Goal: Task Accomplishment & Management: Use online tool/utility

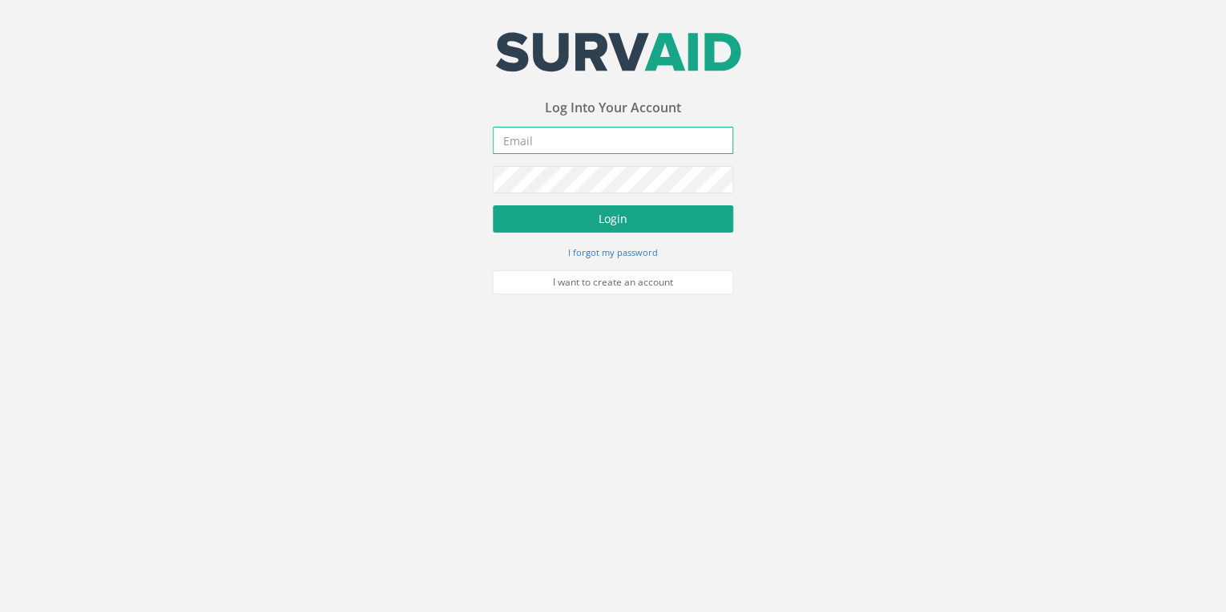
type input "[EMAIL_ADDRESS][DOMAIN_NAME]"
click at [619, 228] on button "Login" at bounding box center [613, 218] width 240 height 27
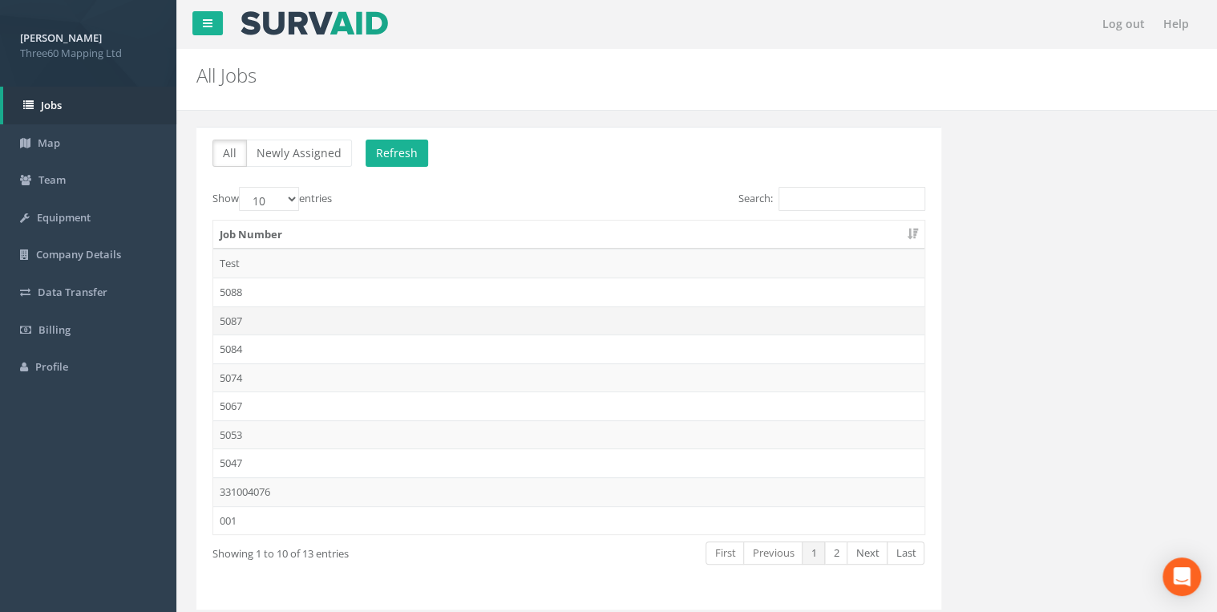
click at [244, 318] on td "5087" at bounding box center [568, 320] width 711 height 29
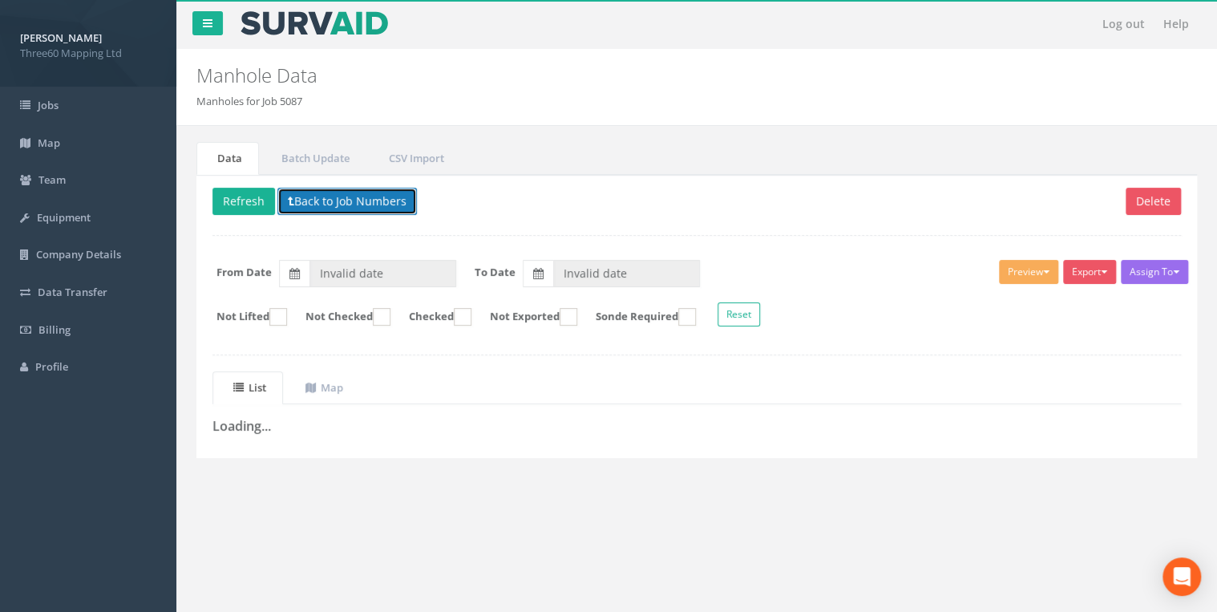
click at [354, 192] on button "Back to Job Numbers" at bounding box center [346, 201] width 139 height 27
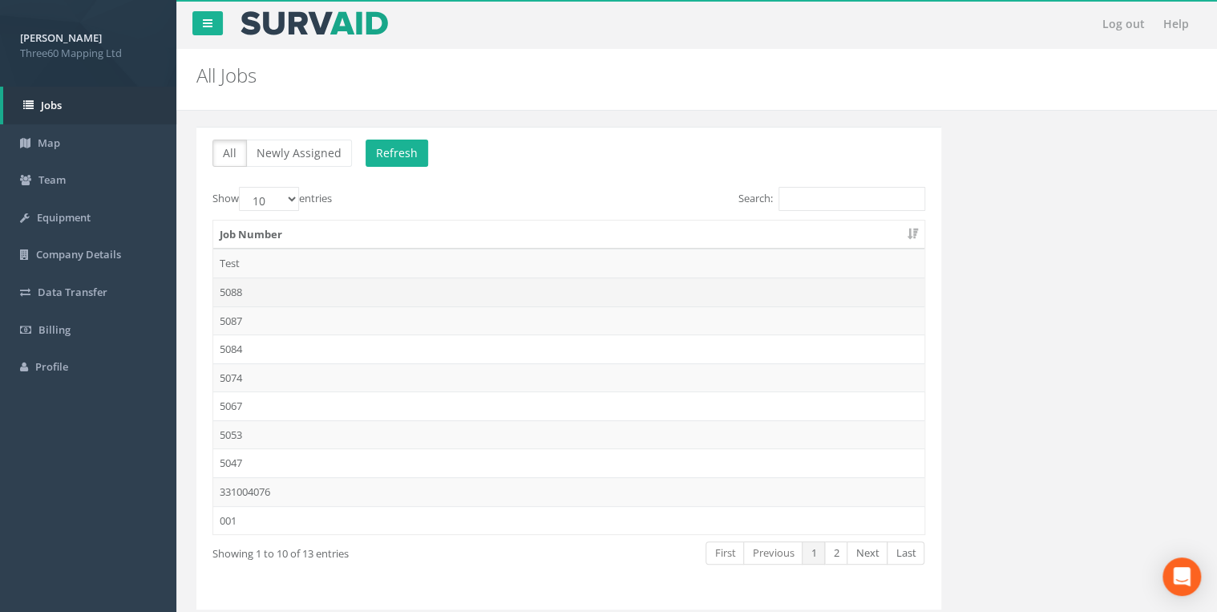
click at [245, 290] on td "5088" at bounding box center [568, 291] width 711 height 29
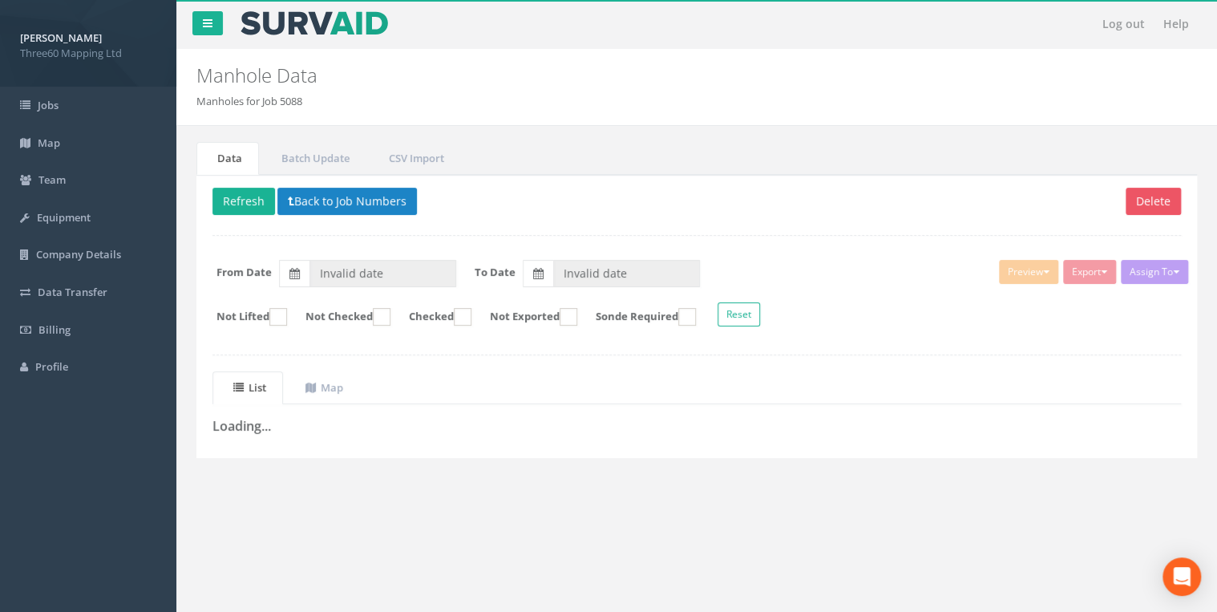
type input "[DATE]"
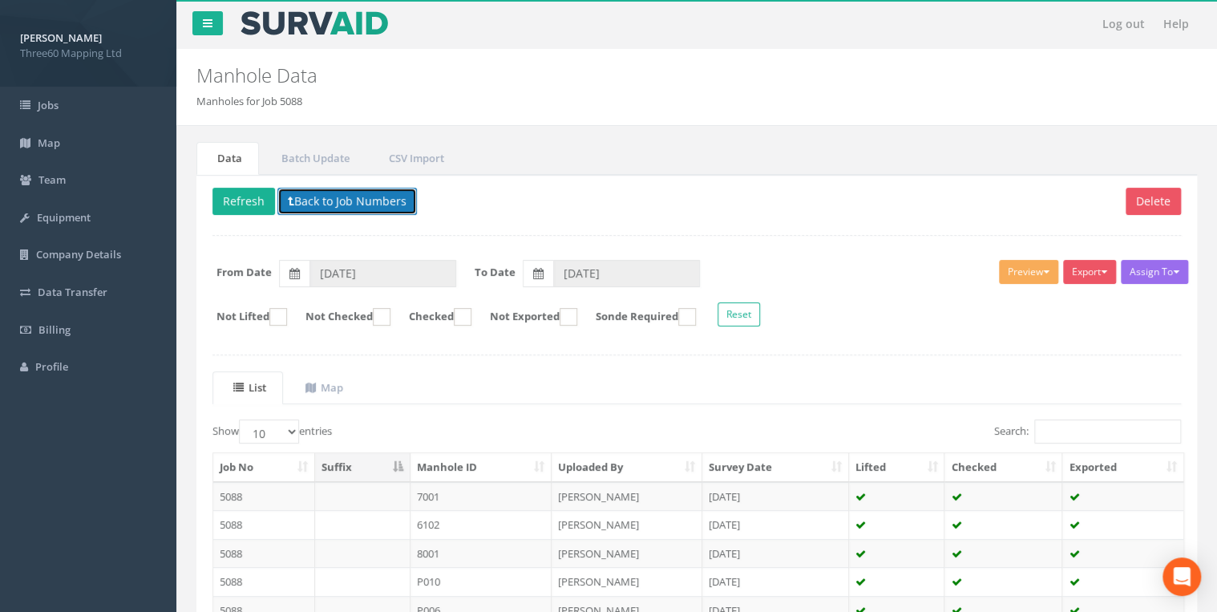
click at [337, 196] on button "Back to Job Numbers" at bounding box center [346, 201] width 139 height 27
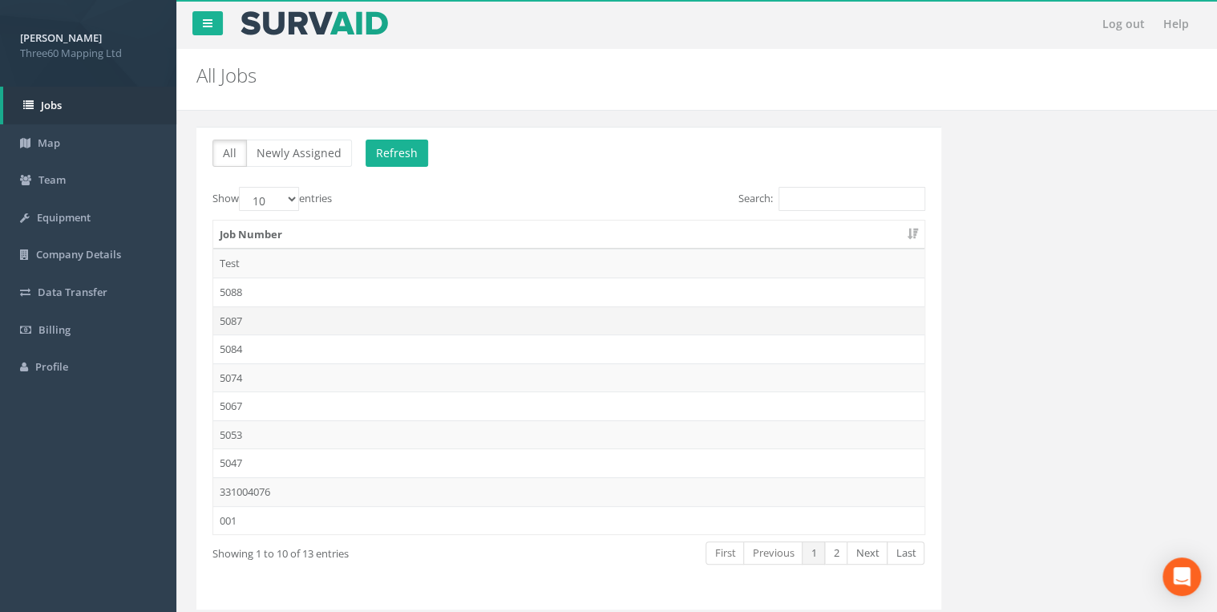
click at [265, 307] on td "5087" at bounding box center [568, 320] width 711 height 29
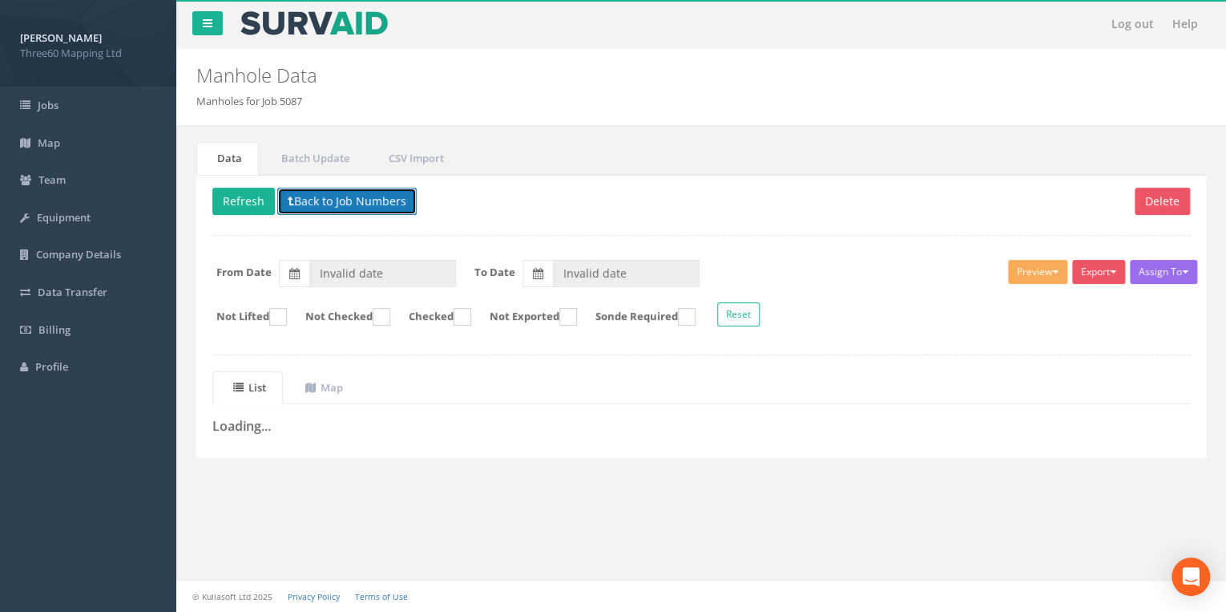
click at [340, 211] on button "Back to Job Numbers" at bounding box center [346, 201] width 139 height 27
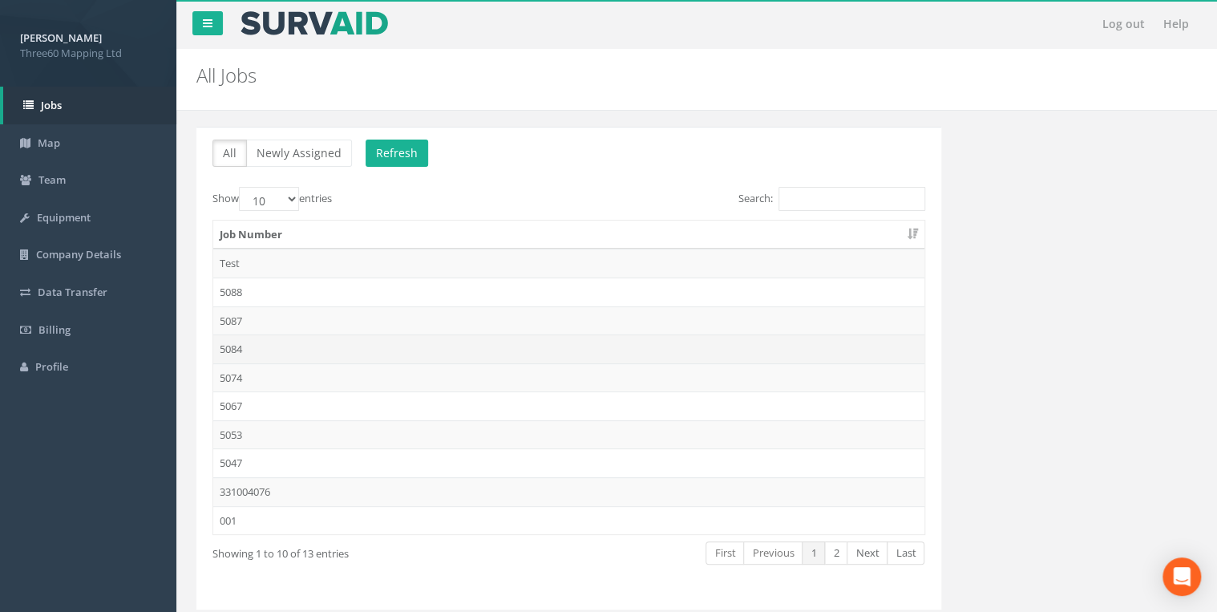
click at [234, 350] on td "5084" at bounding box center [568, 348] width 711 height 29
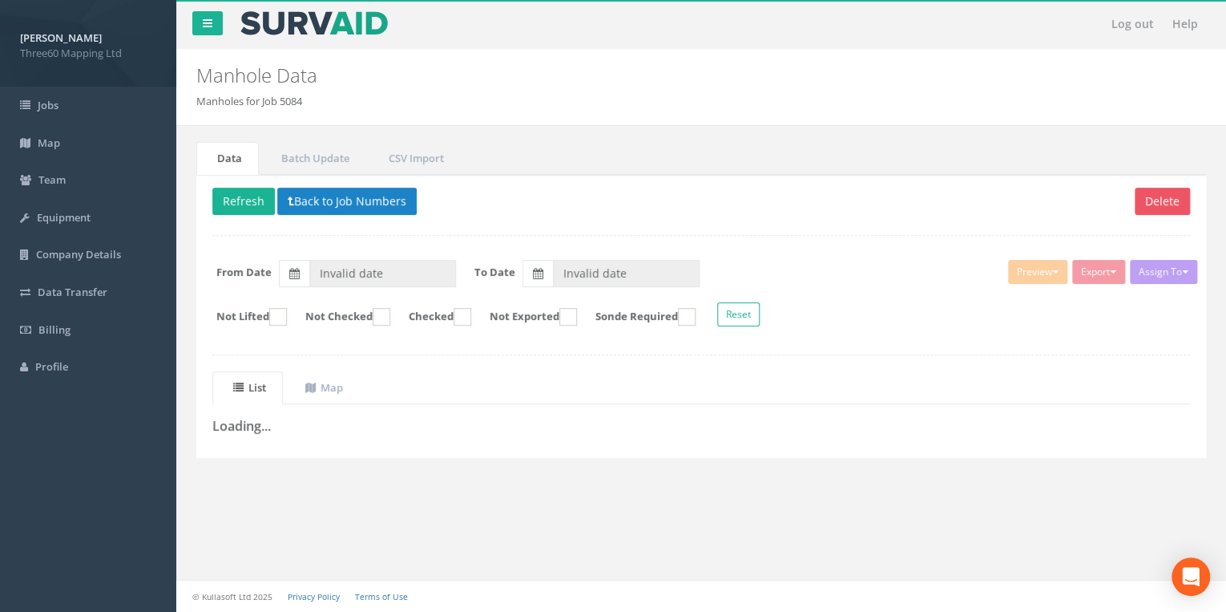
type input "[DATE]"
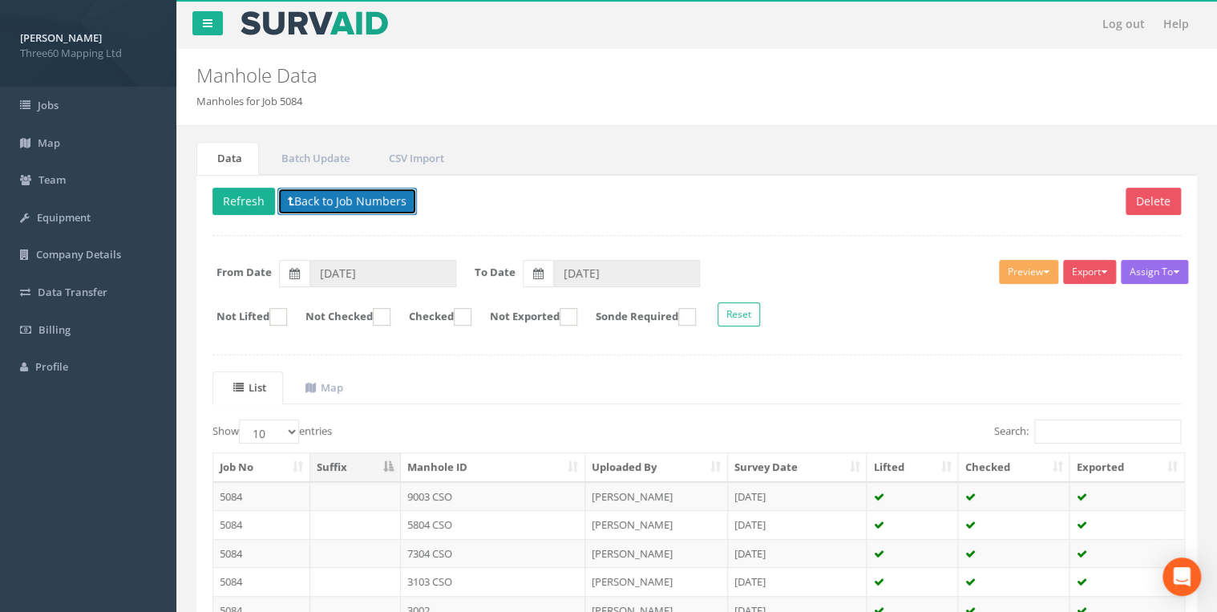
click at [333, 208] on button "Back to Job Numbers" at bounding box center [346, 201] width 139 height 27
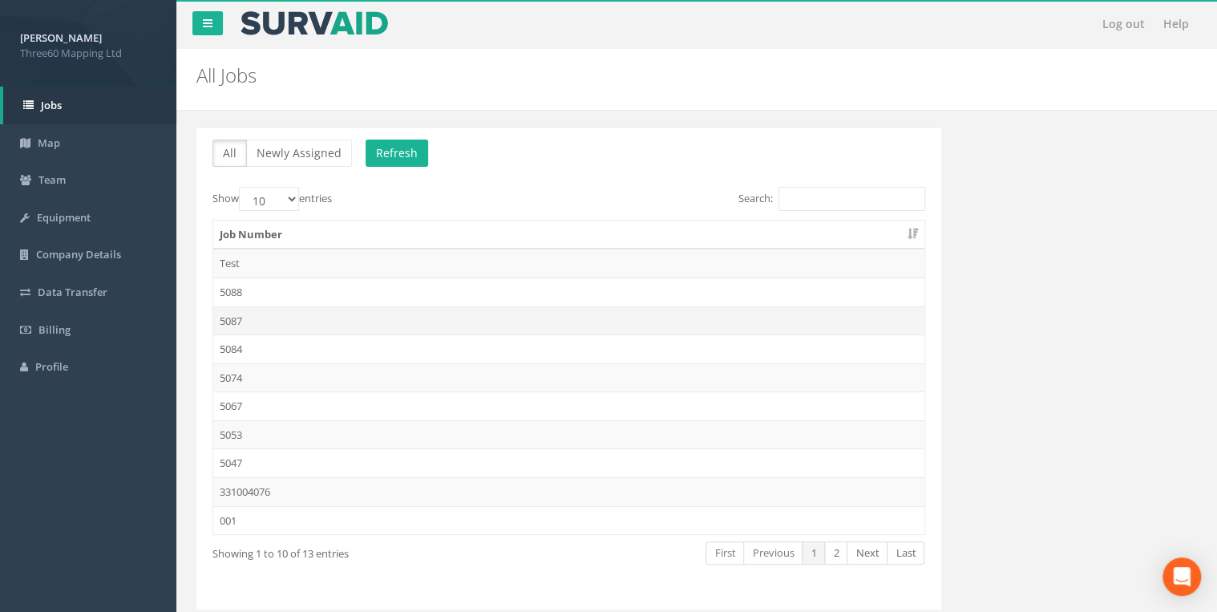
click at [249, 314] on td "5087" at bounding box center [568, 320] width 711 height 29
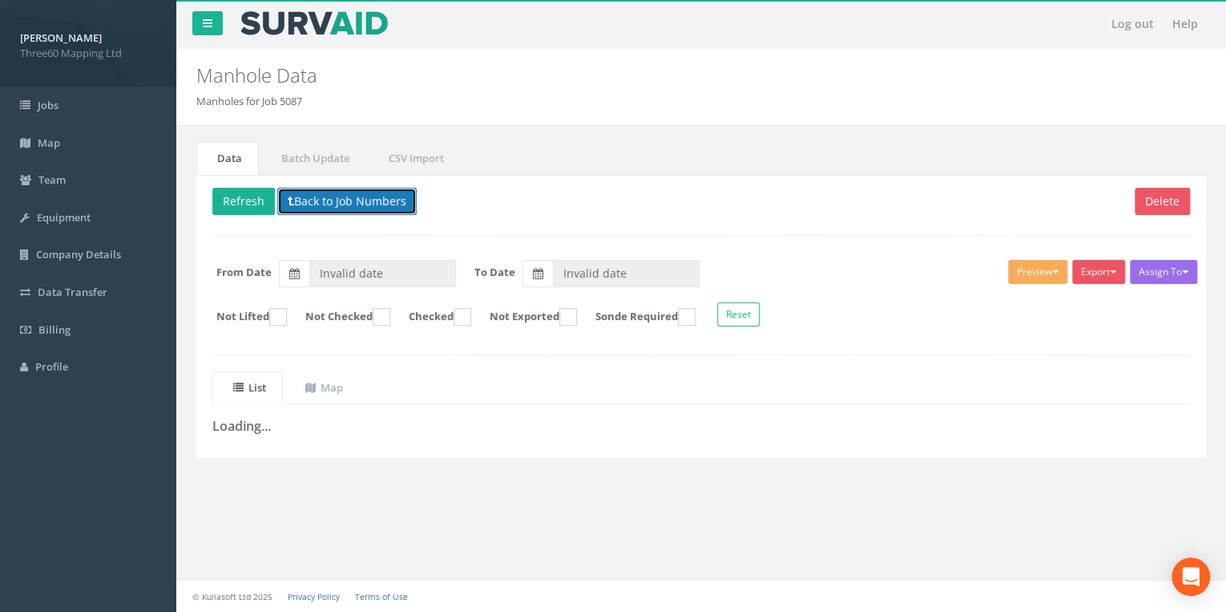
click at [347, 203] on button "Back to Job Numbers" at bounding box center [346, 201] width 139 height 27
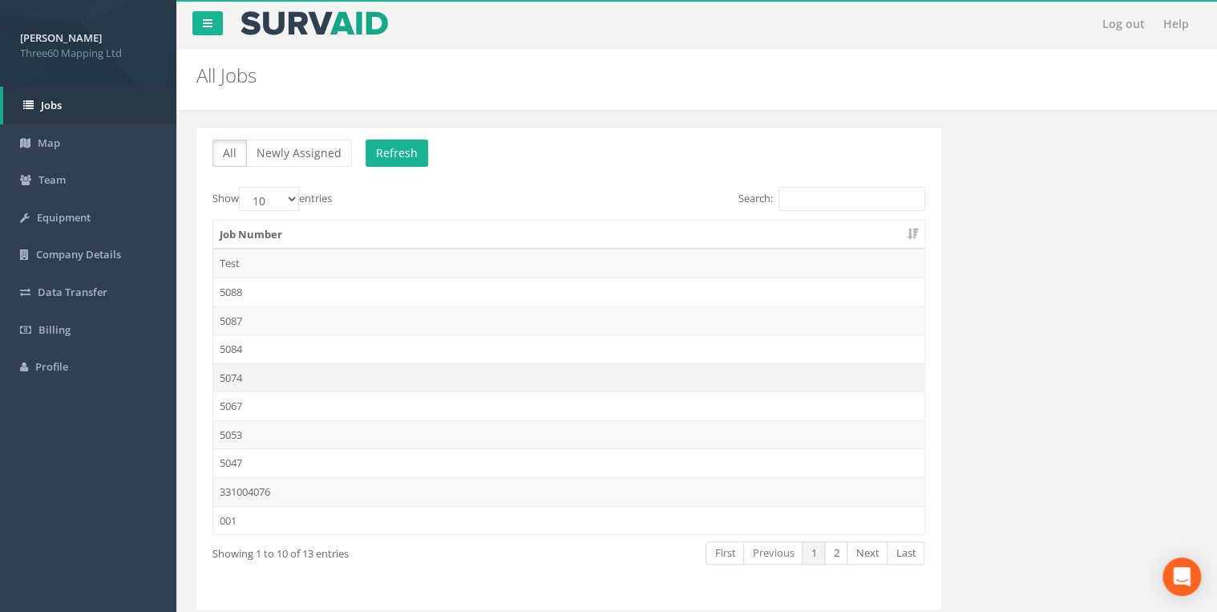
click at [242, 369] on td "5074" at bounding box center [568, 377] width 711 height 29
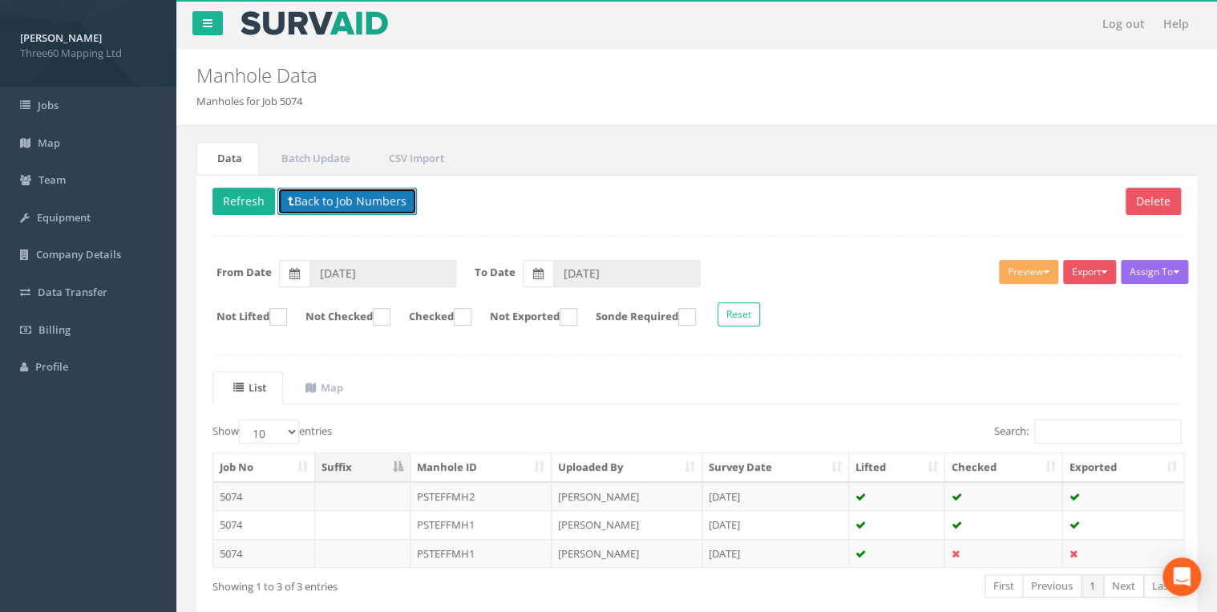
click at [336, 206] on button "Back to Job Numbers" at bounding box center [346, 201] width 139 height 27
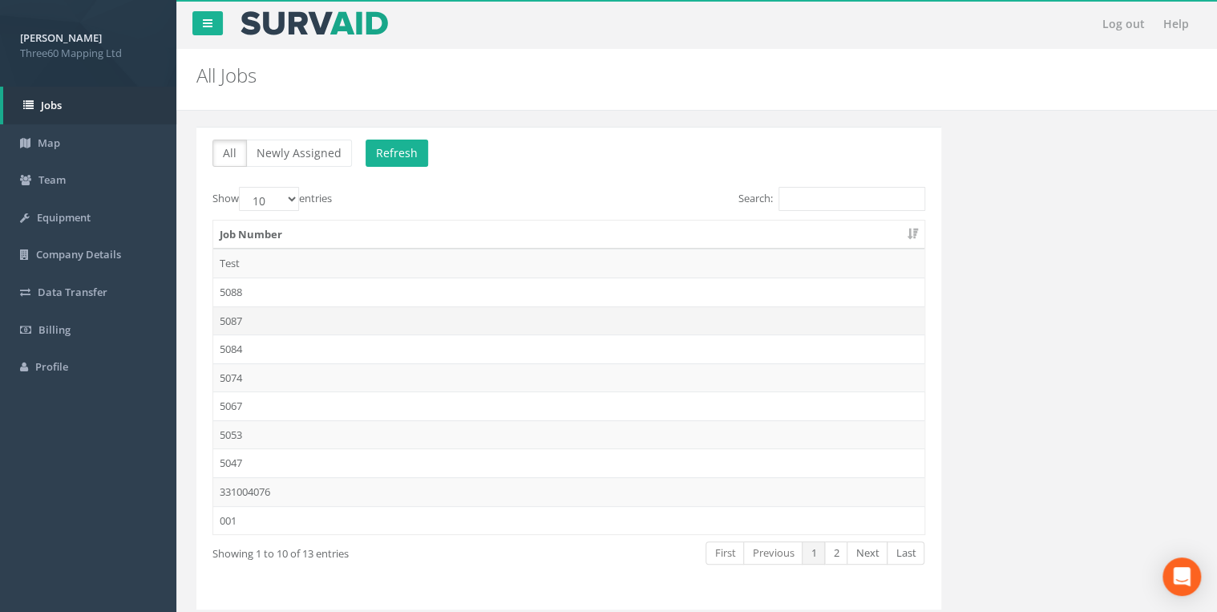
click at [244, 312] on td "5087" at bounding box center [568, 320] width 711 height 29
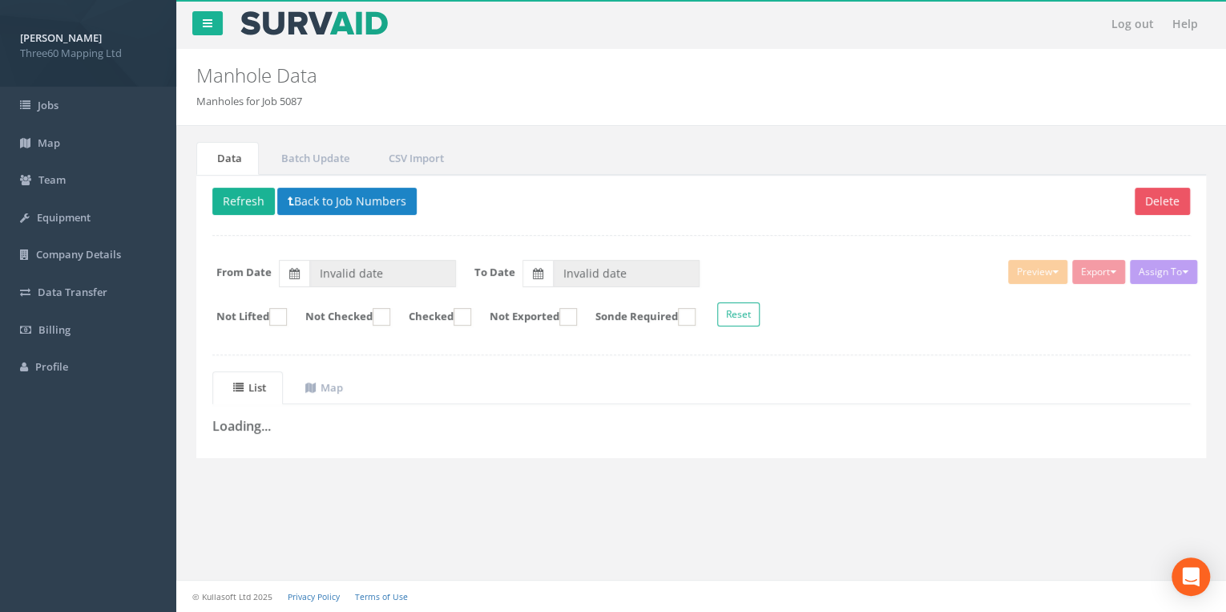
type input "[DATE]"
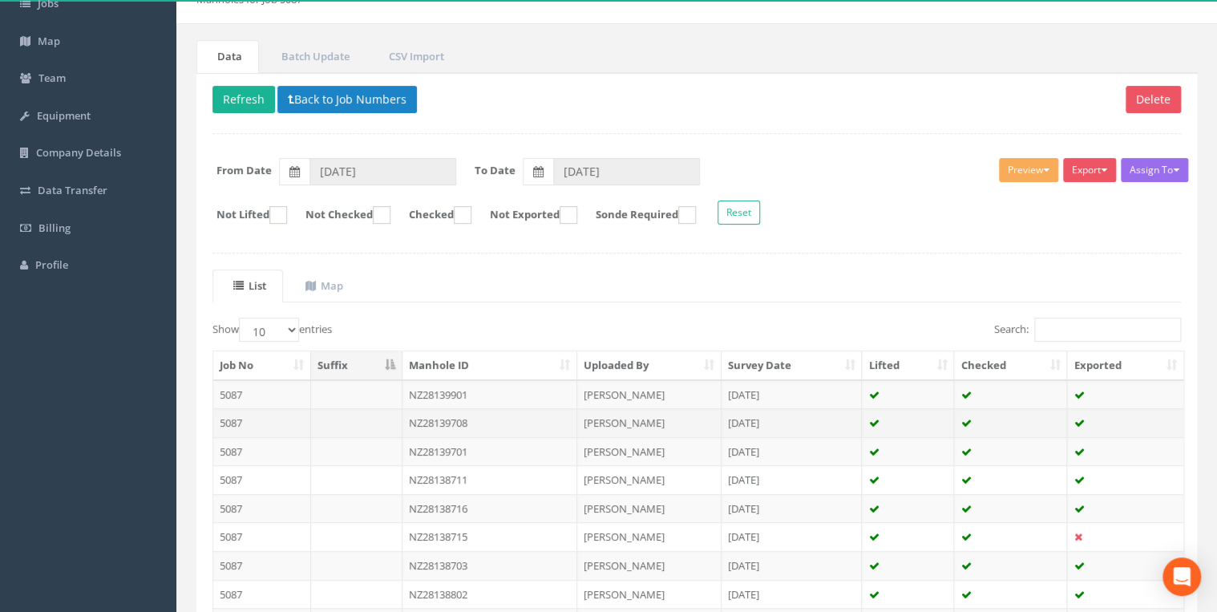
scroll to position [171, 0]
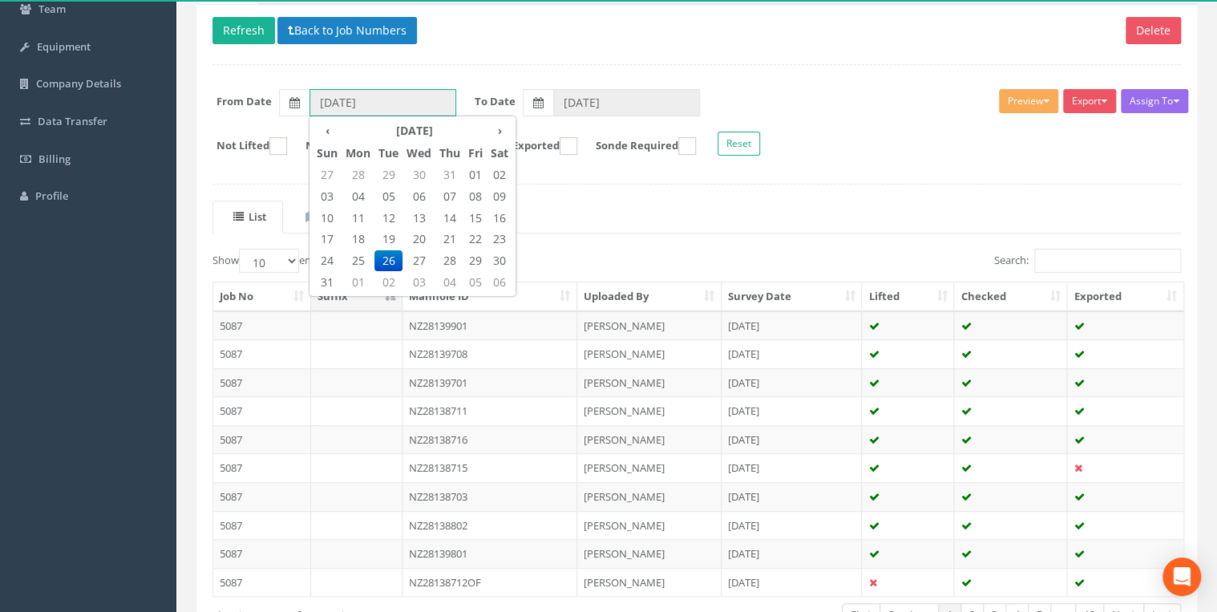
click at [383, 104] on input "[DATE]" at bounding box center [382, 102] width 147 height 27
click at [495, 129] on th "›" at bounding box center [500, 130] width 26 height 22
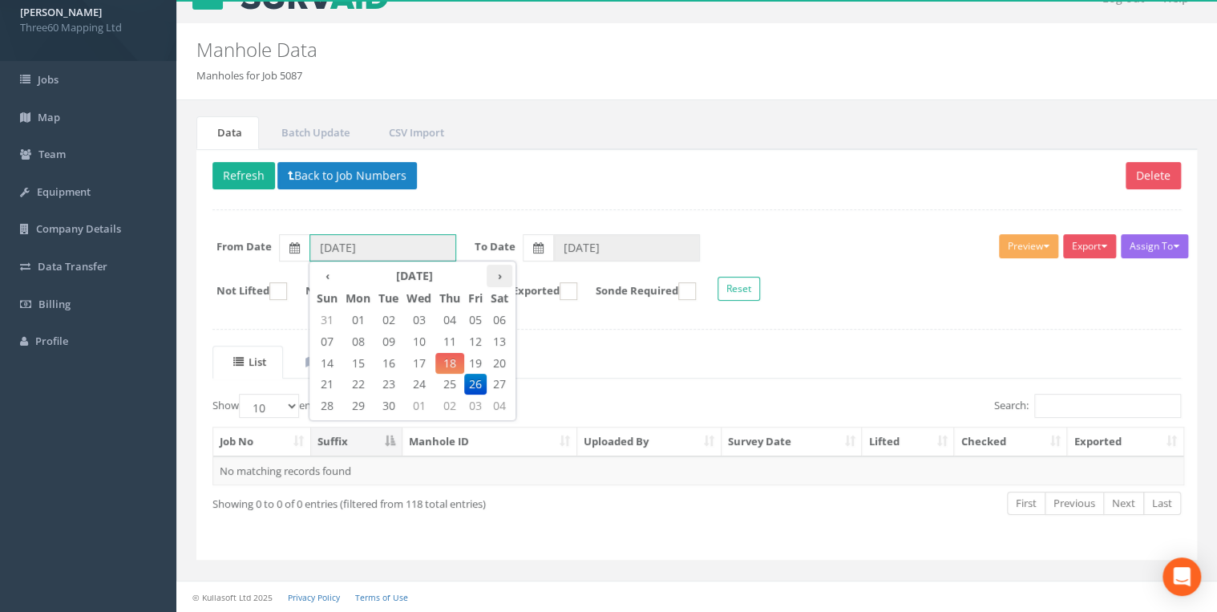
scroll to position [22, 0]
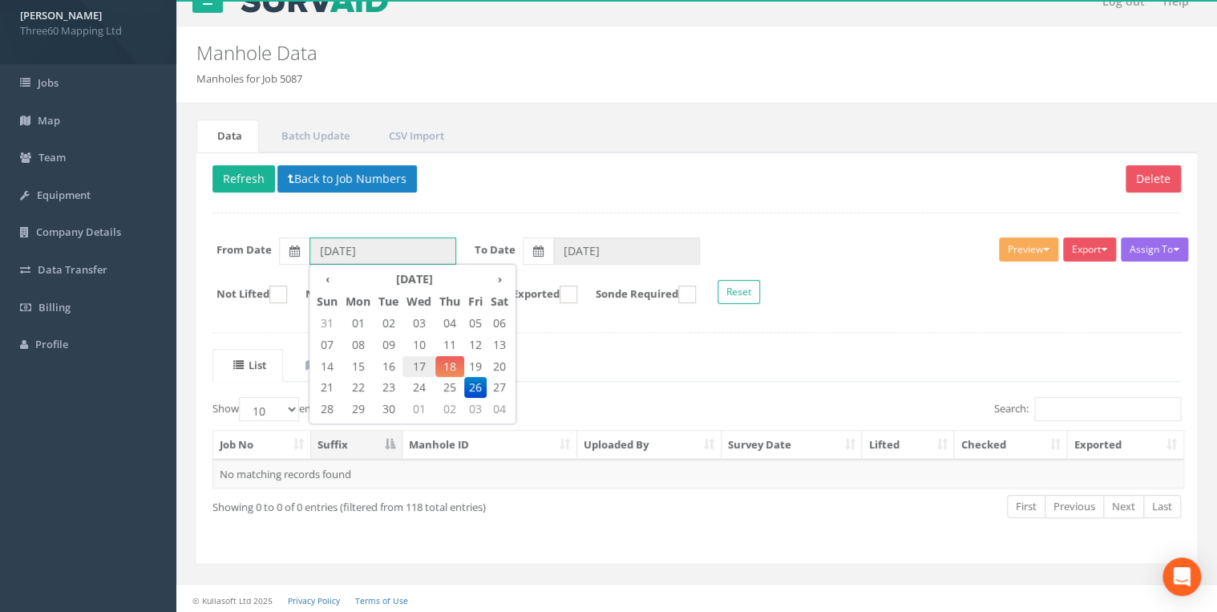
click at [417, 365] on span "17" at bounding box center [418, 366] width 33 height 21
type input "[DATE]"
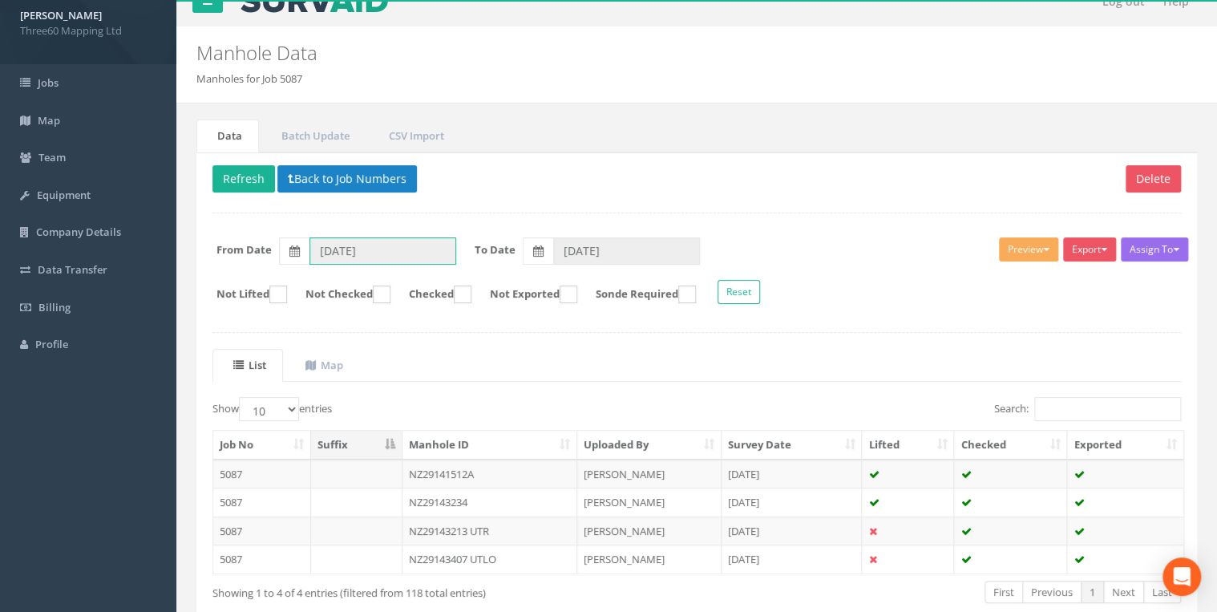
scroll to position [108, 0]
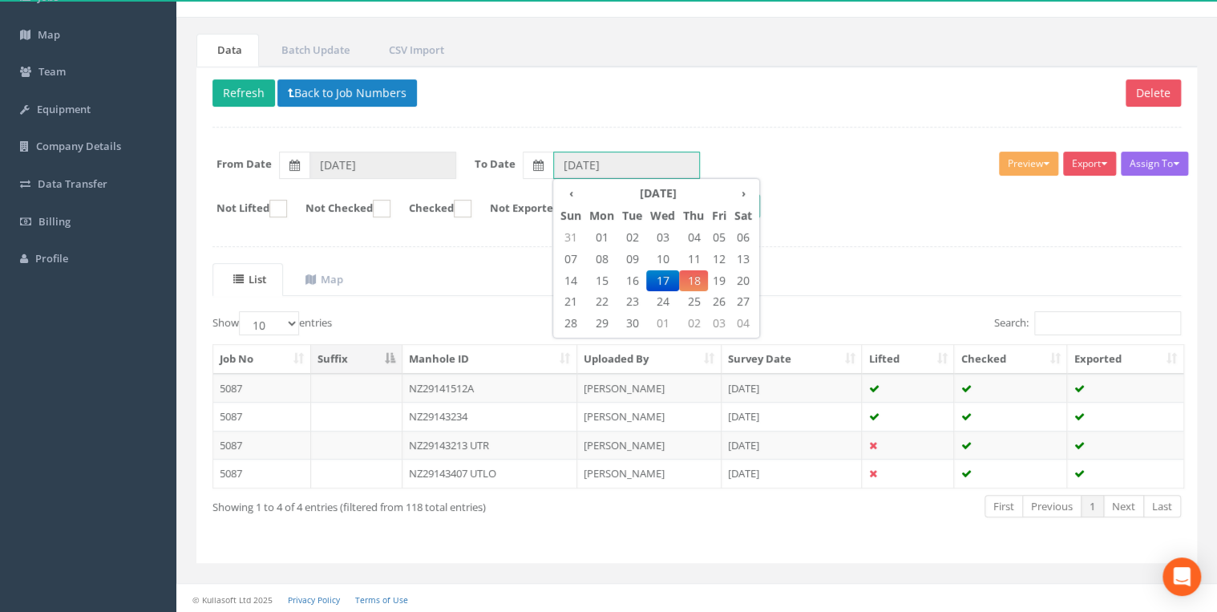
click at [577, 167] on input "[DATE]" at bounding box center [626, 165] width 147 height 27
click at [693, 282] on span "18" at bounding box center [693, 280] width 29 height 21
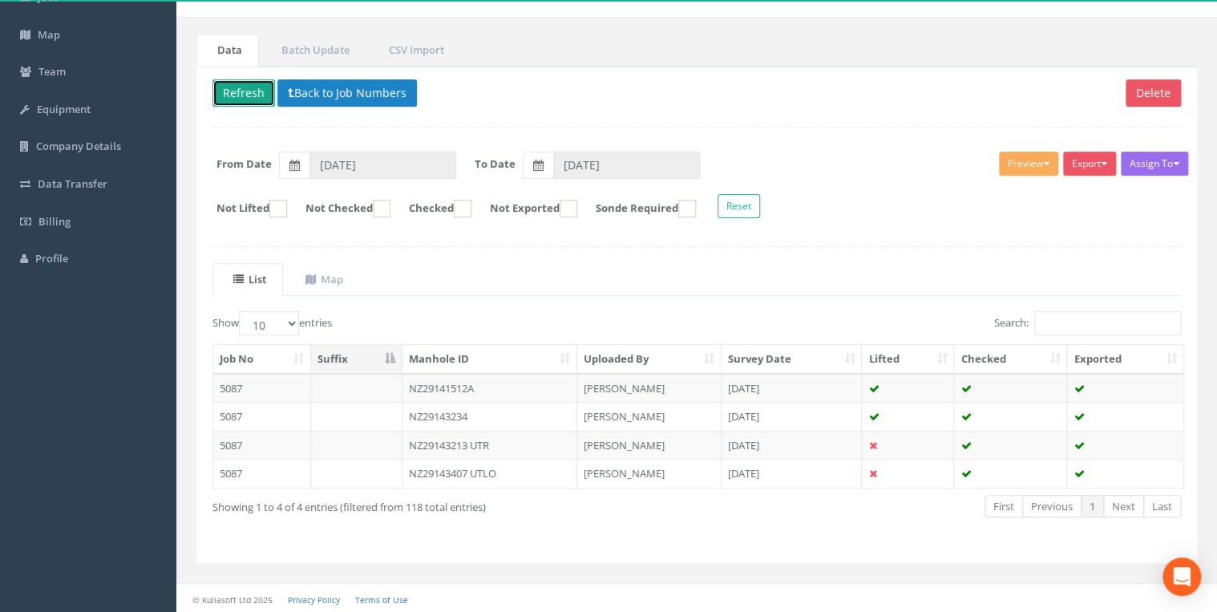
click at [242, 99] on button "Refresh" at bounding box center [243, 92] width 63 height 27
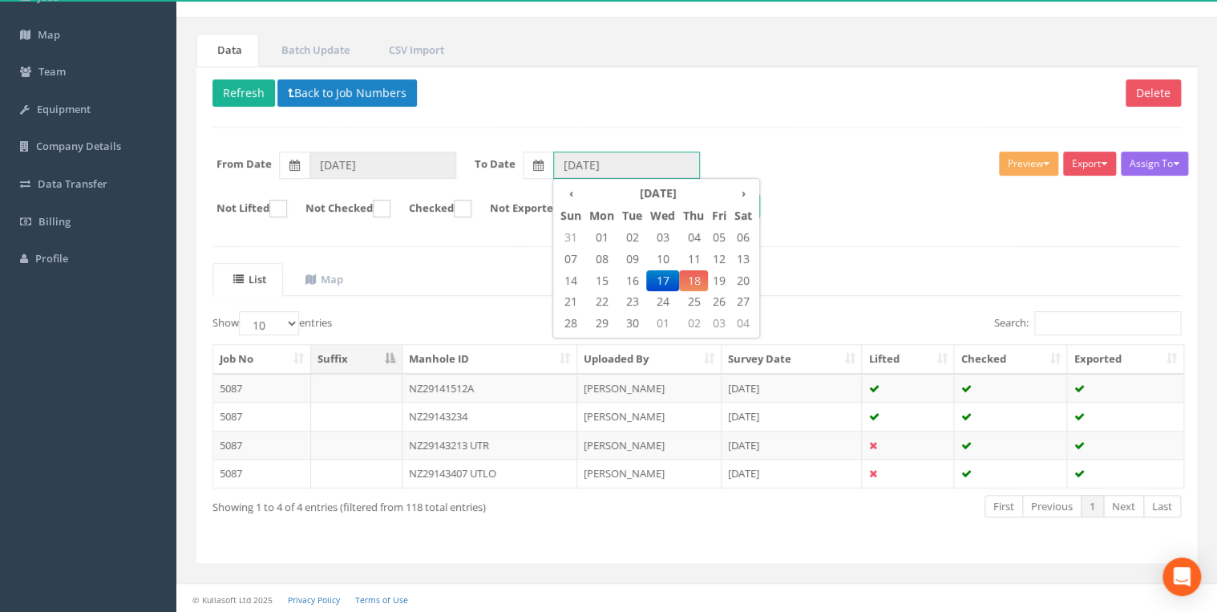
click at [601, 173] on input "[DATE]" at bounding box center [626, 165] width 147 height 27
click at [700, 284] on span "18" at bounding box center [693, 280] width 29 height 21
type input "[DATE]"
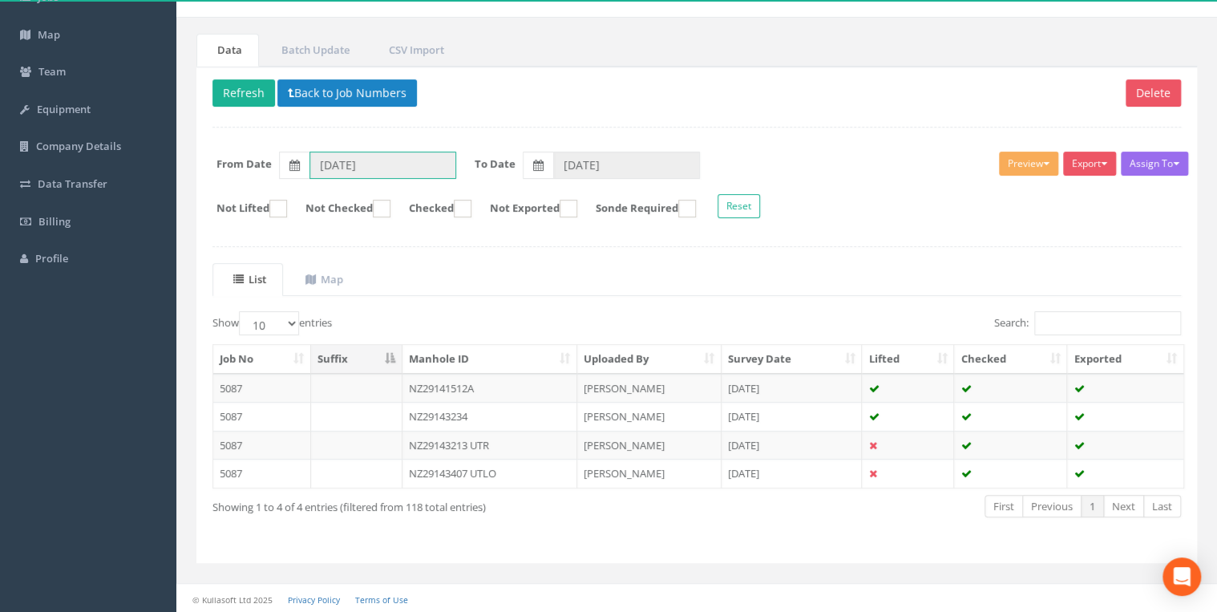
click at [366, 162] on input "[DATE]" at bounding box center [382, 165] width 147 height 27
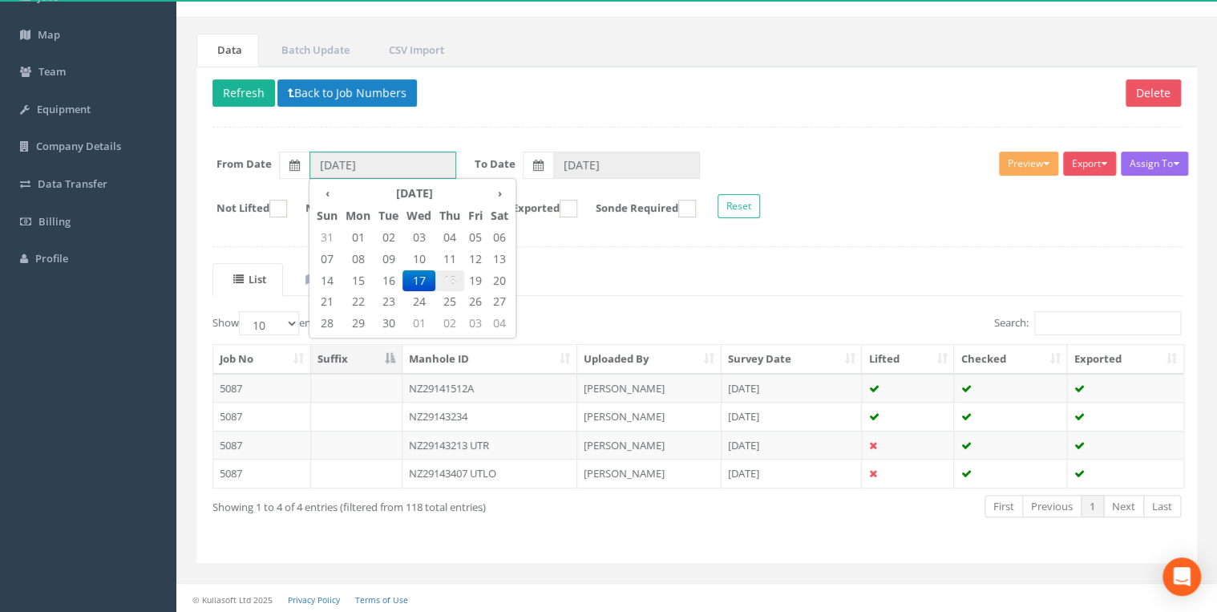
click at [449, 275] on span "18" at bounding box center [449, 280] width 29 height 21
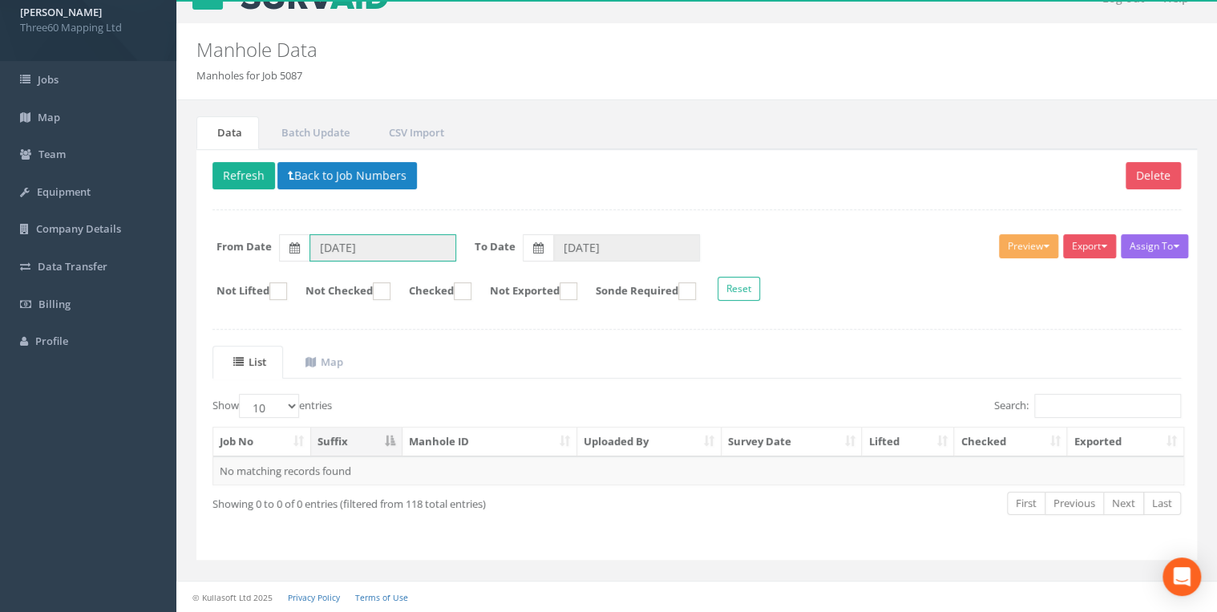
scroll to position [22, 0]
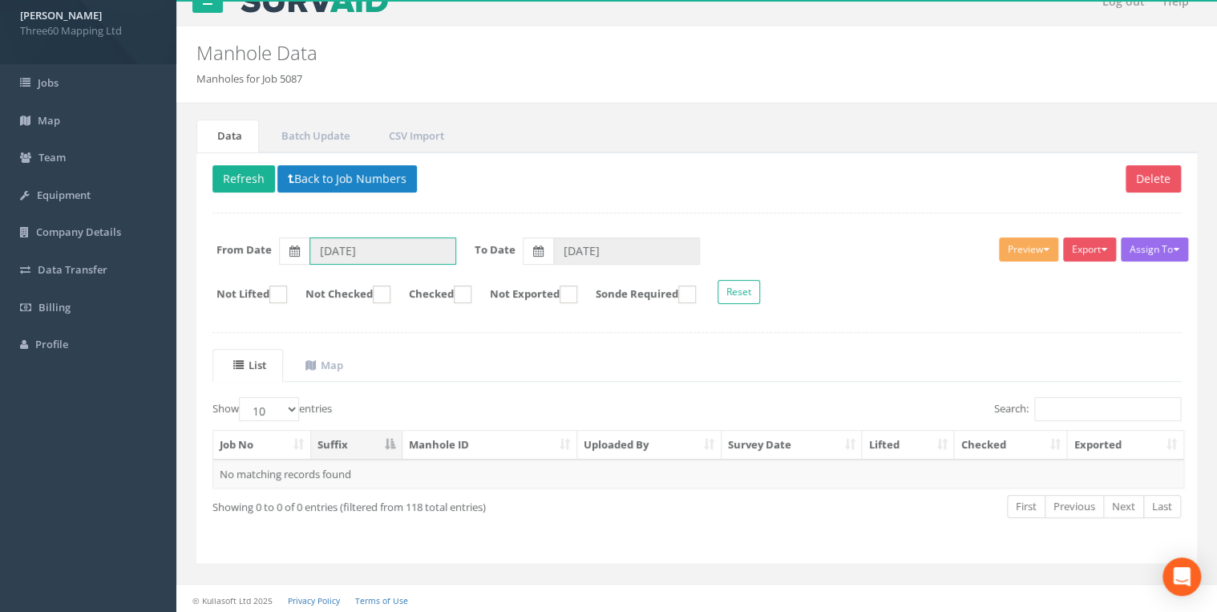
click at [332, 250] on input "[DATE]" at bounding box center [382, 250] width 147 height 27
click at [435, 240] on input "[DATE]" at bounding box center [382, 250] width 147 height 27
click at [301, 249] on label at bounding box center [294, 250] width 30 height 27
click at [309, 249] on input "[DATE]" at bounding box center [382, 250] width 147 height 27
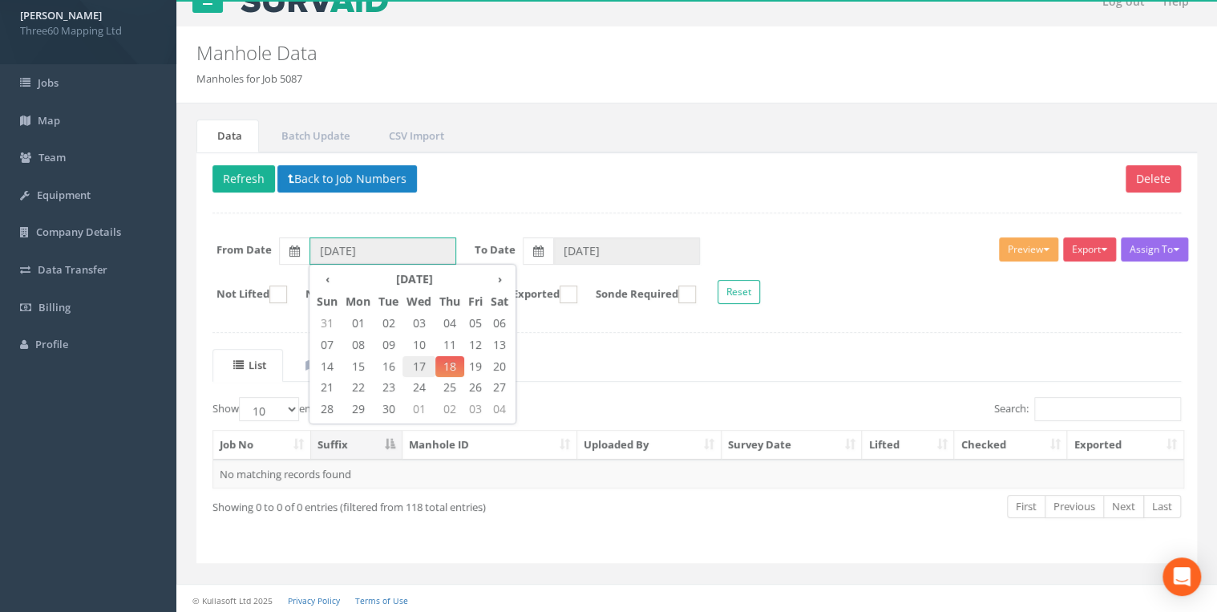
click at [412, 363] on span "17" at bounding box center [418, 366] width 33 height 21
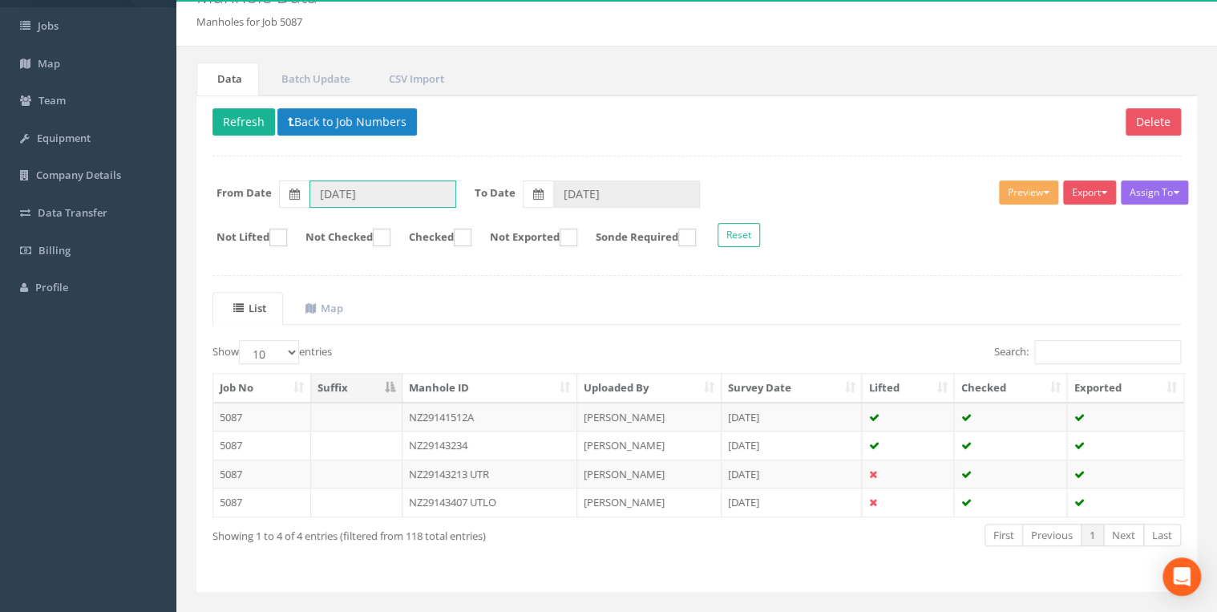
scroll to position [108, 0]
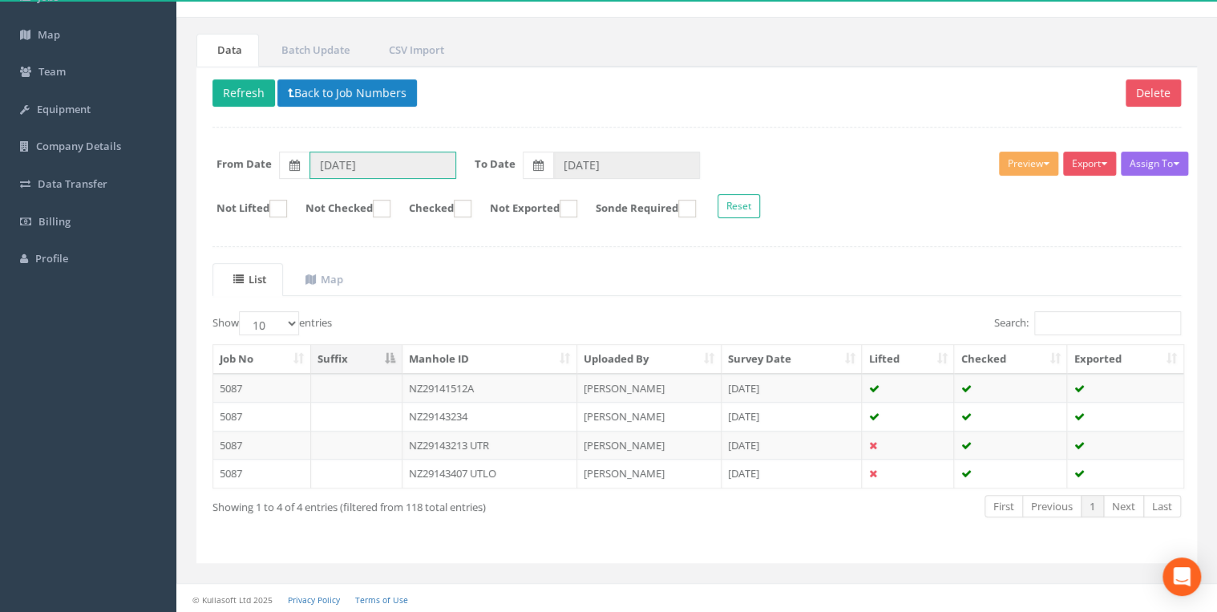
click at [360, 174] on input "[DATE]" at bounding box center [382, 165] width 147 height 27
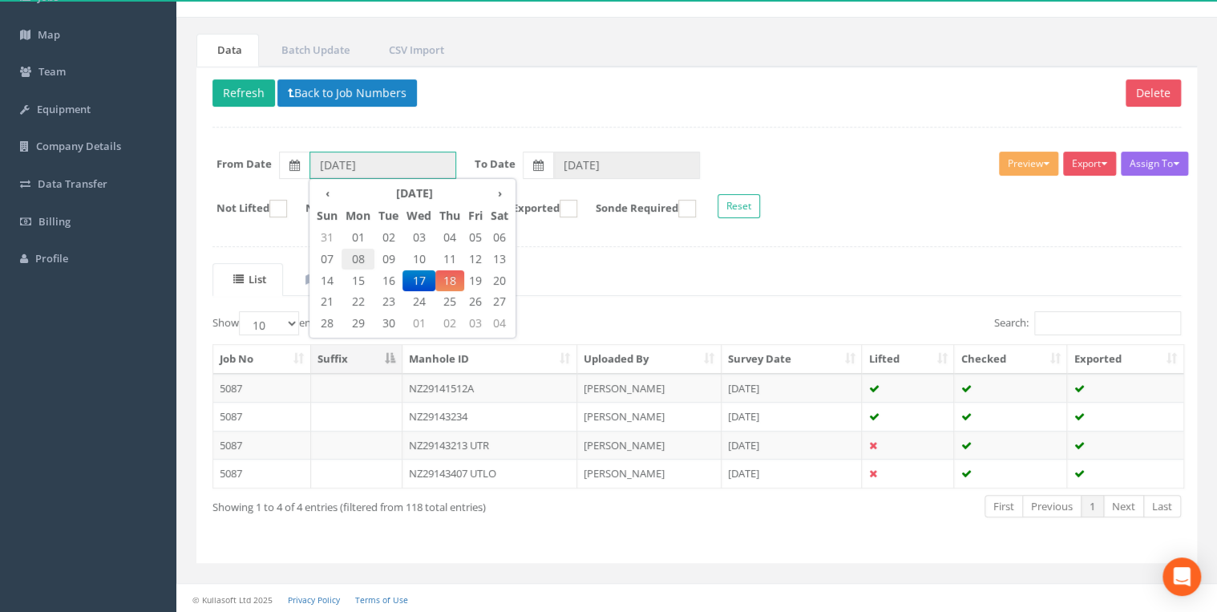
click at [363, 258] on span "08" at bounding box center [357, 259] width 33 height 21
type input "[DATE]"
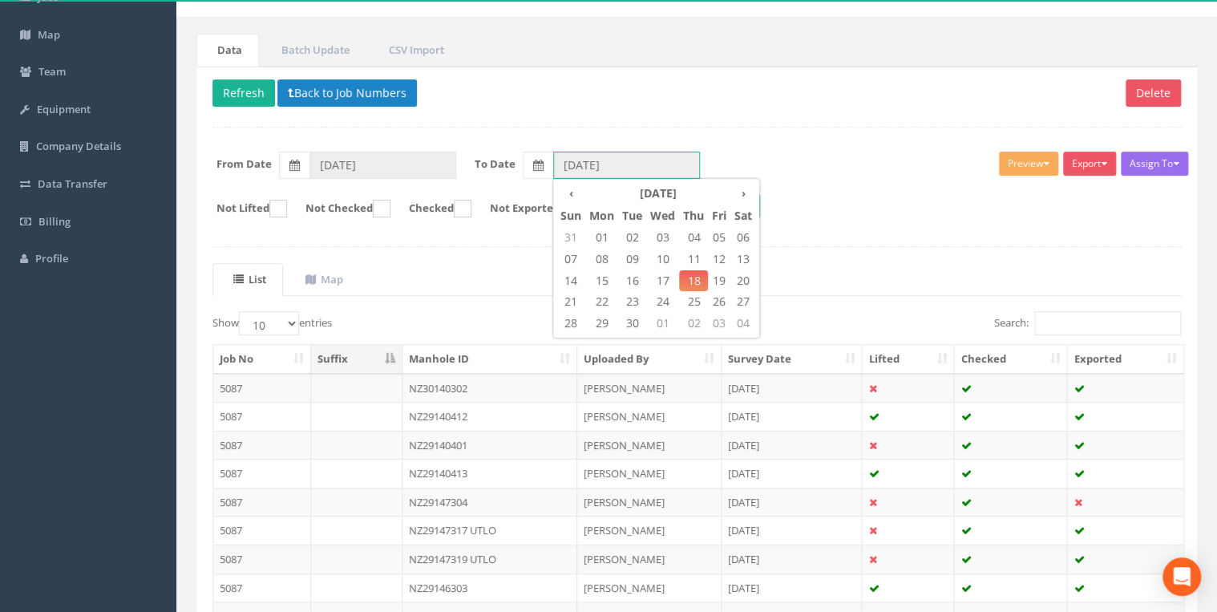
click at [607, 164] on input "[DATE]" at bounding box center [626, 165] width 147 height 27
click at [608, 253] on span "08" at bounding box center [601, 259] width 33 height 21
type input "[DATE]"
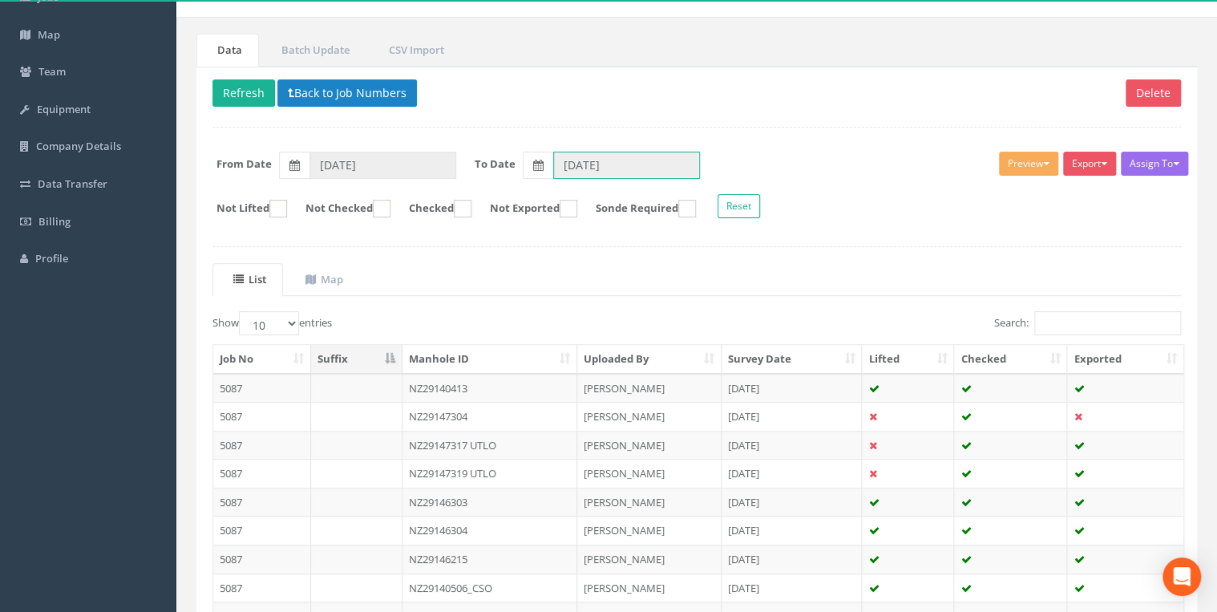
scroll to position [278, 0]
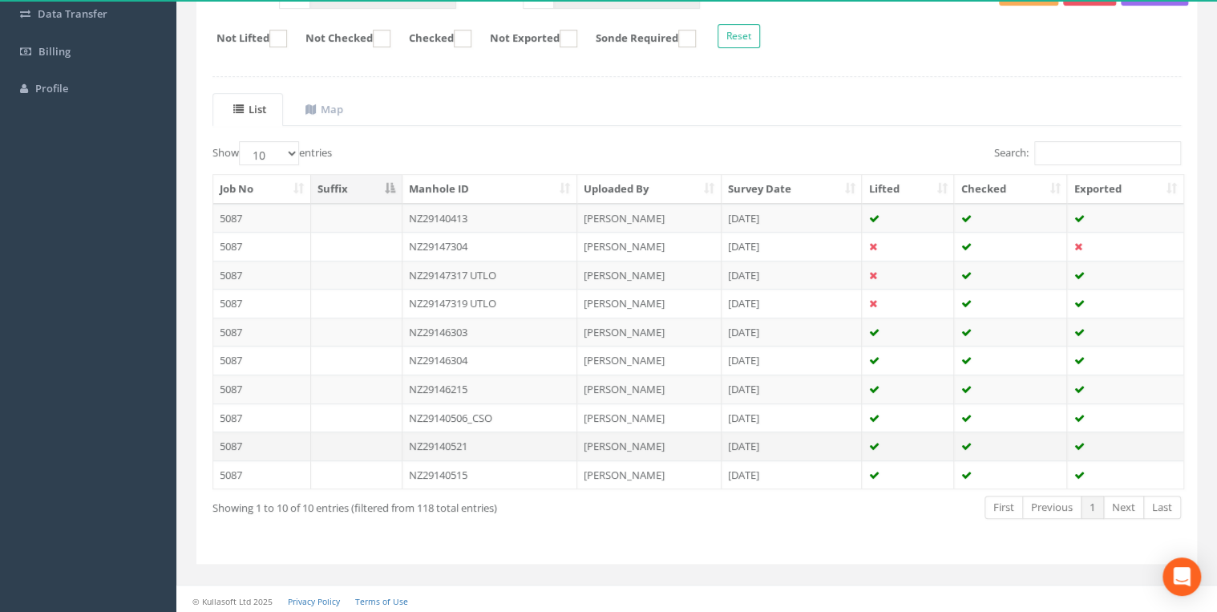
click at [452, 438] on td "NZ29140521" at bounding box center [490, 445] width 176 height 29
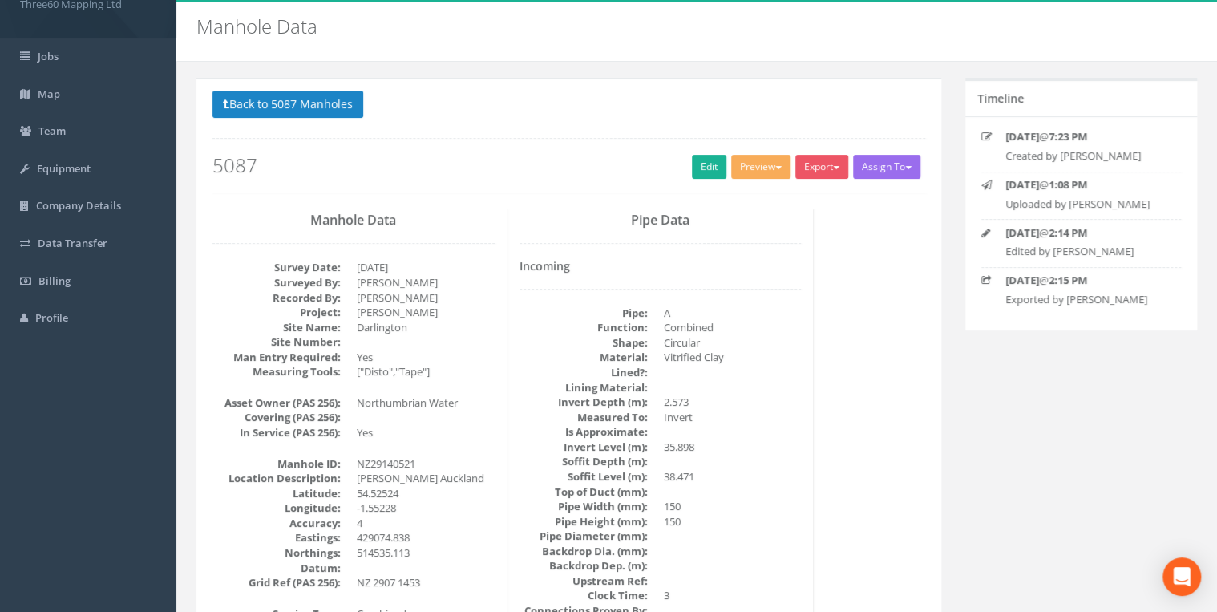
scroll to position [85, 0]
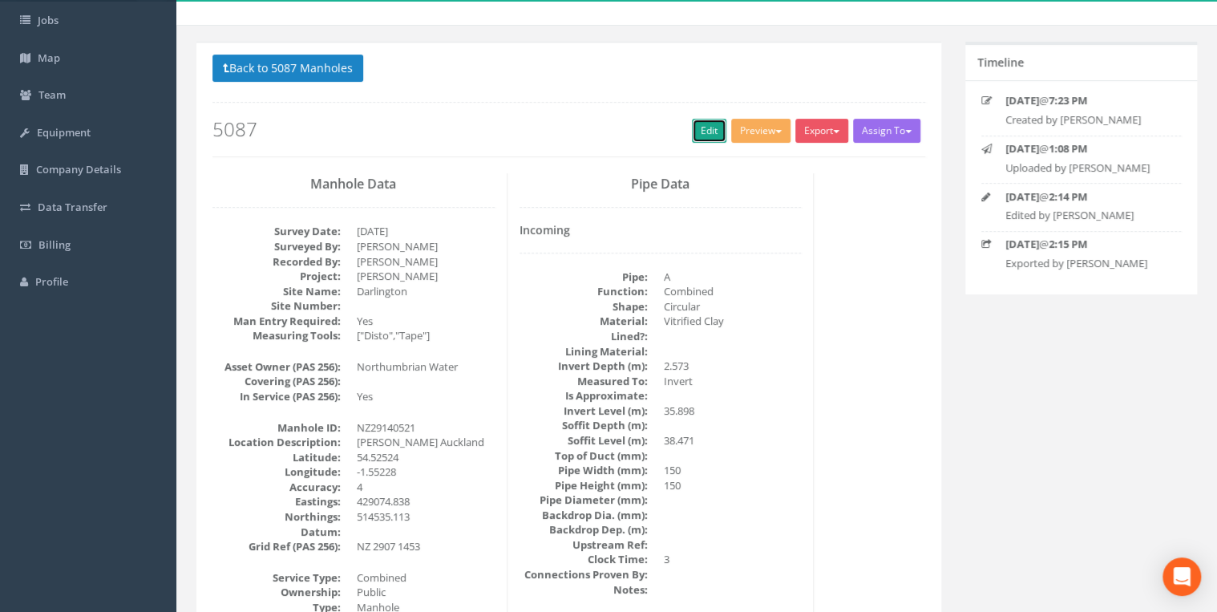
click at [708, 119] on link "Edit" at bounding box center [709, 131] width 34 height 24
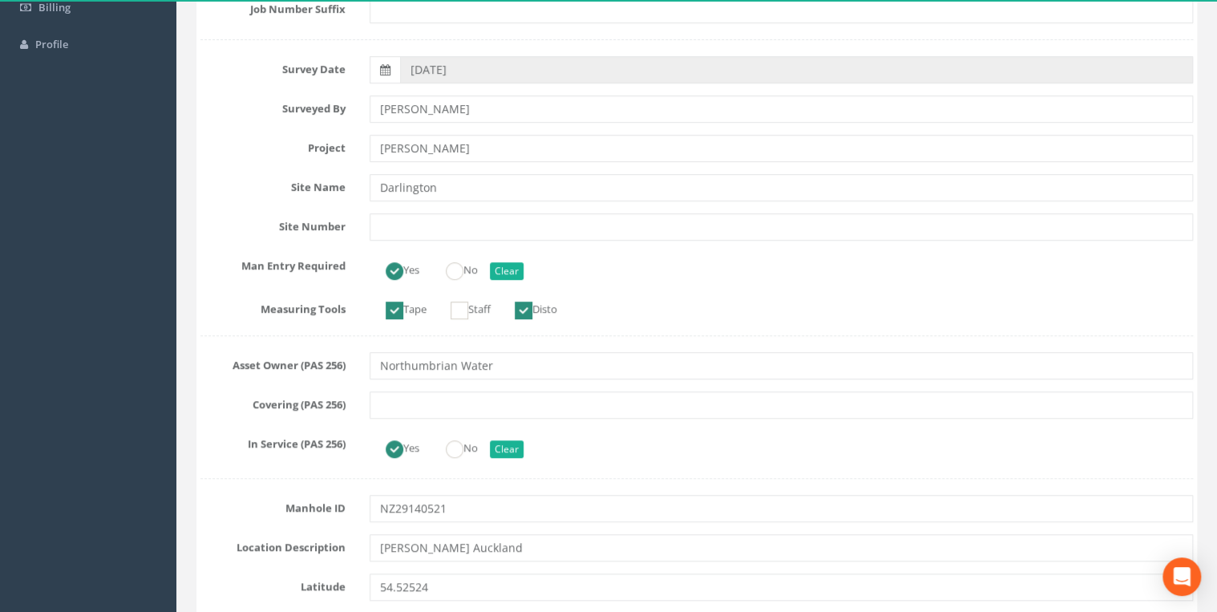
scroll to position [341, 0]
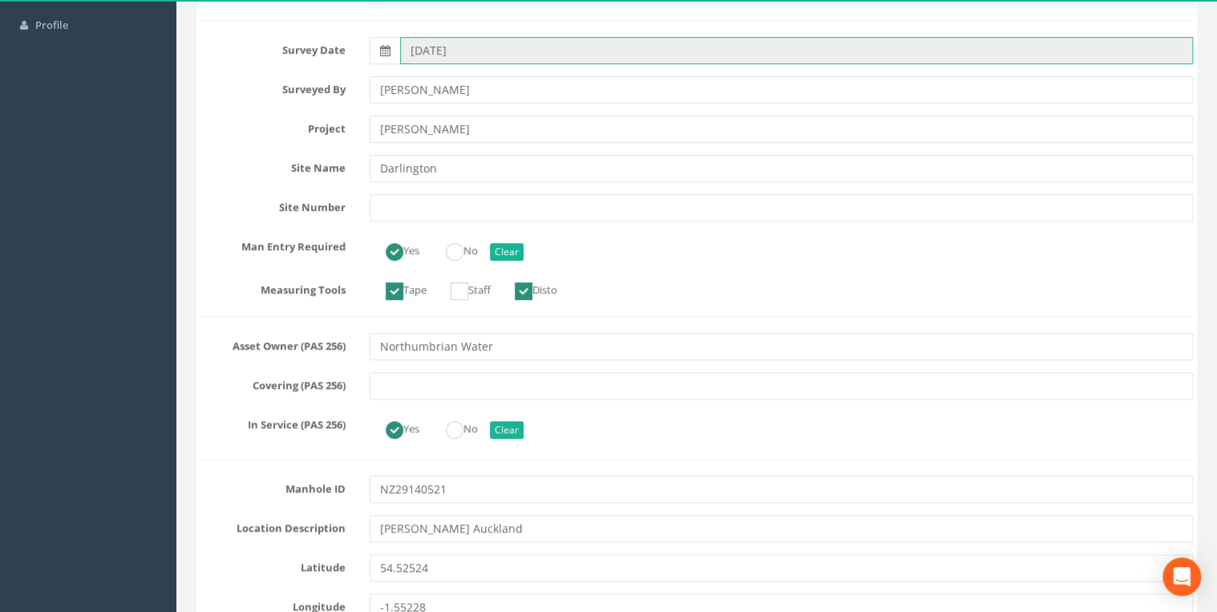
click at [487, 47] on input "[DATE]" at bounding box center [796, 50] width 793 height 27
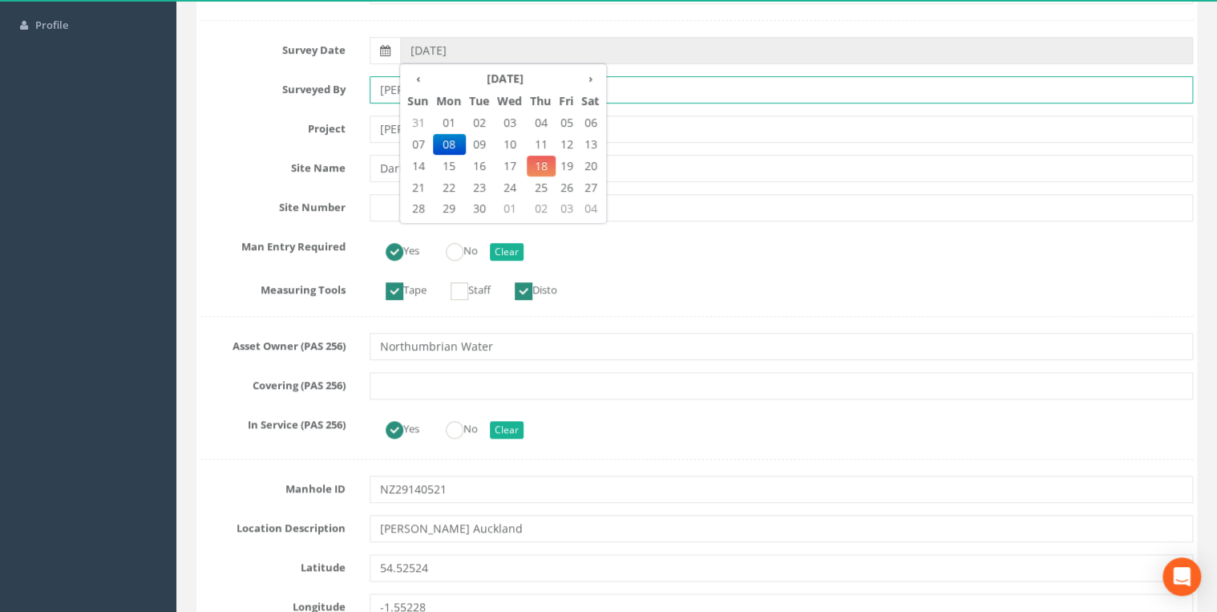
click at [736, 88] on input "[PERSON_NAME]" at bounding box center [781, 89] width 823 height 27
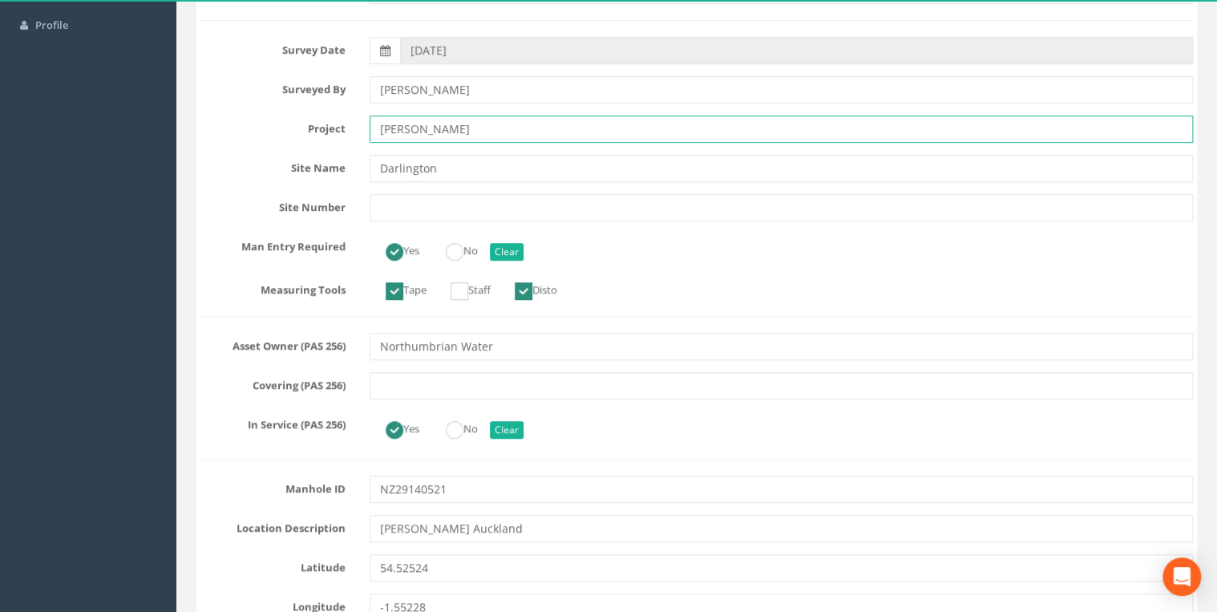
click at [483, 125] on input "[PERSON_NAME]" at bounding box center [781, 128] width 823 height 27
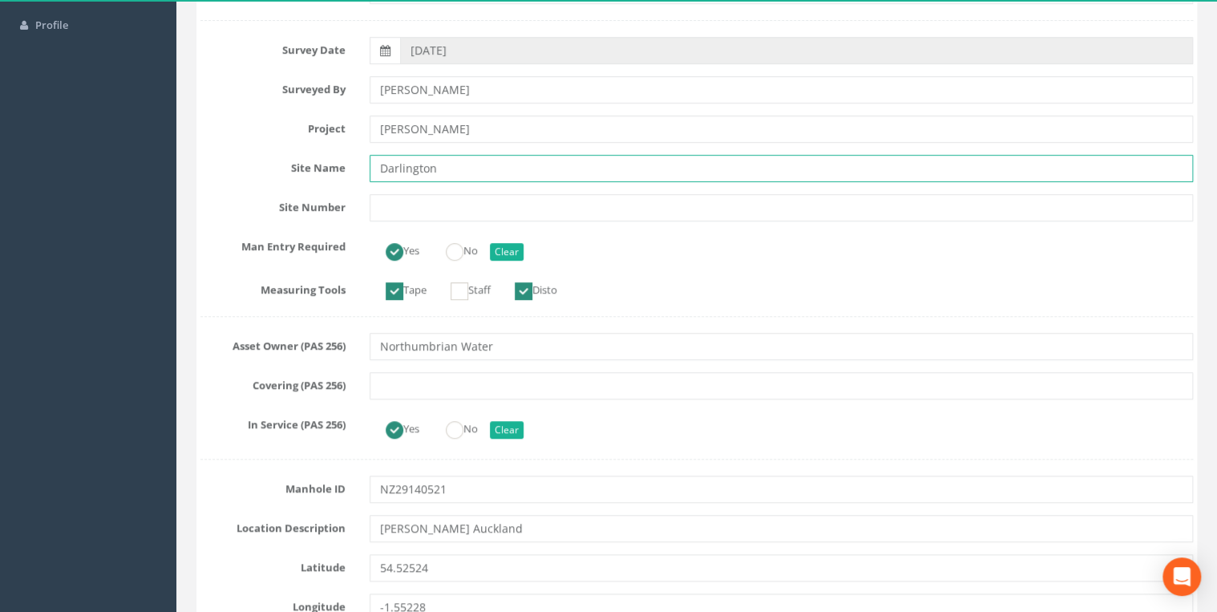
click at [459, 157] on input "Darlington" at bounding box center [781, 168] width 823 height 27
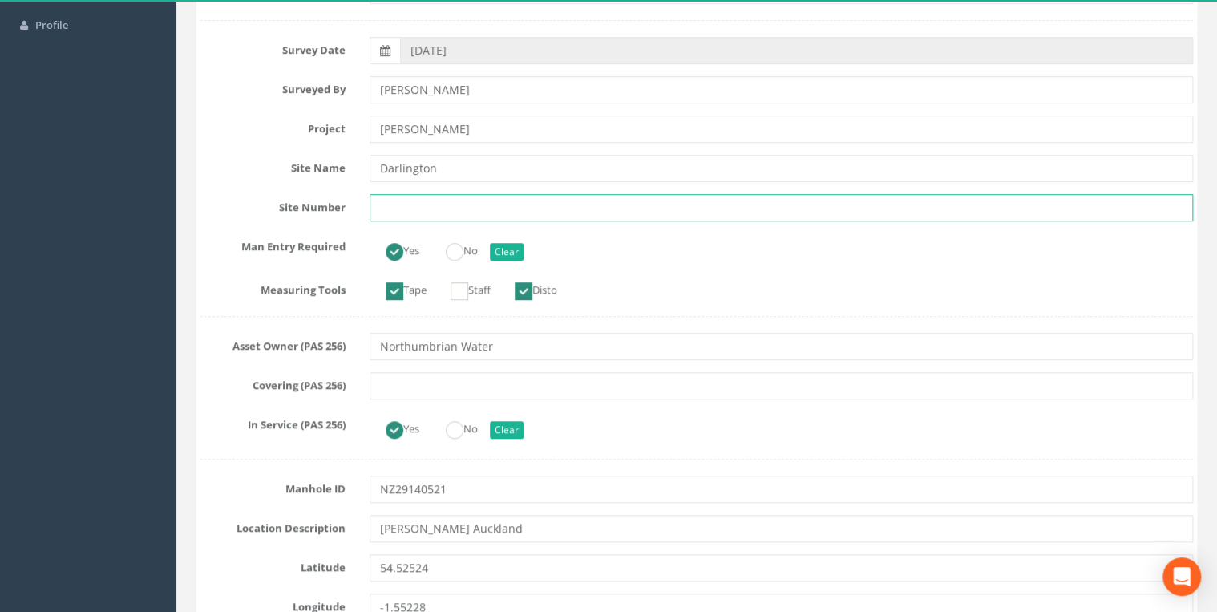
click at [436, 196] on input "text" at bounding box center [781, 207] width 823 height 27
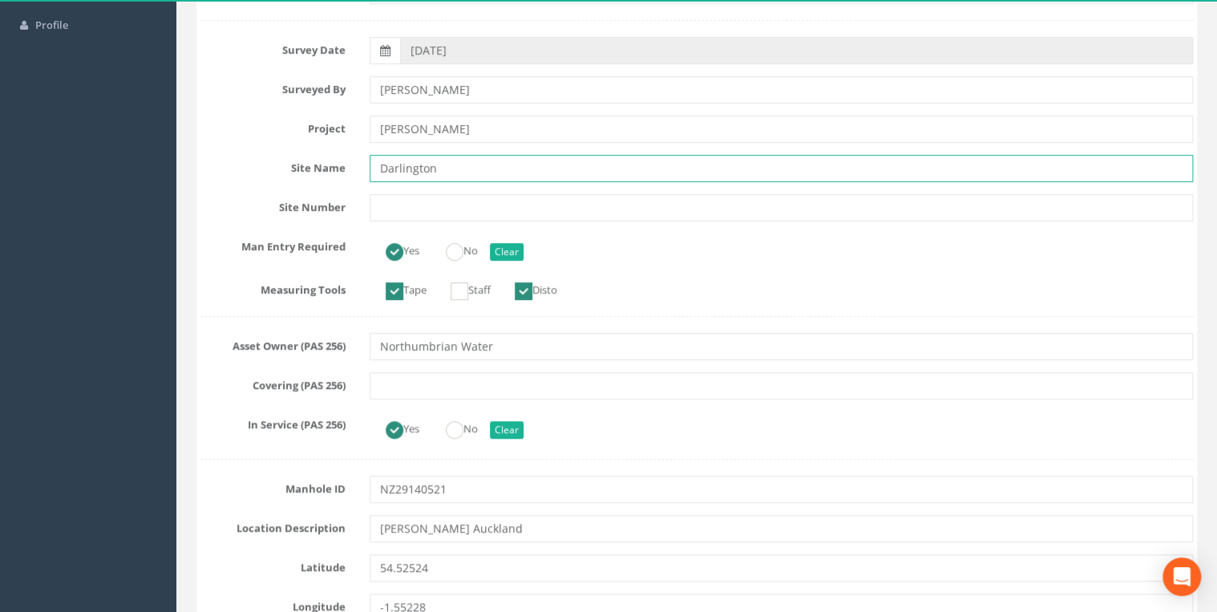
click at [455, 170] on input "Darlington" at bounding box center [781, 168] width 823 height 27
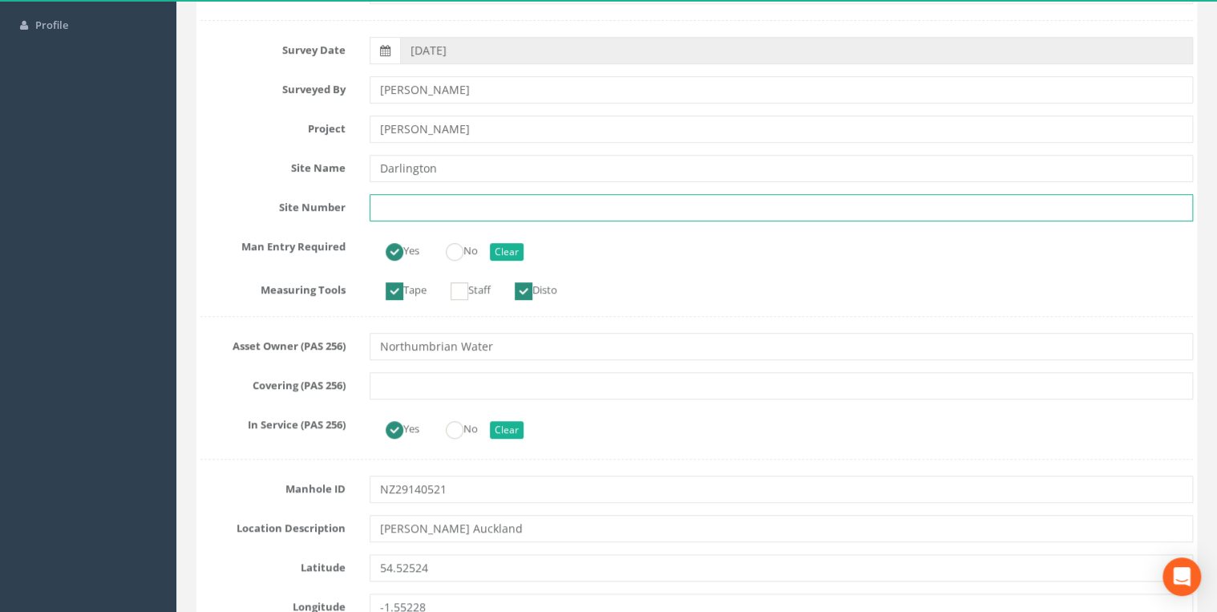
click at [403, 198] on input "text" at bounding box center [781, 207] width 823 height 27
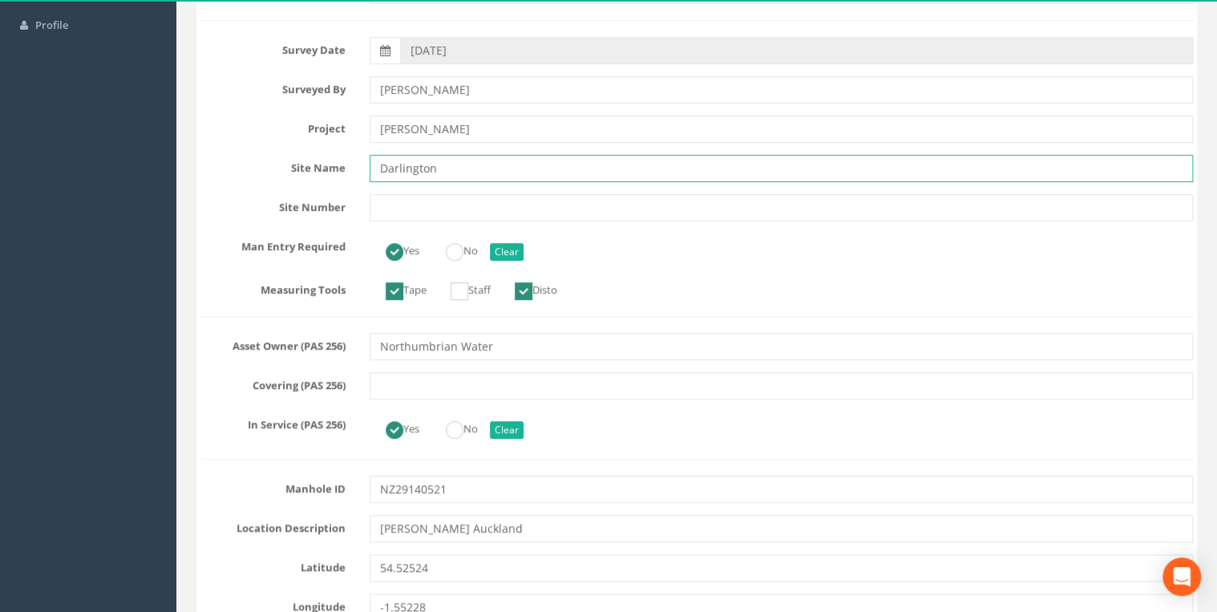
click at [452, 161] on input "Darlington" at bounding box center [781, 168] width 823 height 27
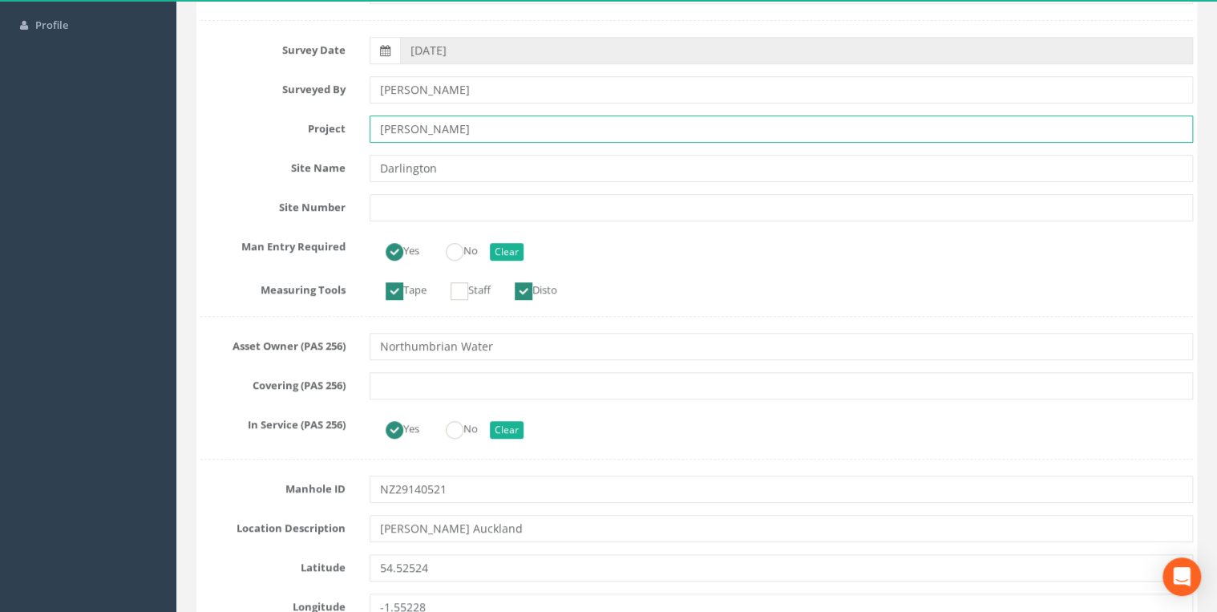
click at [455, 138] on input "[PERSON_NAME]" at bounding box center [781, 128] width 823 height 27
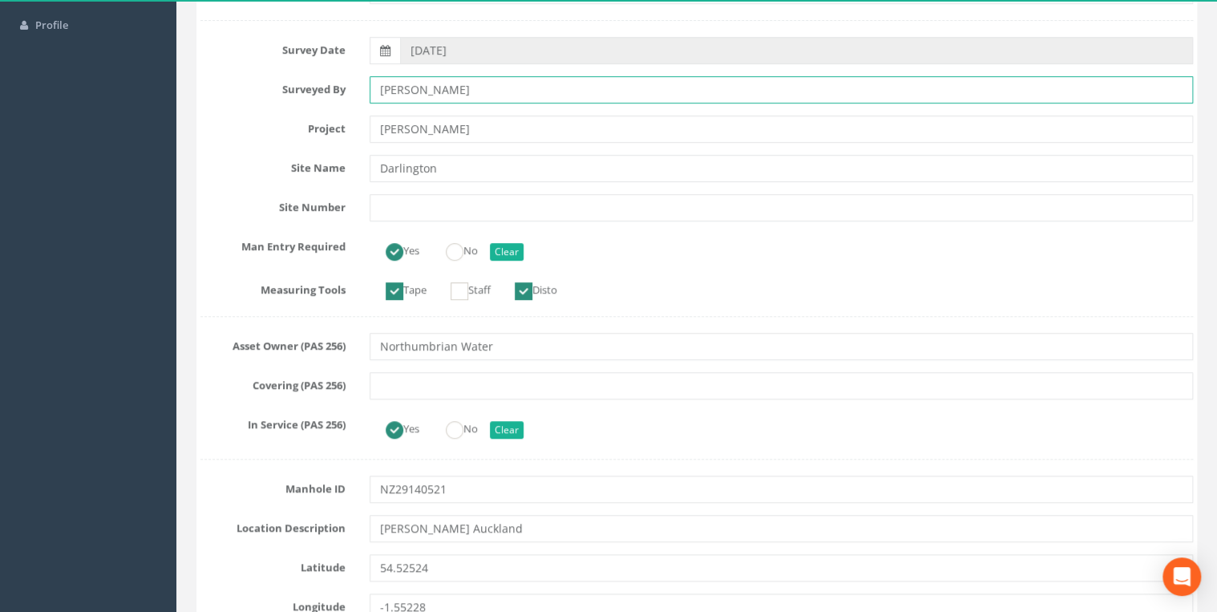
click at [464, 77] on input "[PERSON_NAME]" at bounding box center [781, 89] width 823 height 27
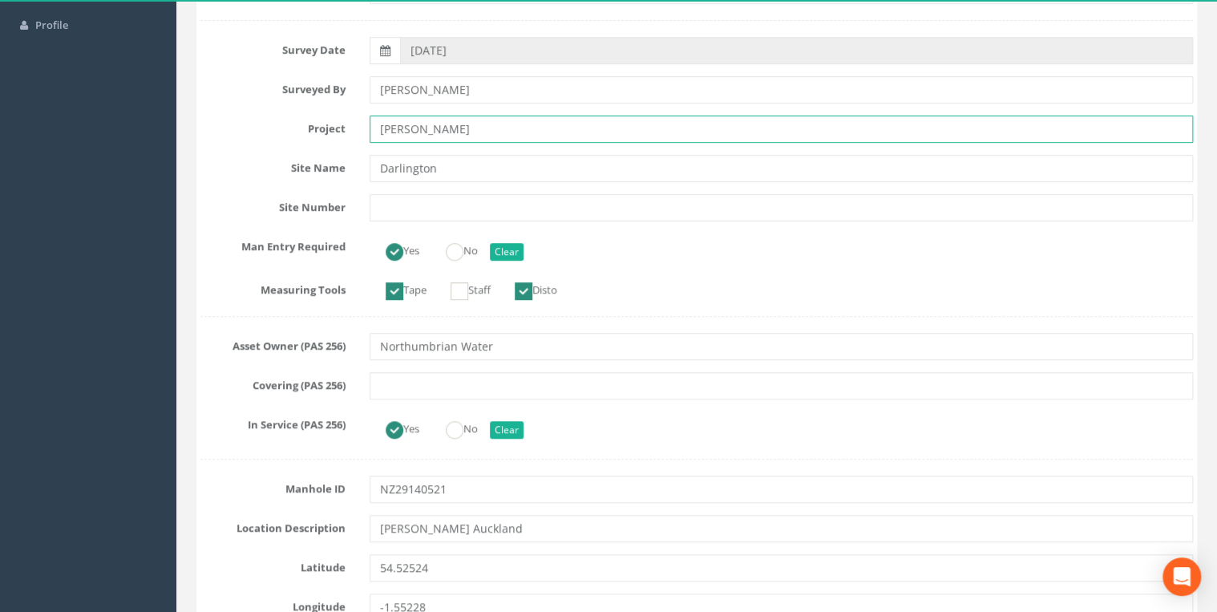
click at [449, 123] on input "[PERSON_NAME]" at bounding box center [781, 128] width 823 height 27
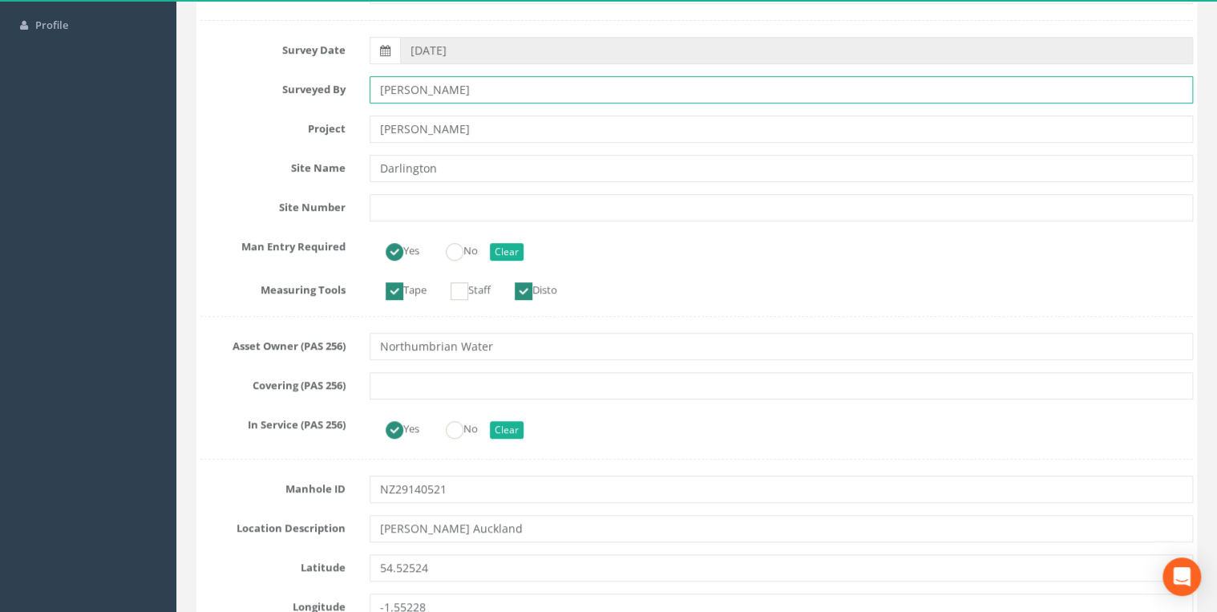
click at [457, 87] on input "[PERSON_NAME]" at bounding box center [781, 89] width 823 height 27
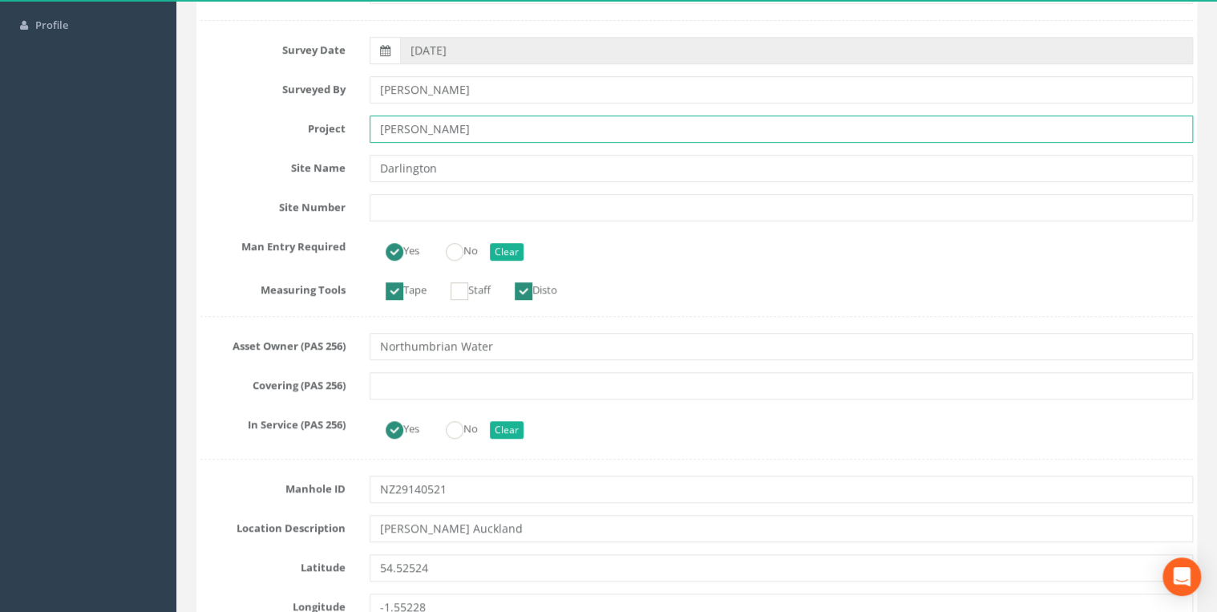
click at [456, 121] on input "[PERSON_NAME]" at bounding box center [781, 128] width 823 height 27
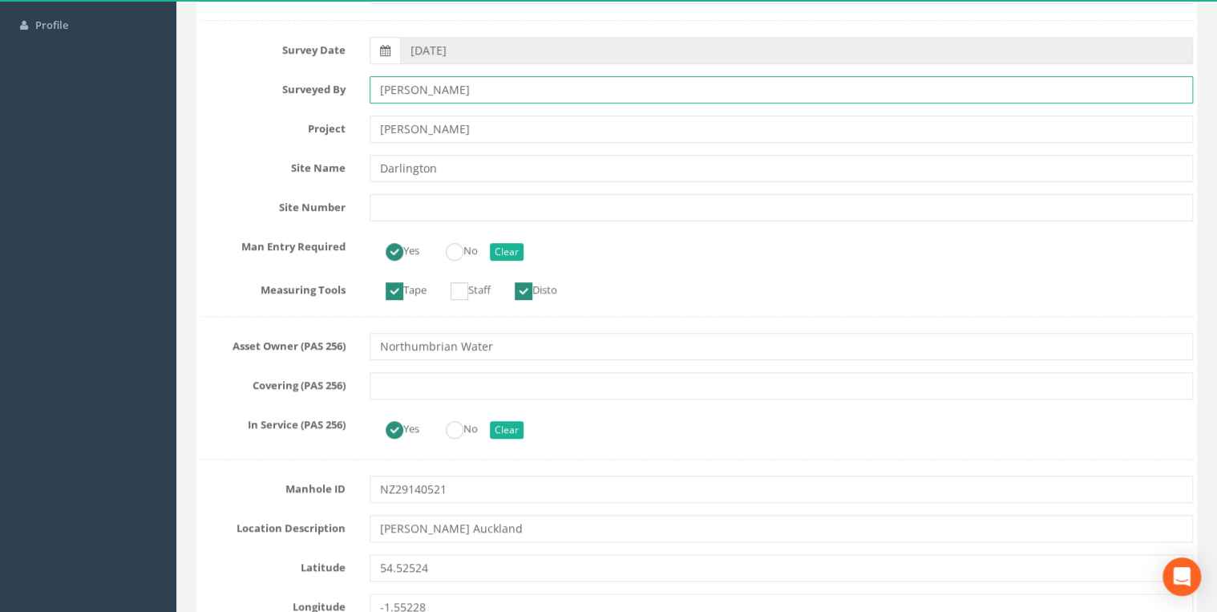
click at [457, 91] on input "[PERSON_NAME]" at bounding box center [781, 89] width 823 height 27
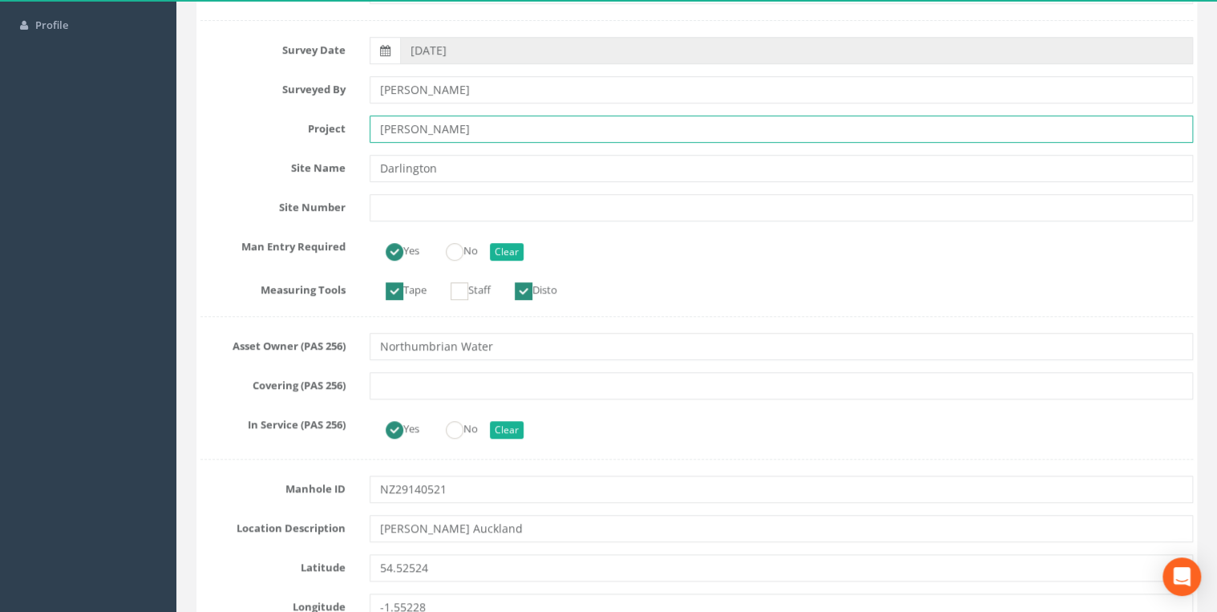
click at [487, 128] on input "[PERSON_NAME]" at bounding box center [781, 128] width 823 height 27
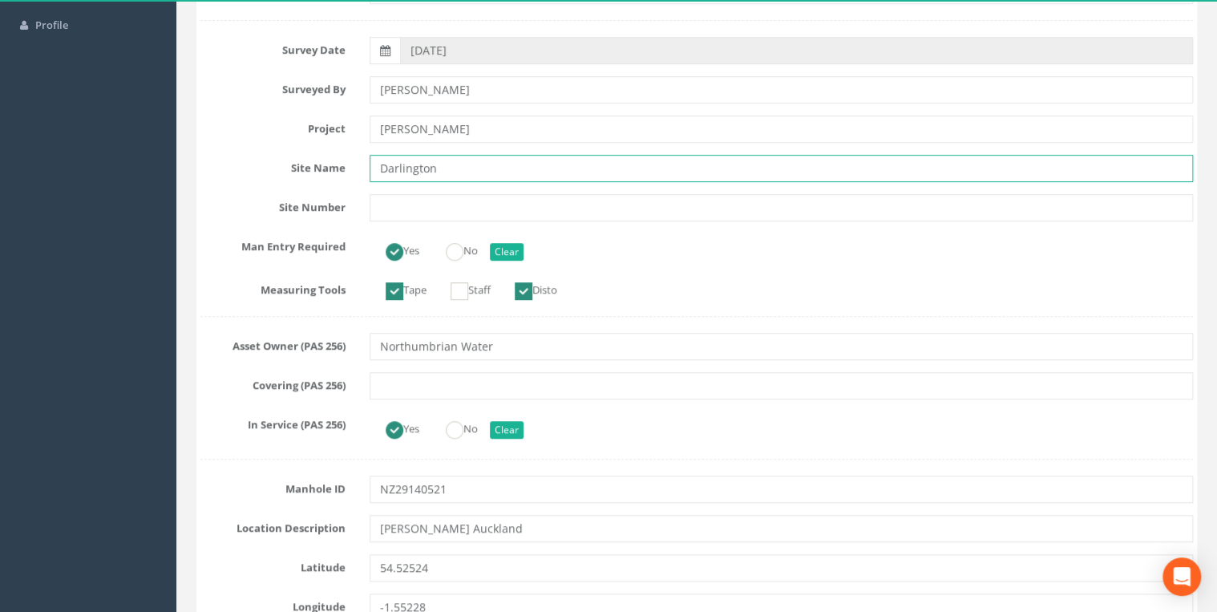
click at [447, 161] on input "Darlington" at bounding box center [781, 168] width 823 height 27
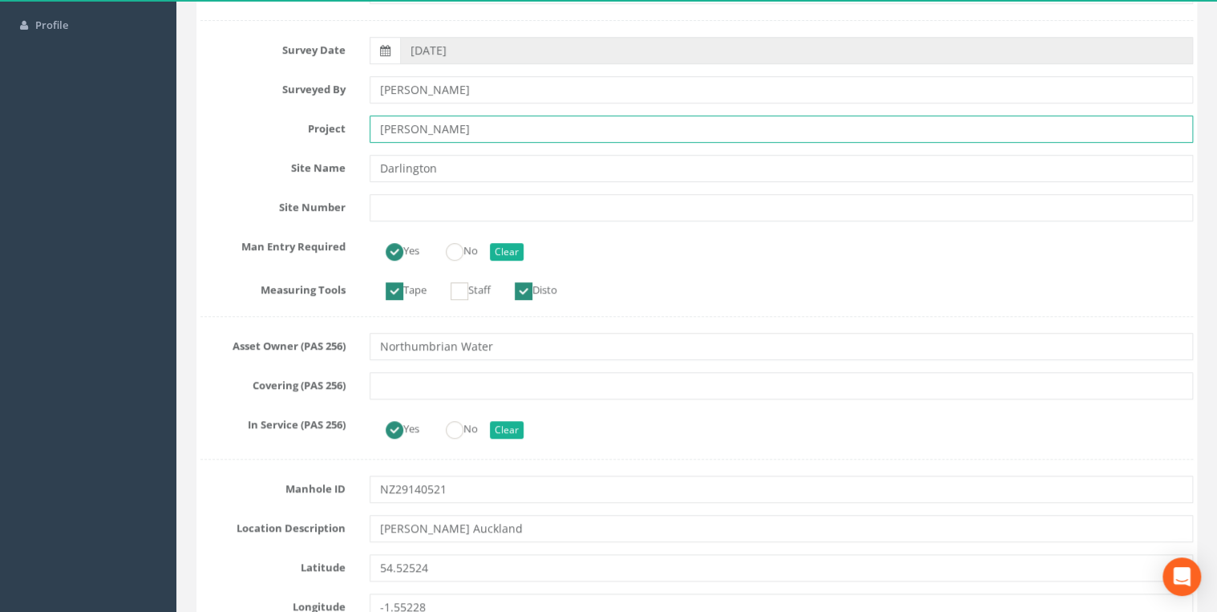
click at [451, 135] on input "[PERSON_NAME]" at bounding box center [781, 128] width 823 height 27
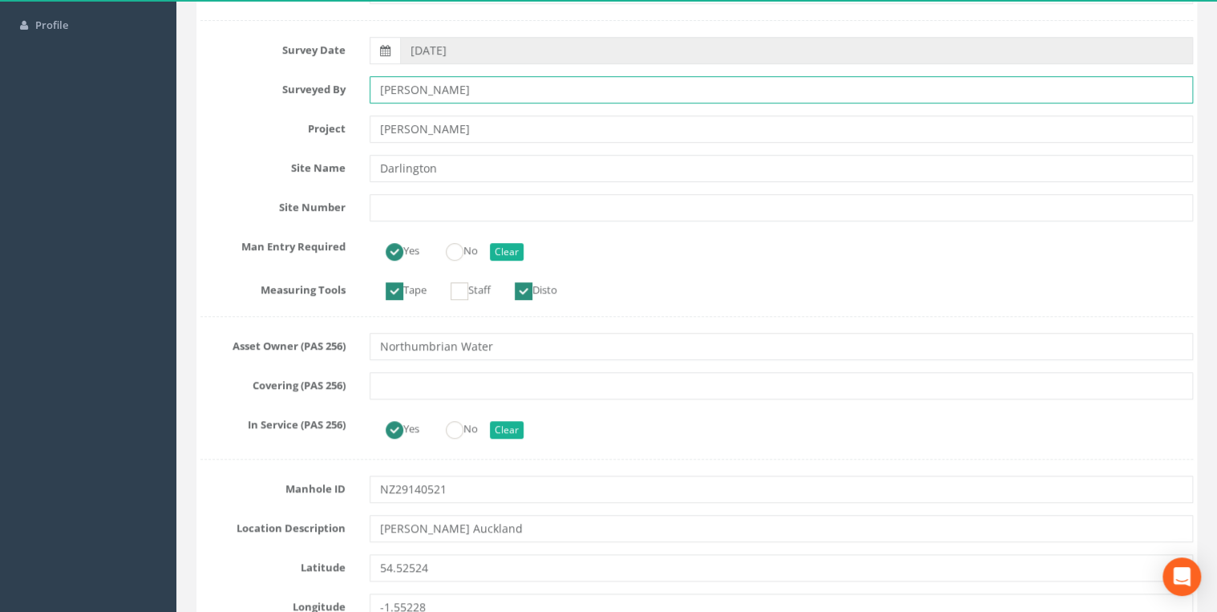
click at [470, 85] on input "[PERSON_NAME]" at bounding box center [781, 89] width 823 height 27
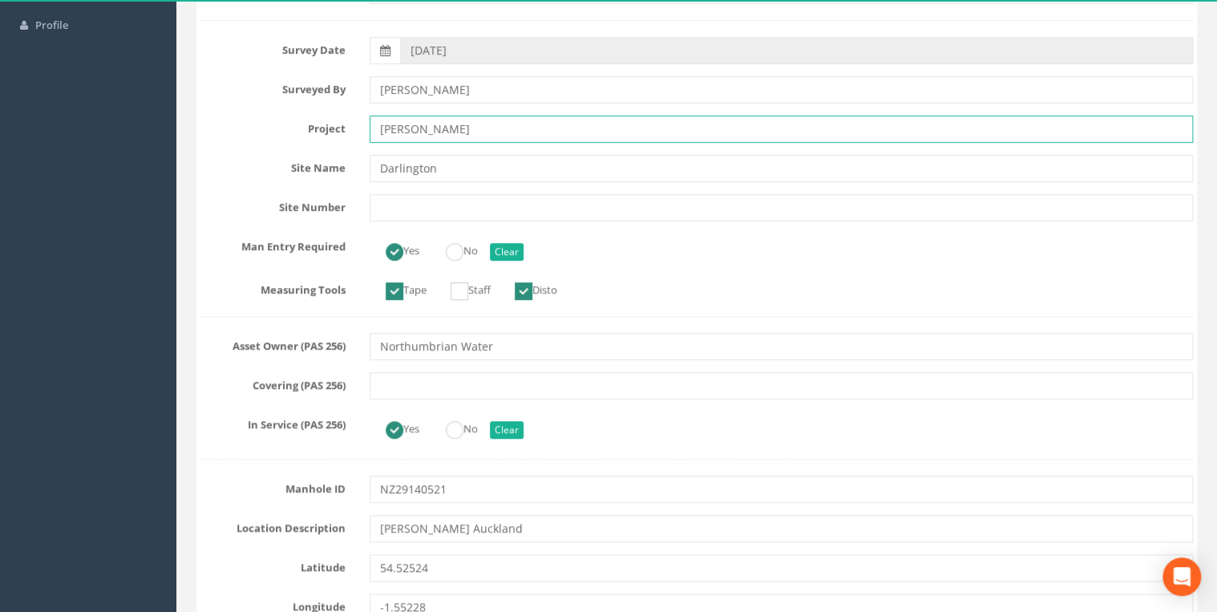
click at [470, 128] on input "[PERSON_NAME]" at bounding box center [781, 128] width 823 height 27
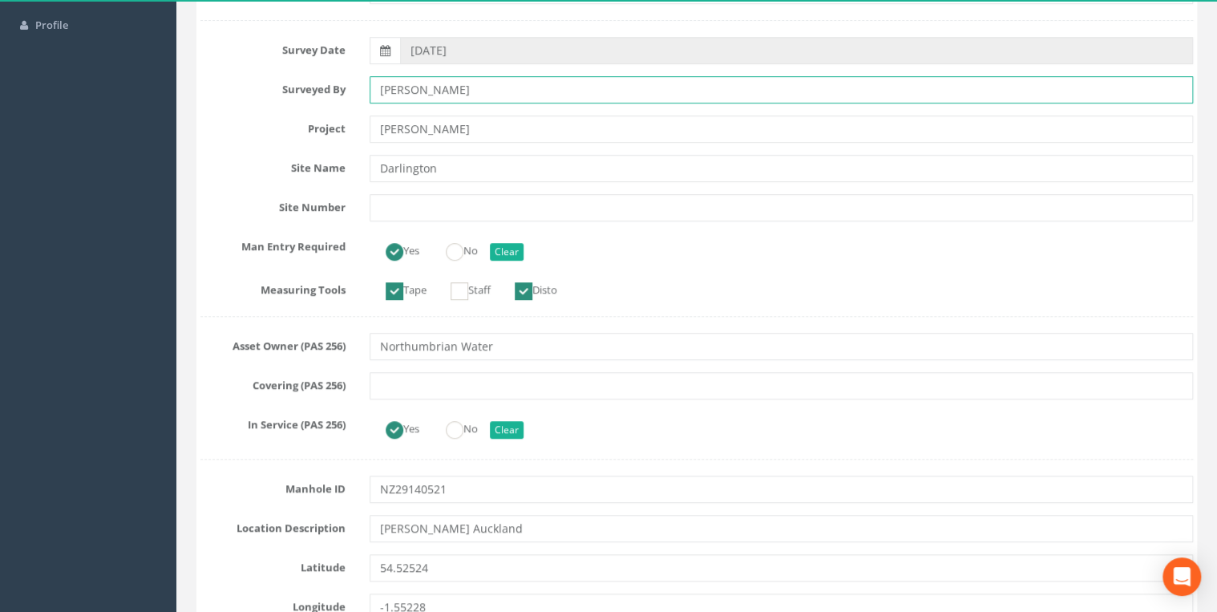
click at [460, 94] on input "[PERSON_NAME]" at bounding box center [781, 89] width 823 height 27
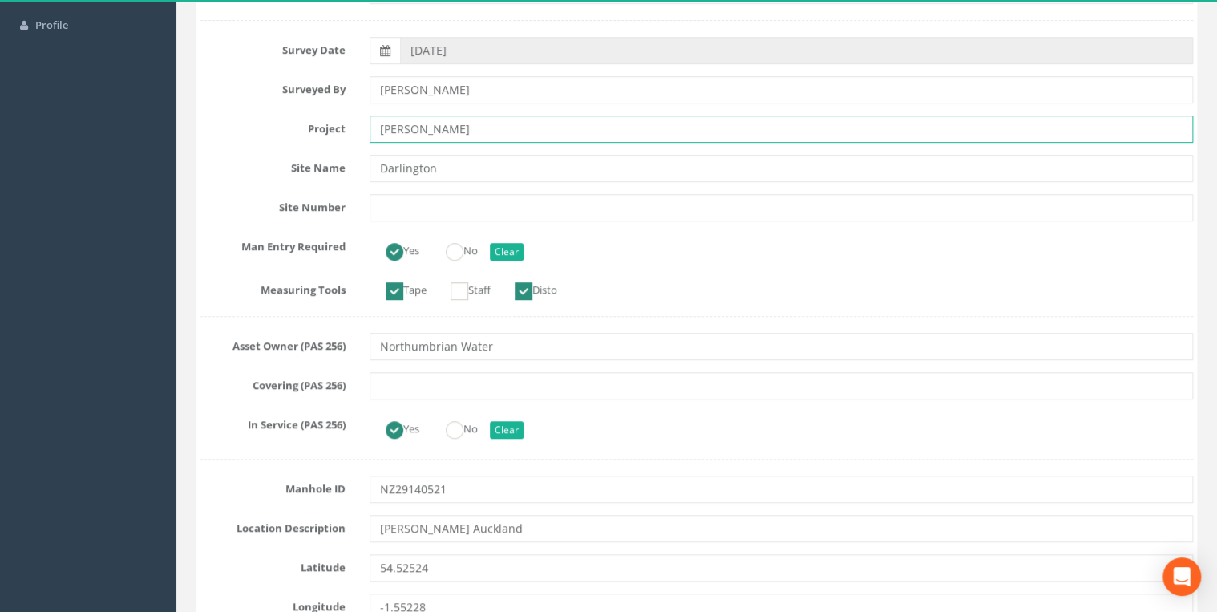
click at [461, 122] on input "[PERSON_NAME]" at bounding box center [781, 128] width 823 height 27
click at [472, 126] on input "[PERSON_NAME]" at bounding box center [781, 128] width 823 height 27
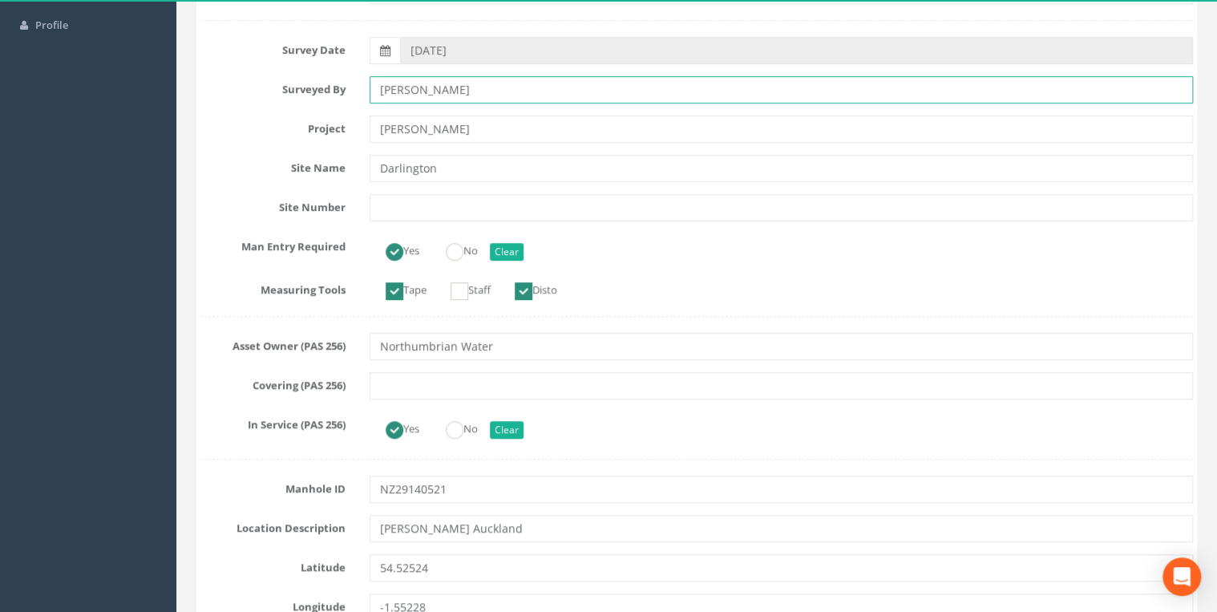
click at [474, 95] on input "[PERSON_NAME]" at bounding box center [781, 89] width 823 height 27
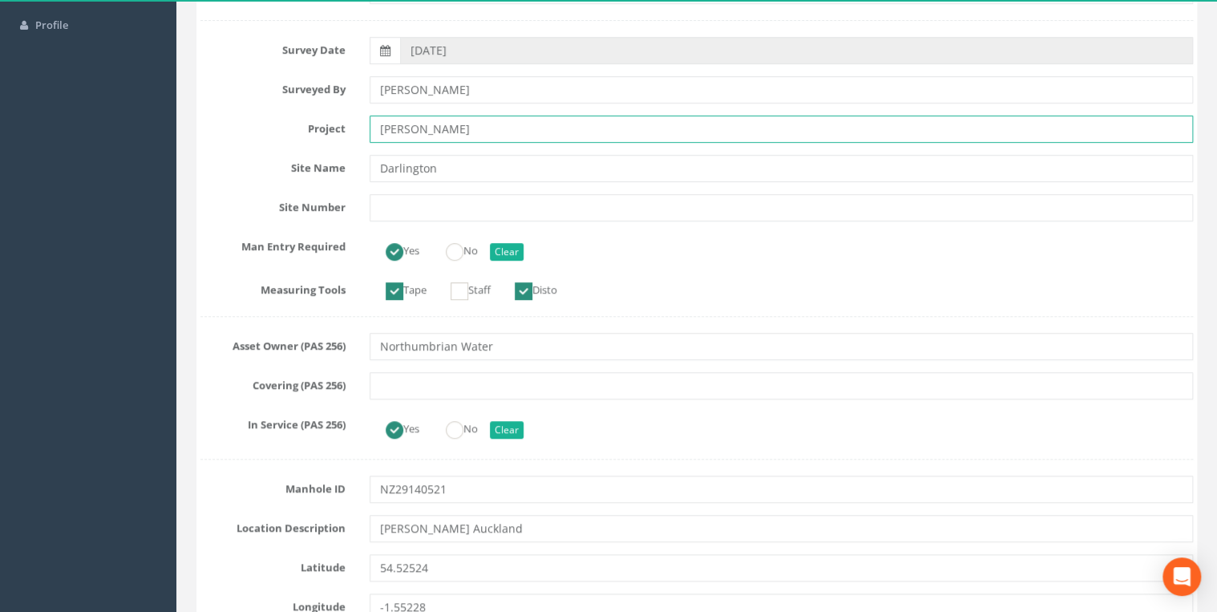
click at [474, 115] on input "[PERSON_NAME]" at bounding box center [781, 128] width 823 height 27
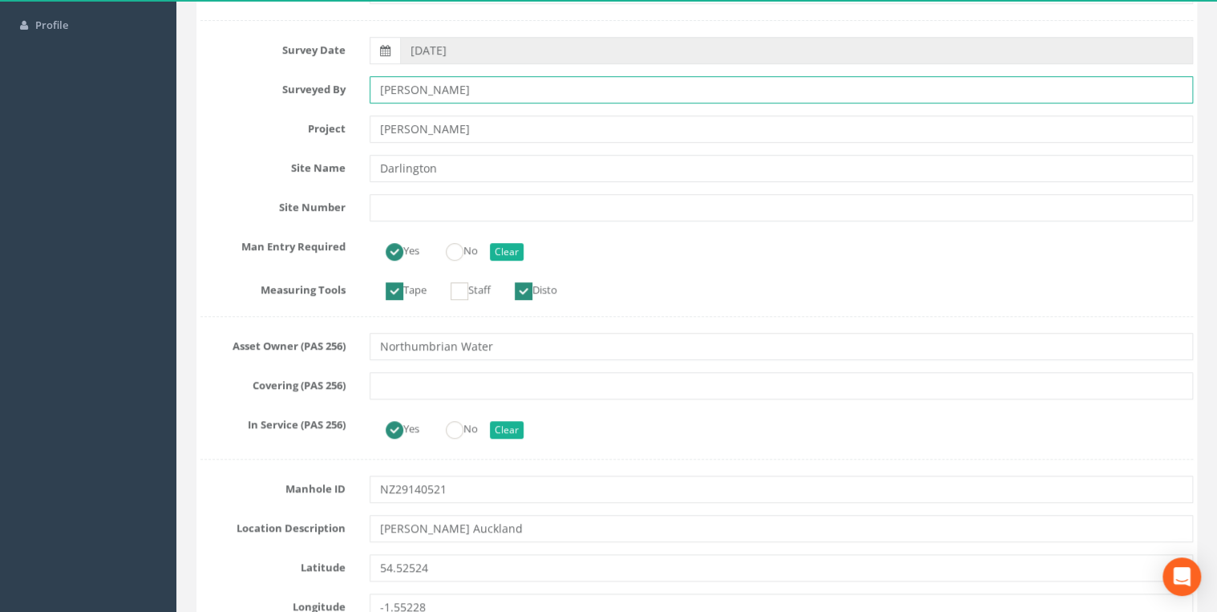
click at [474, 86] on input "[PERSON_NAME]" at bounding box center [781, 89] width 823 height 27
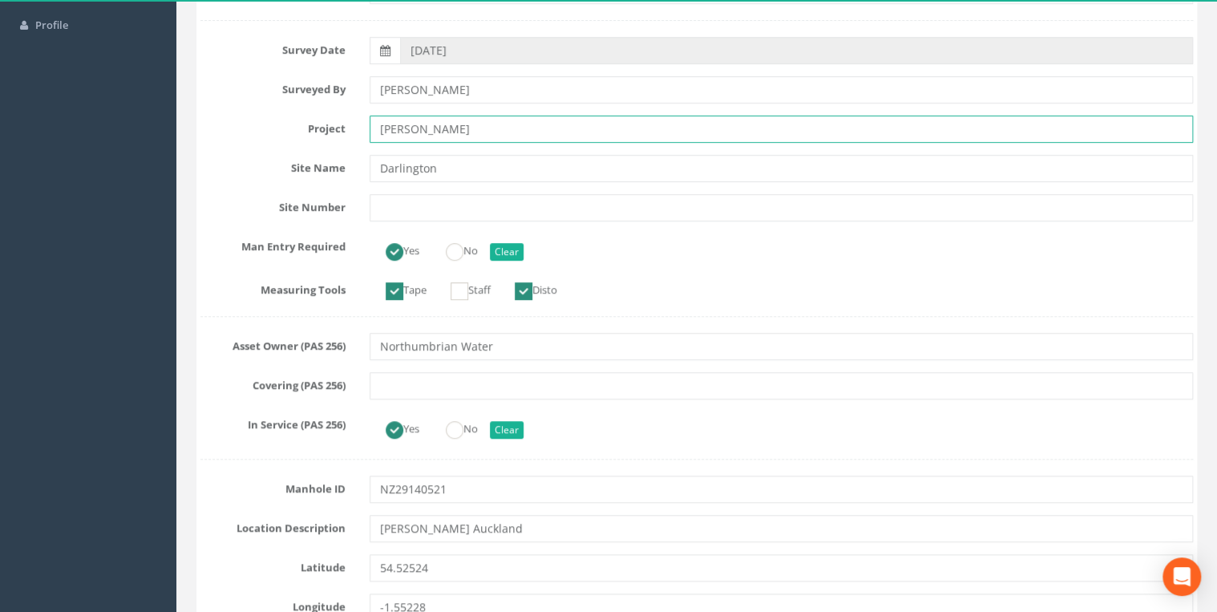
click at [473, 130] on input "[PERSON_NAME]" at bounding box center [781, 128] width 823 height 27
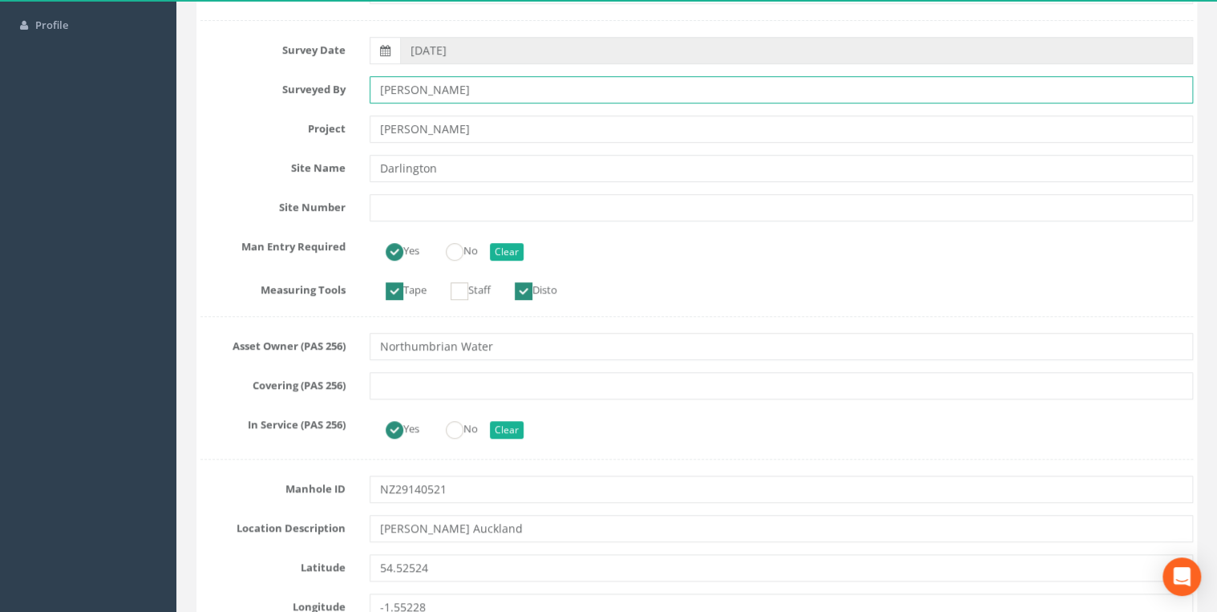
click at [473, 89] on input "[PERSON_NAME]" at bounding box center [781, 89] width 823 height 27
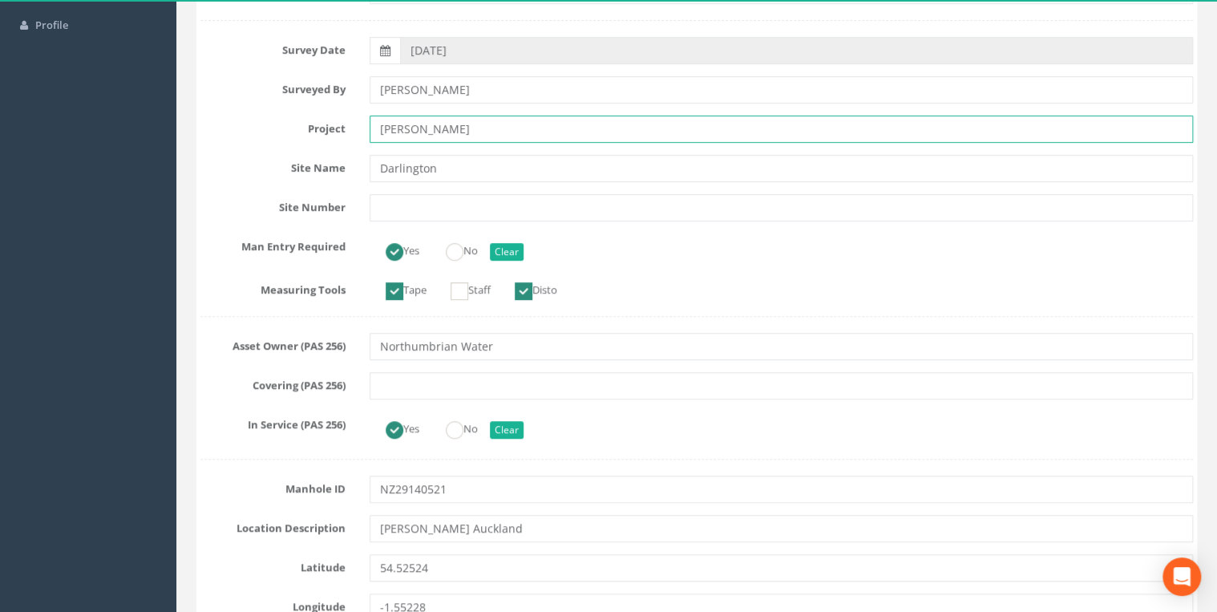
click at [473, 115] on input "[PERSON_NAME]" at bounding box center [781, 128] width 823 height 27
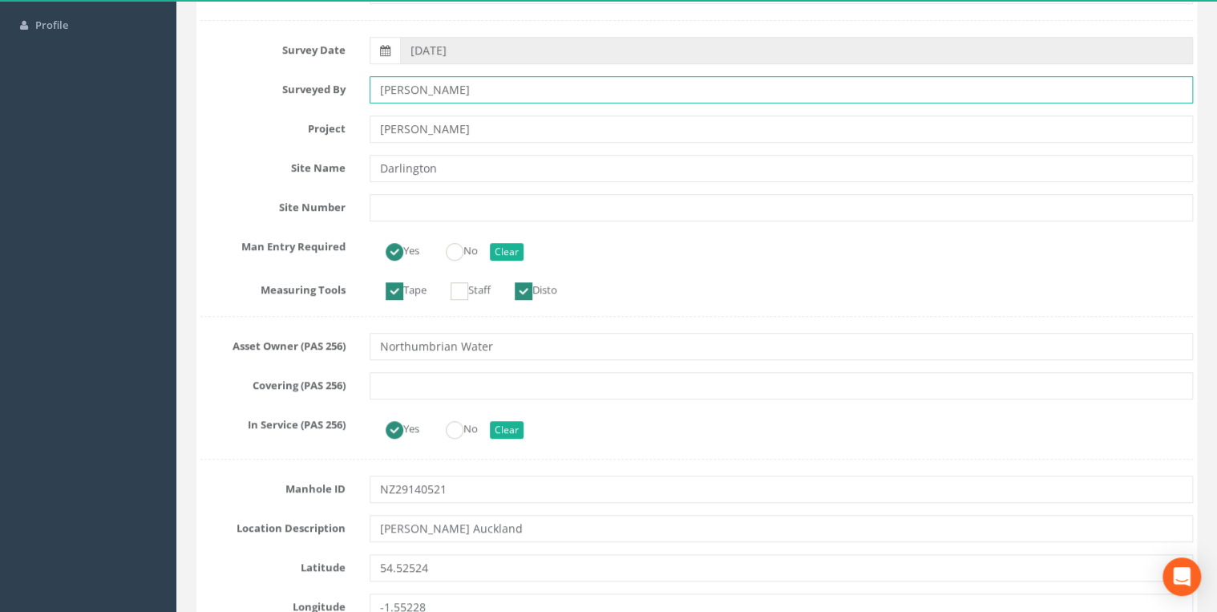
click at [473, 92] on input "[PERSON_NAME]" at bounding box center [781, 89] width 823 height 27
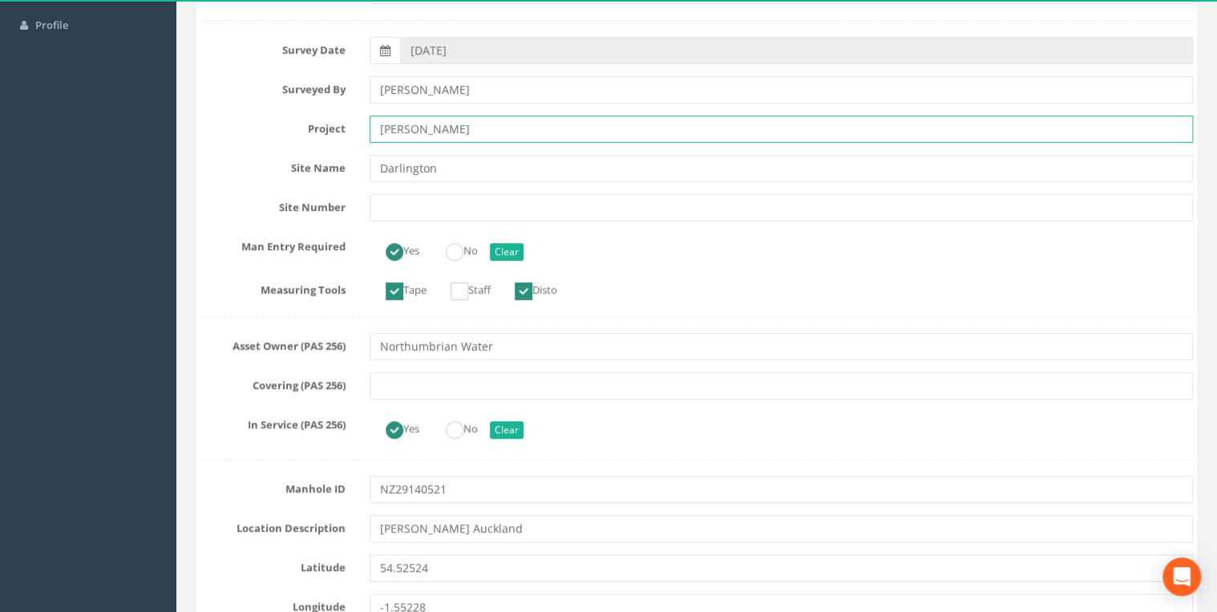
click at [468, 132] on input "[PERSON_NAME]" at bounding box center [781, 128] width 823 height 27
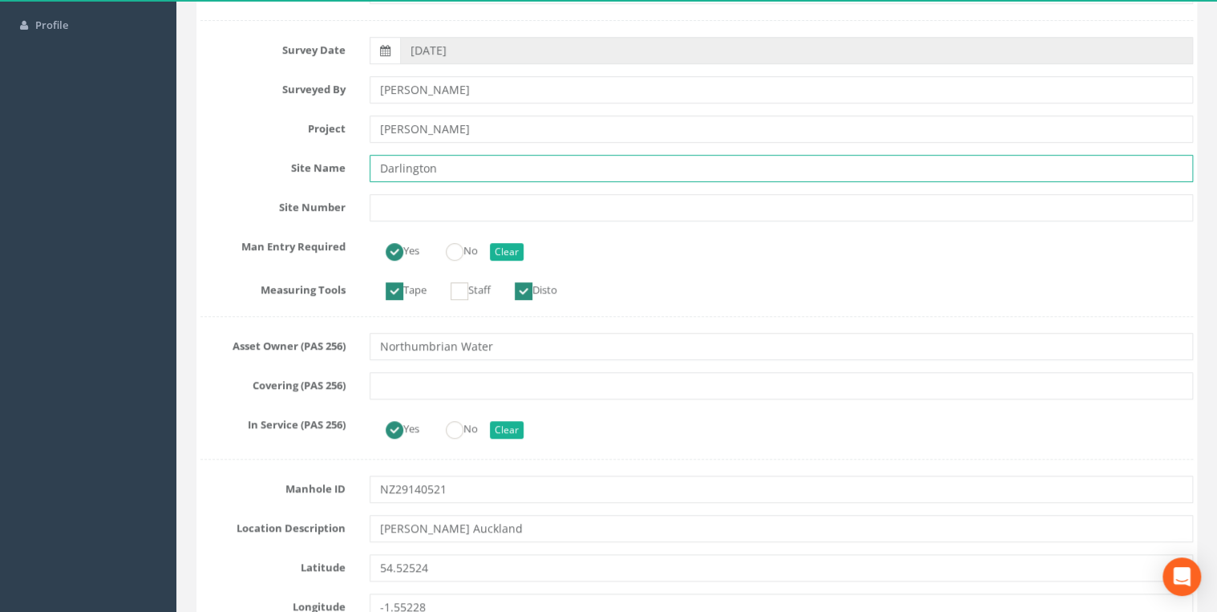
click at [464, 160] on input "Darlington" at bounding box center [781, 168] width 823 height 27
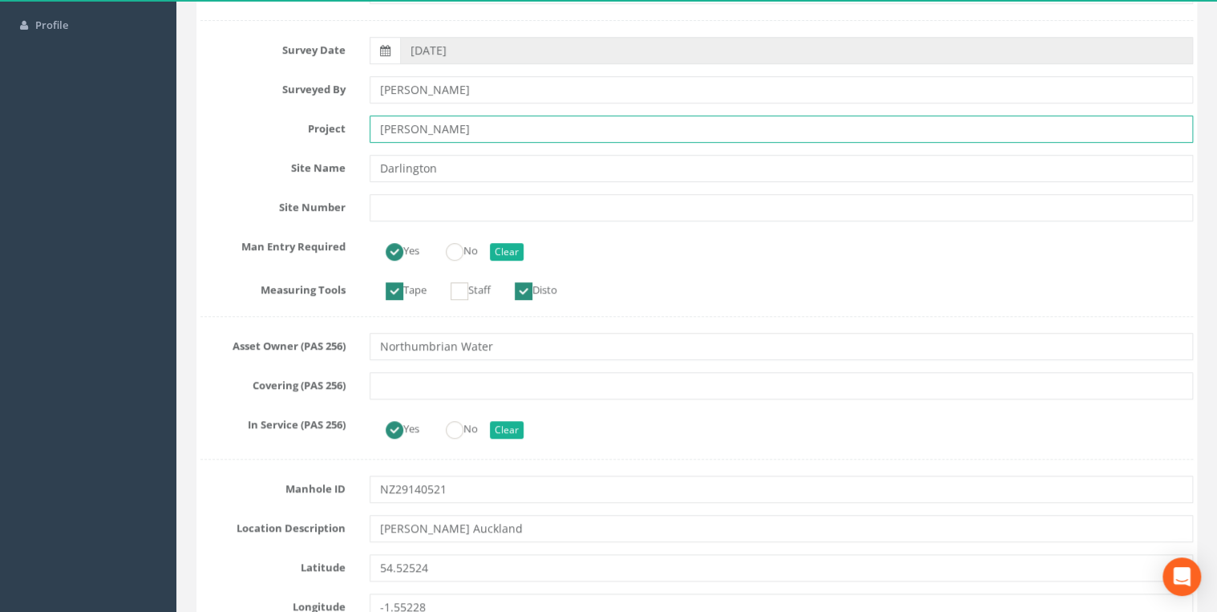
click at [463, 131] on input "[PERSON_NAME]" at bounding box center [781, 128] width 823 height 27
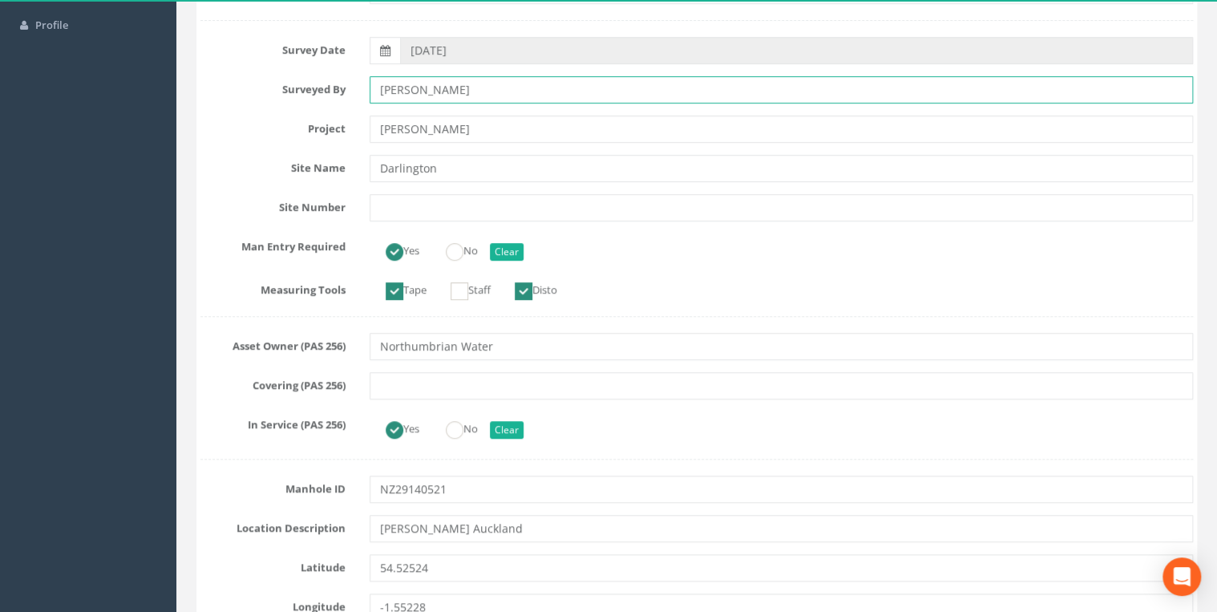
click at [460, 101] on input "[PERSON_NAME]" at bounding box center [781, 89] width 823 height 27
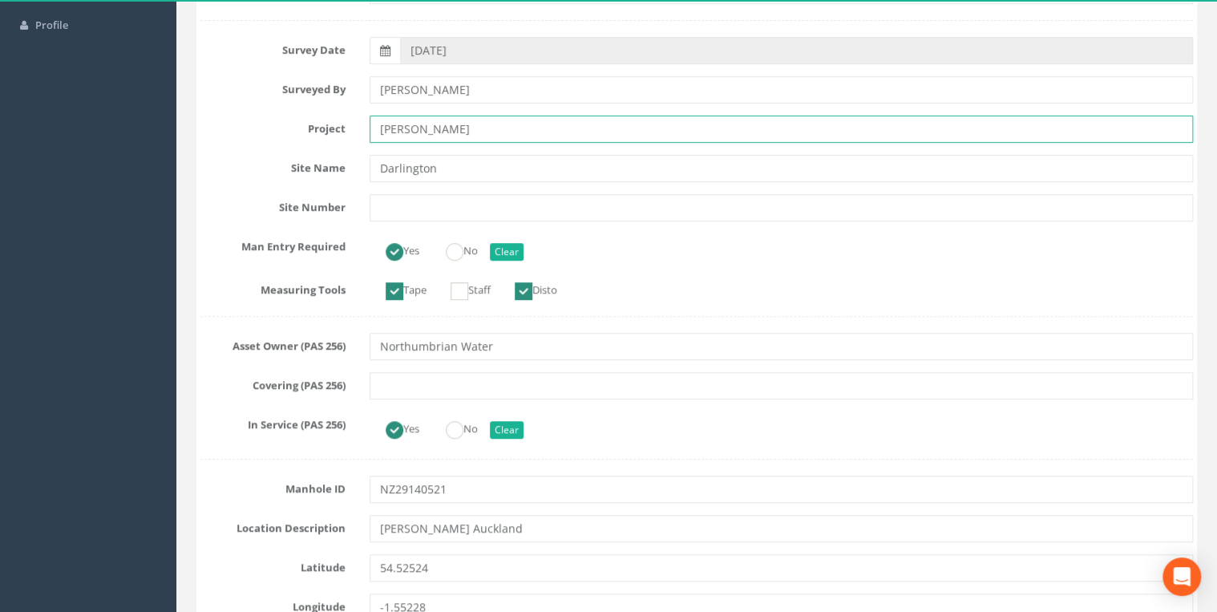
click at [460, 122] on input "[PERSON_NAME]" at bounding box center [781, 128] width 823 height 27
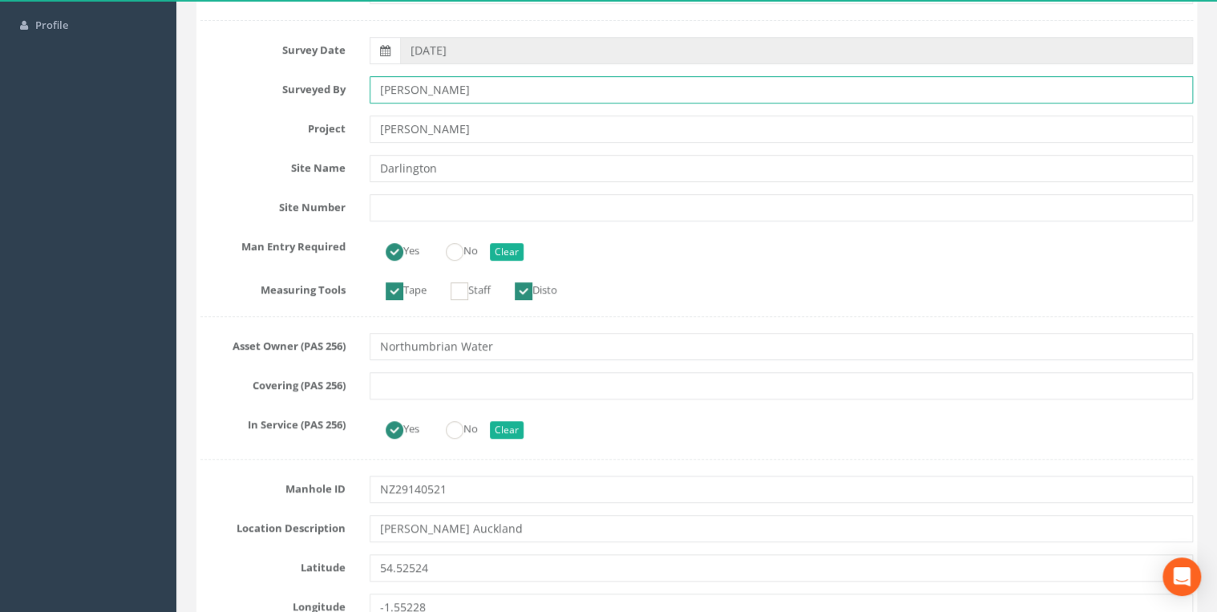
click at [460, 93] on input "[PERSON_NAME]" at bounding box center [781, 89] width 823 height 27
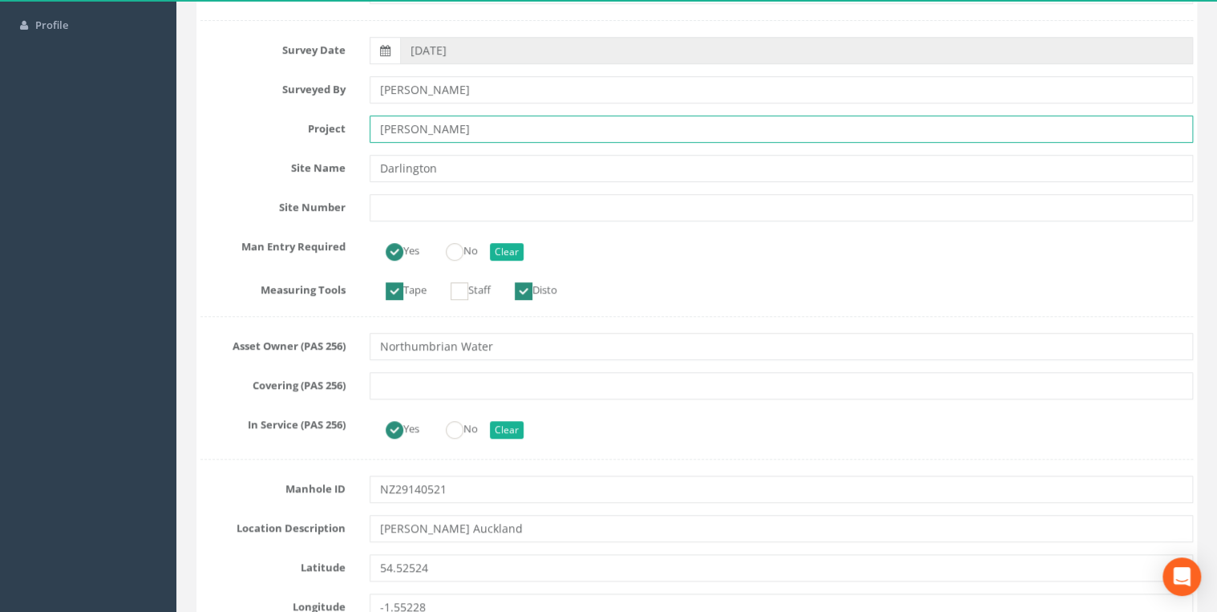
click at [451, 135] on input "[PERSON_NAME]" at bounding box center [781, 128] width 823 height 27
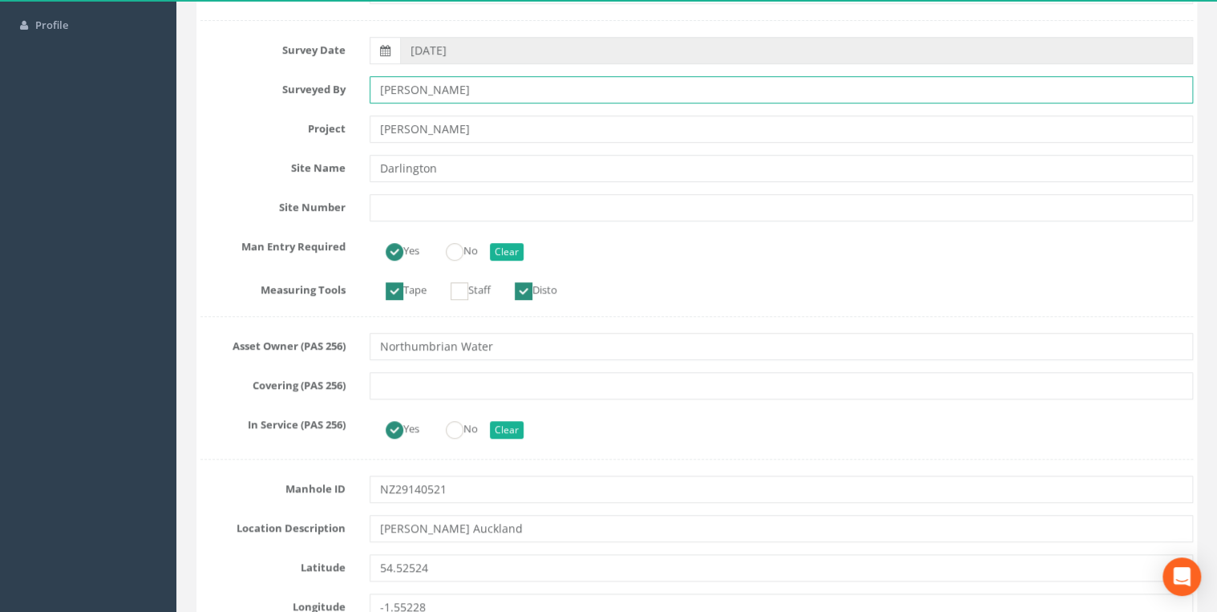
click at [458, 91] on input "[PERSON_NAME]" at bounding box center [781, 89] width 823 height 27
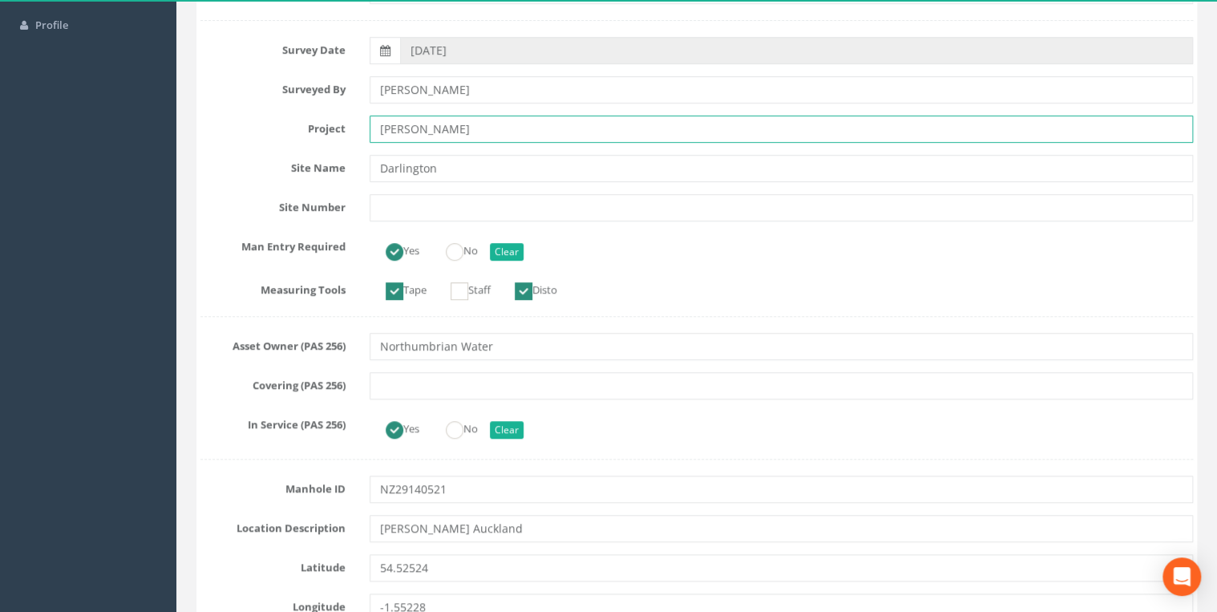
click at [459, 138] on input "[PERSON_NAME]" at bounding box center [781, 128] width 823 height 27
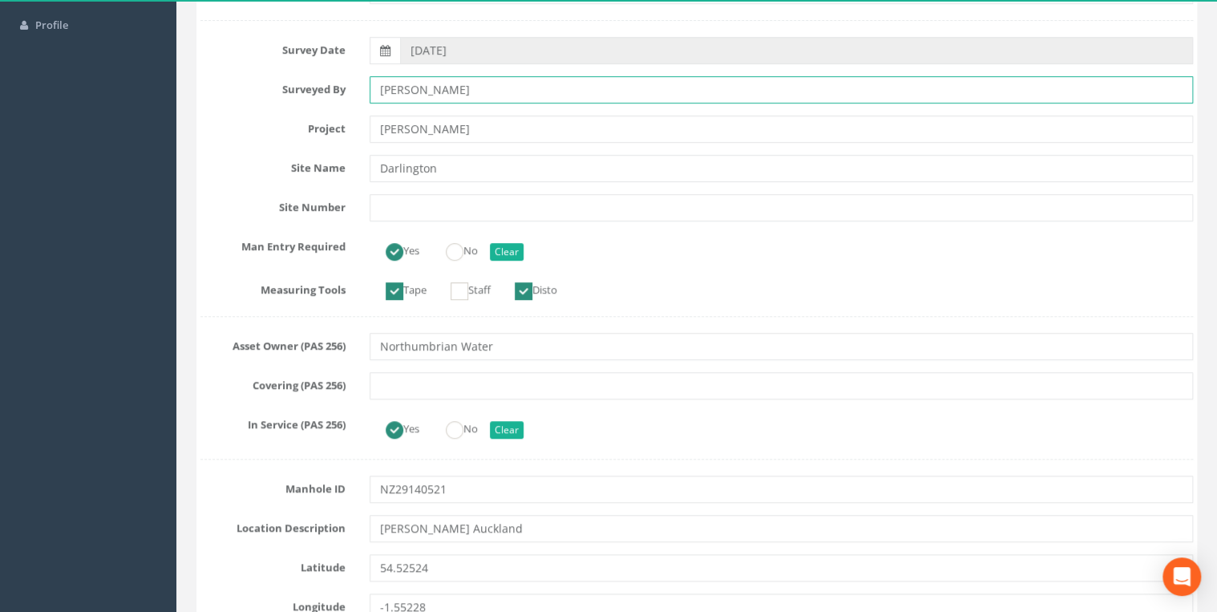
click at [462, 96] on input "[PERSON_NAME]" at bounding box center [781, 89] width 823 height 27
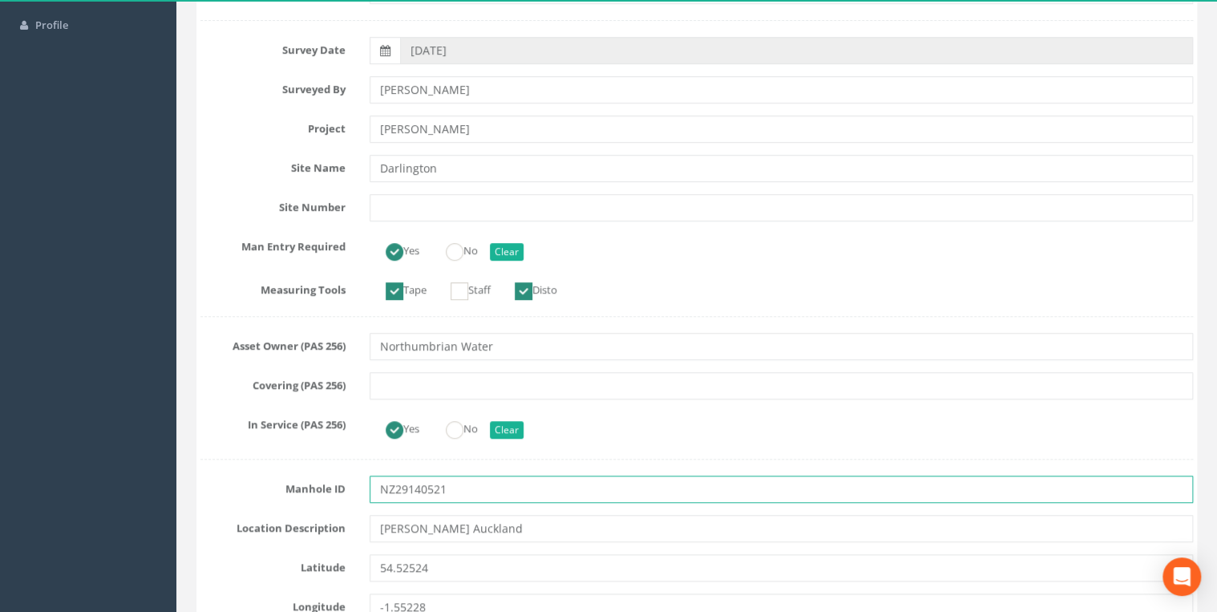
click at [454, 491] on input "NZ29140521" at bounding box center [781, 488] width 823 height 27
click at [442, 488] on input "NZ29140521" at bounding box center [781, 488] width 823 height 27
click at [481, 490] on input "NZ29140511" at bounding box center [781, 488] width 823 height 27
type input "NZ29140511"
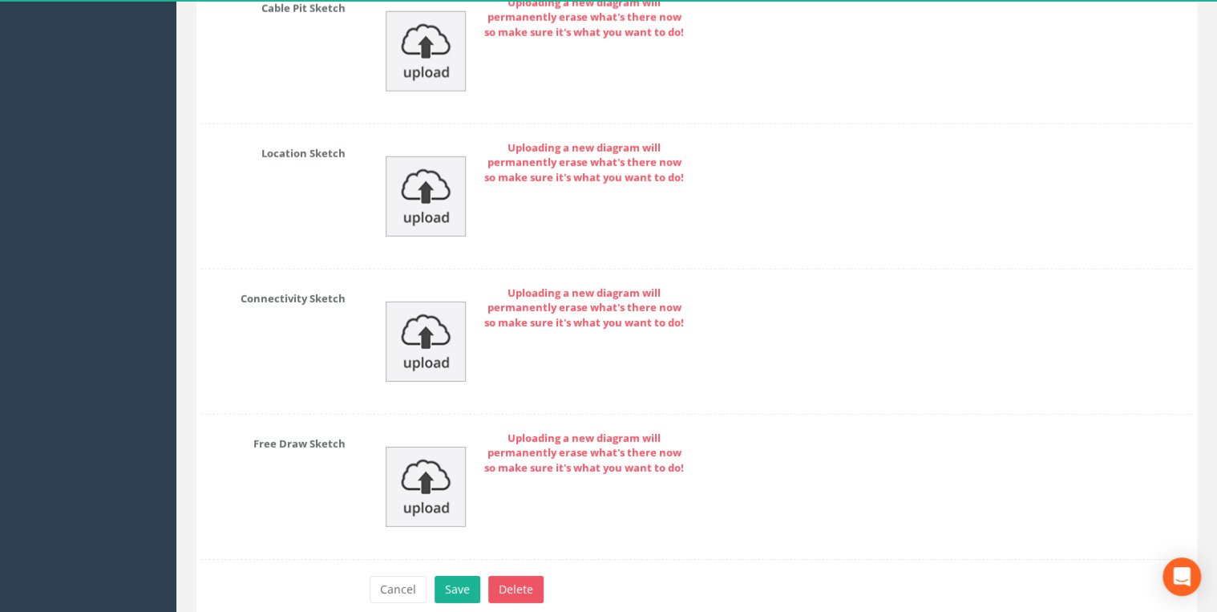
scroll to position [5450, 0]
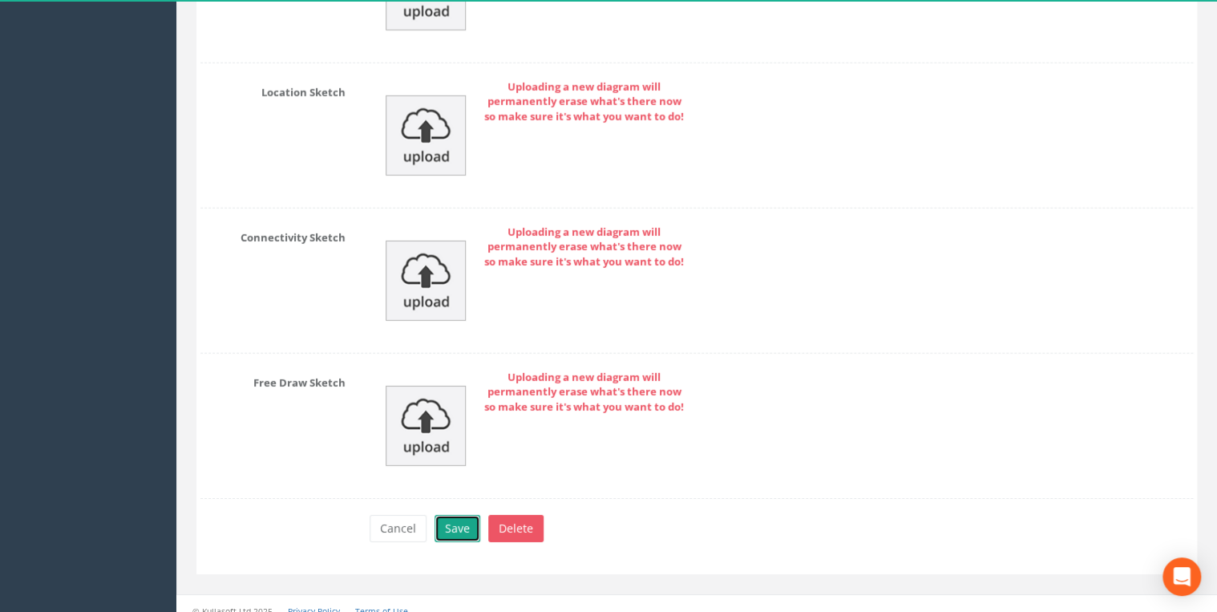
click at [450, 519] on button "Save" at bounding box center [457, 528] width 46 height 27
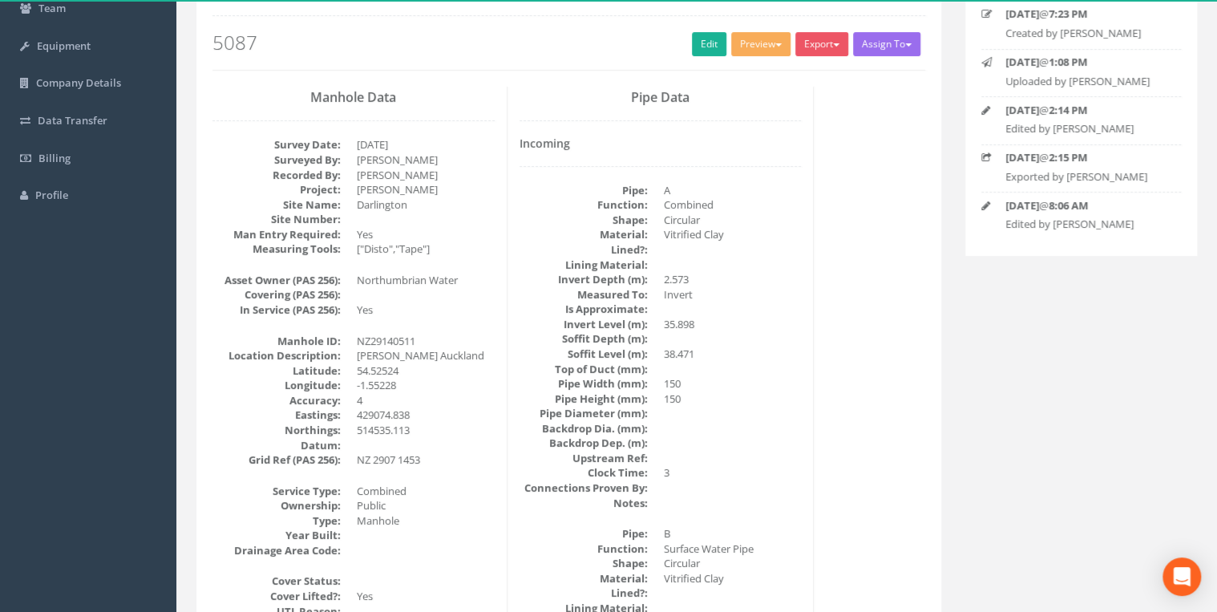
scroll to position [0, 0]
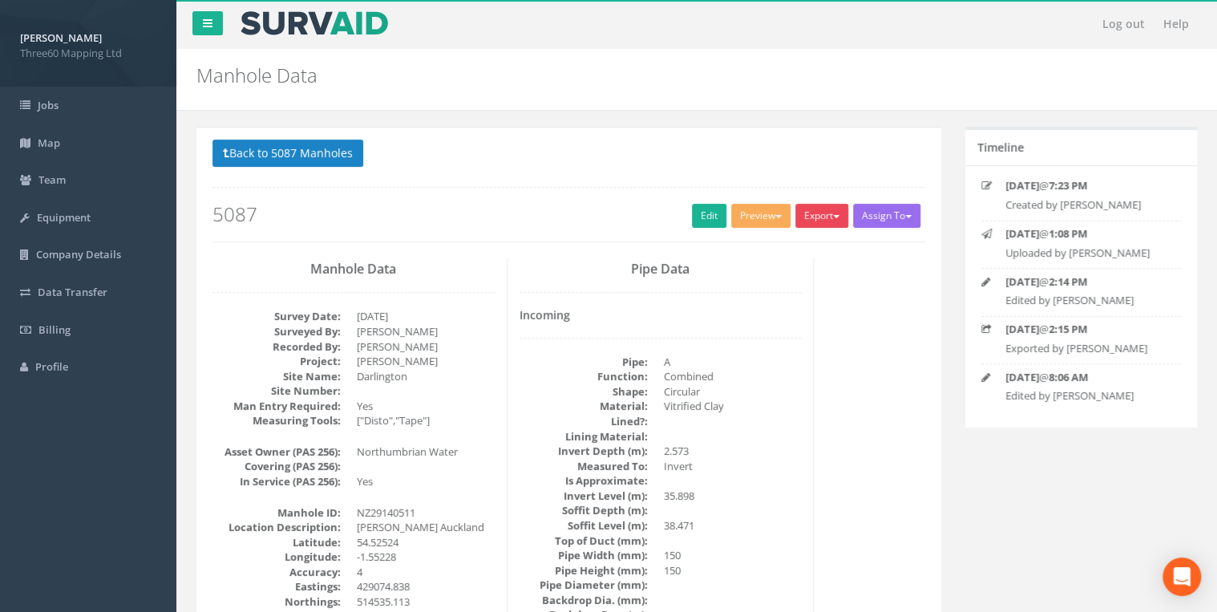
click at [807, 216] on button "Export" at bounding box center [821, 216] width 53 height 24
click at [787, 244] on link "360 Manhole" at bounding box center [789, 248] width 122 height 25
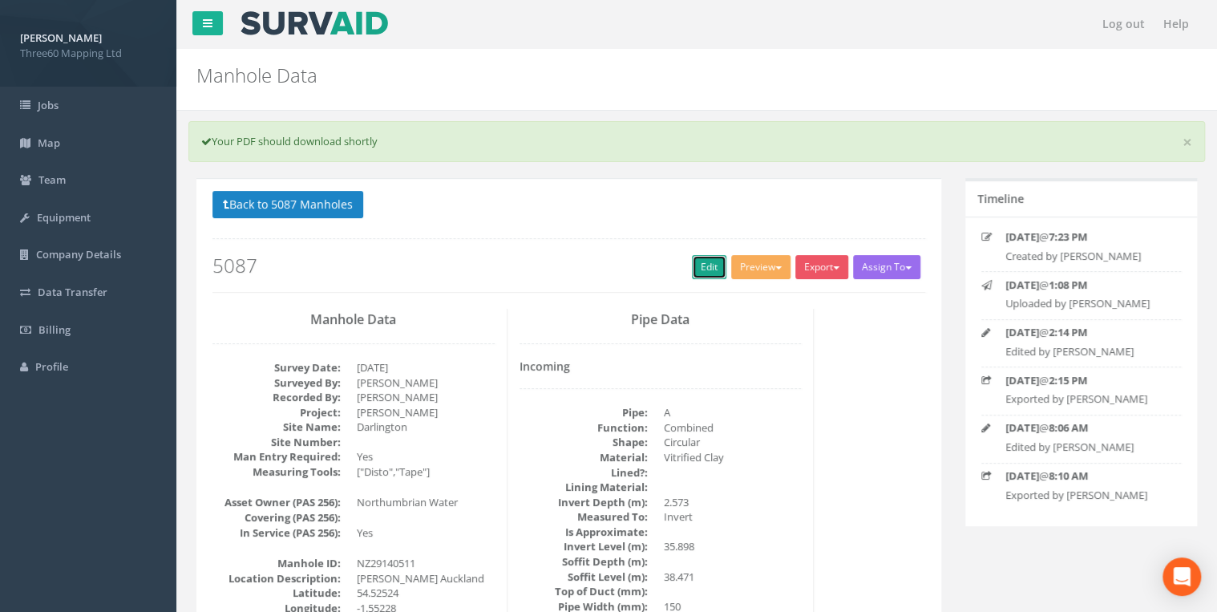
click at [697, 269] on link "Edit" at bounding box center [709, 267] width 34 height 24
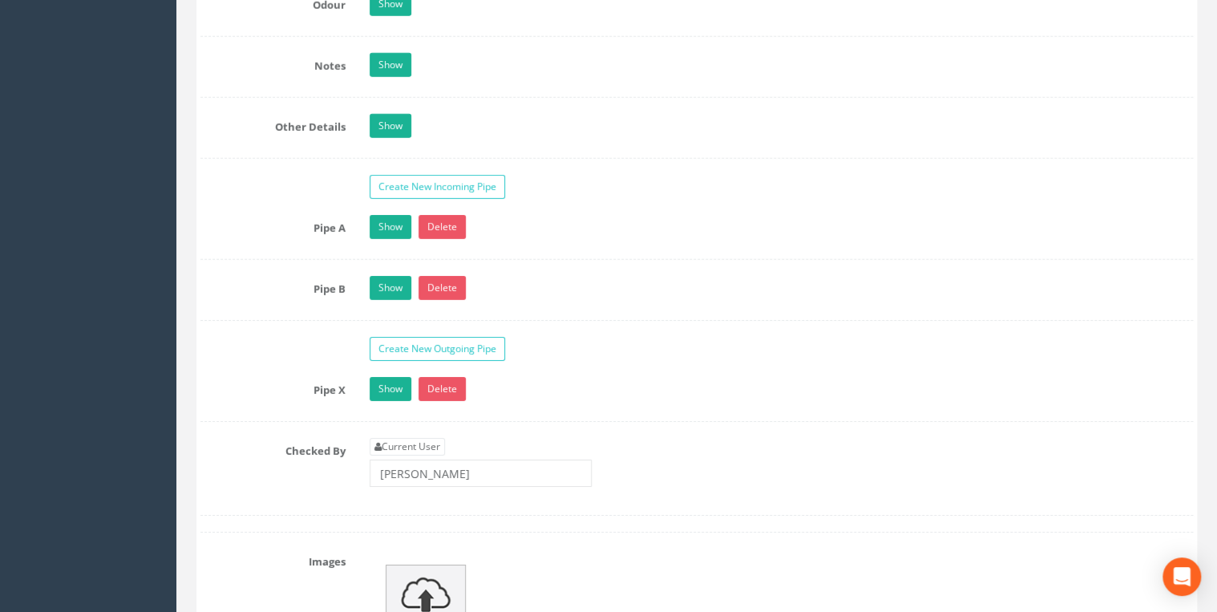
scroll to position [2422, 0]
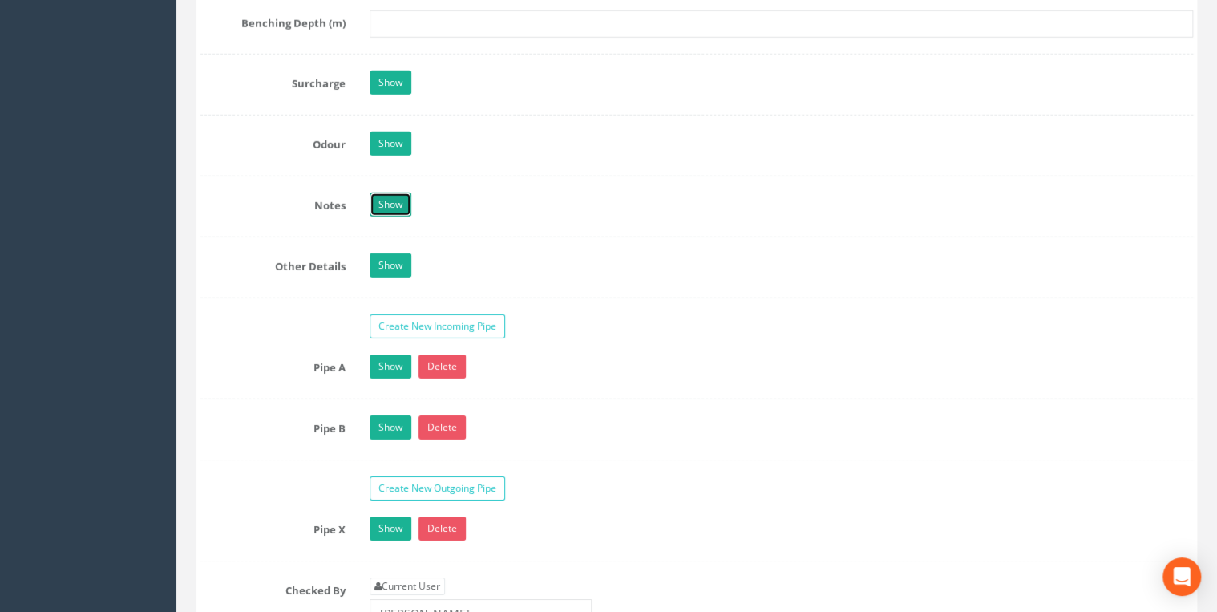
click at [410, 208] on link "Show" at bounding box center [391, 204] width 42 height 24
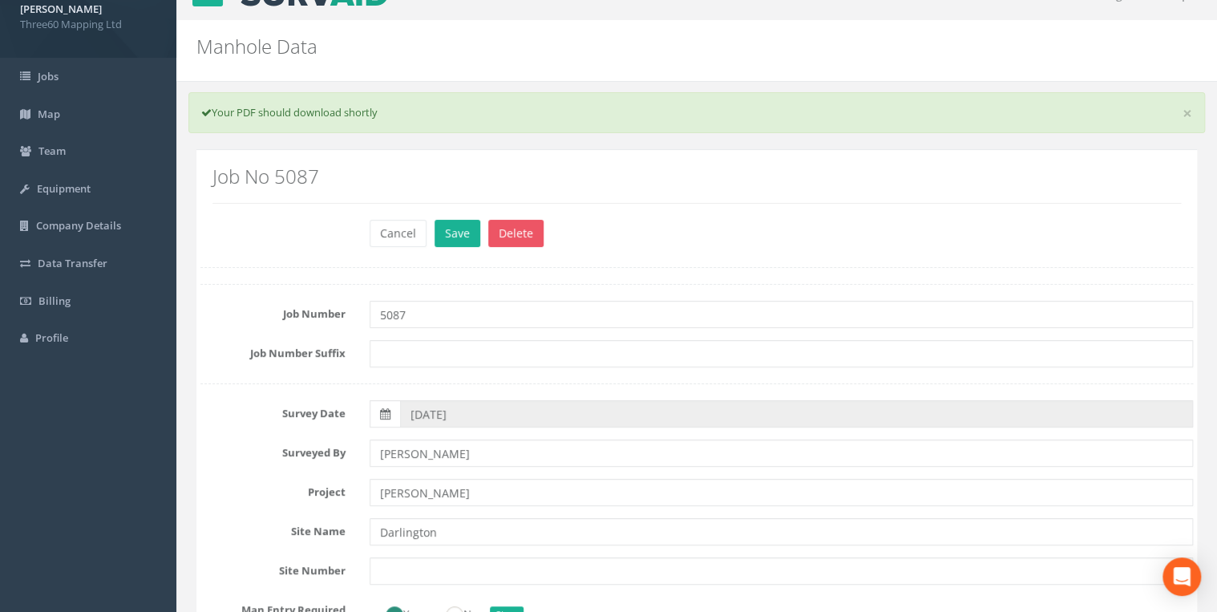
scroll to position [0, 0]
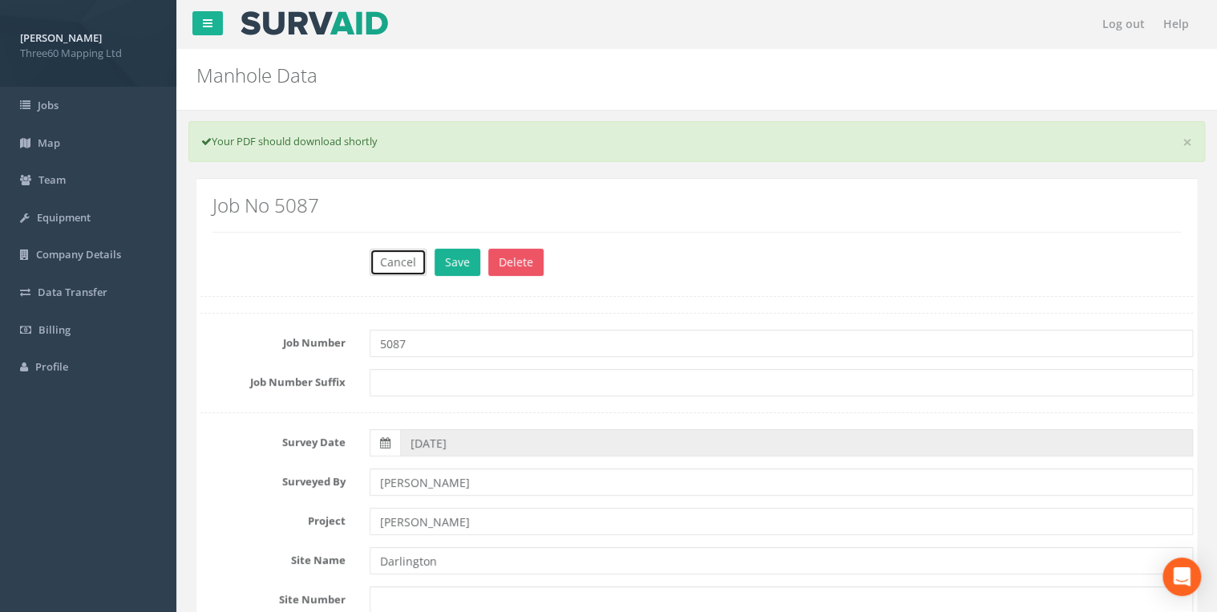
click at [418, 259] on button "Cancel" at bounding box center [398, 262] width 57 height 27
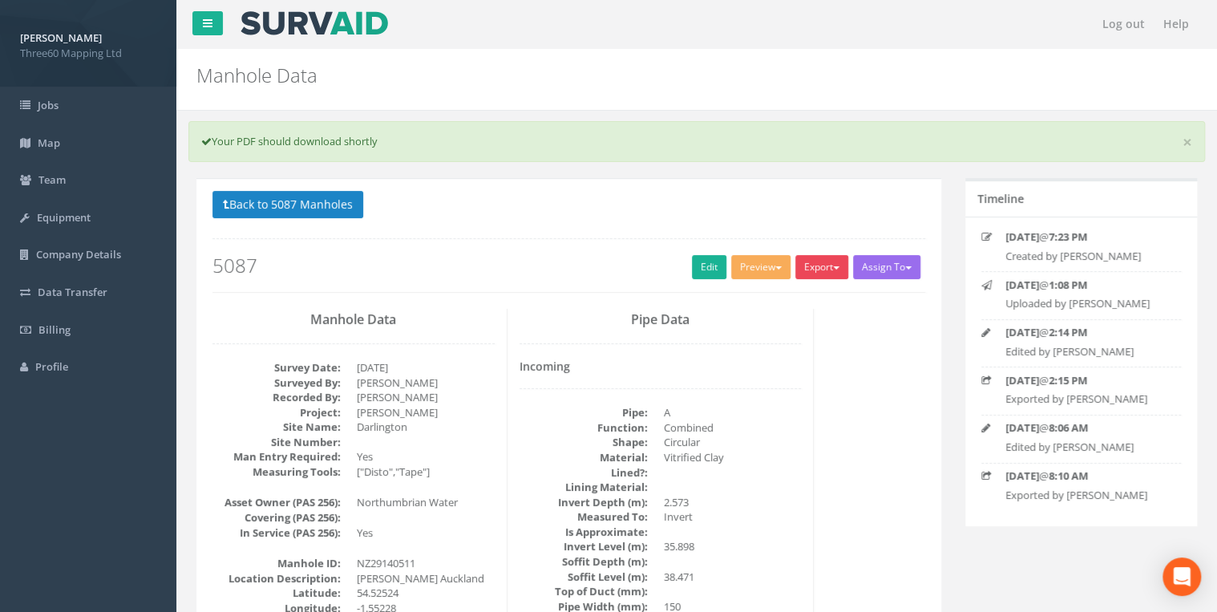
click at [811, 260] on button "Export" at bounding box center [821, 267] width 53 height 24
click at [794, 296] on link "360 Manhole" at bounding box center [789, 300] width 122 height 25
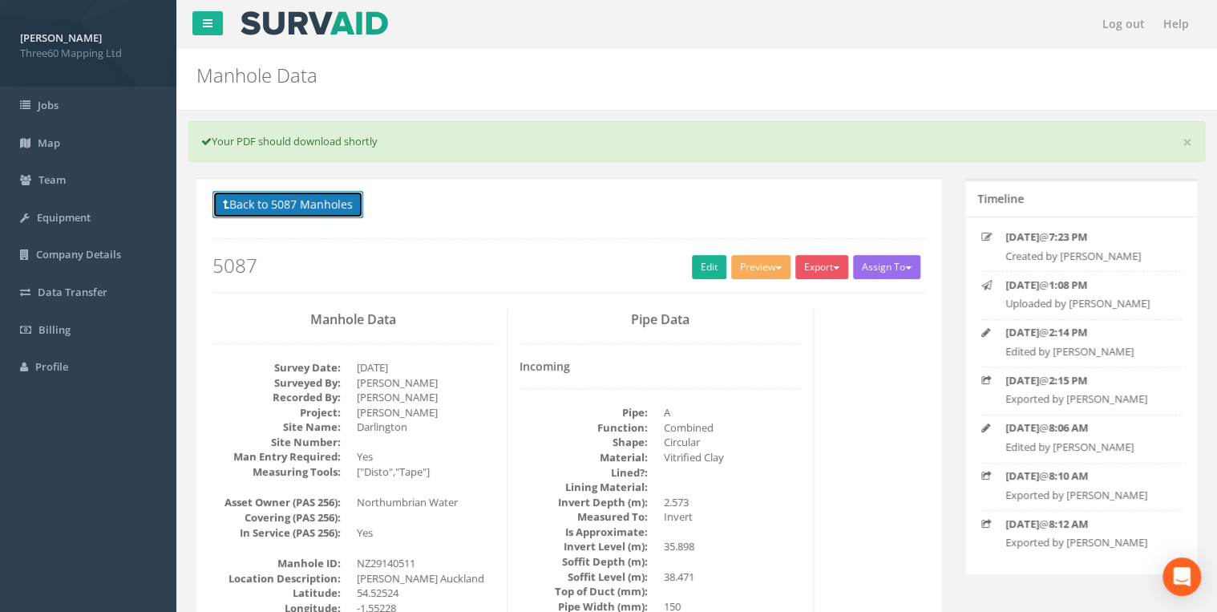
click at [354, 204] on button "Back to 5087 Manholes" at bounding box center [287, 204] width 151 height 27
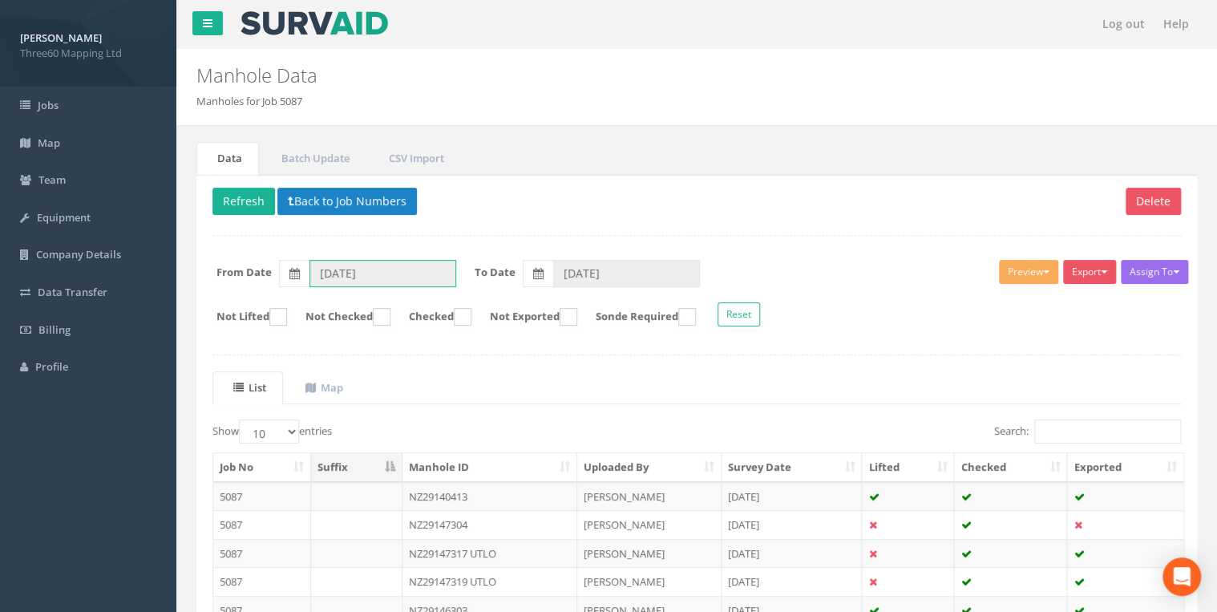
click at [405, 269] on input "[DATE]" at bounding box center [382, 273] width 147 height 27
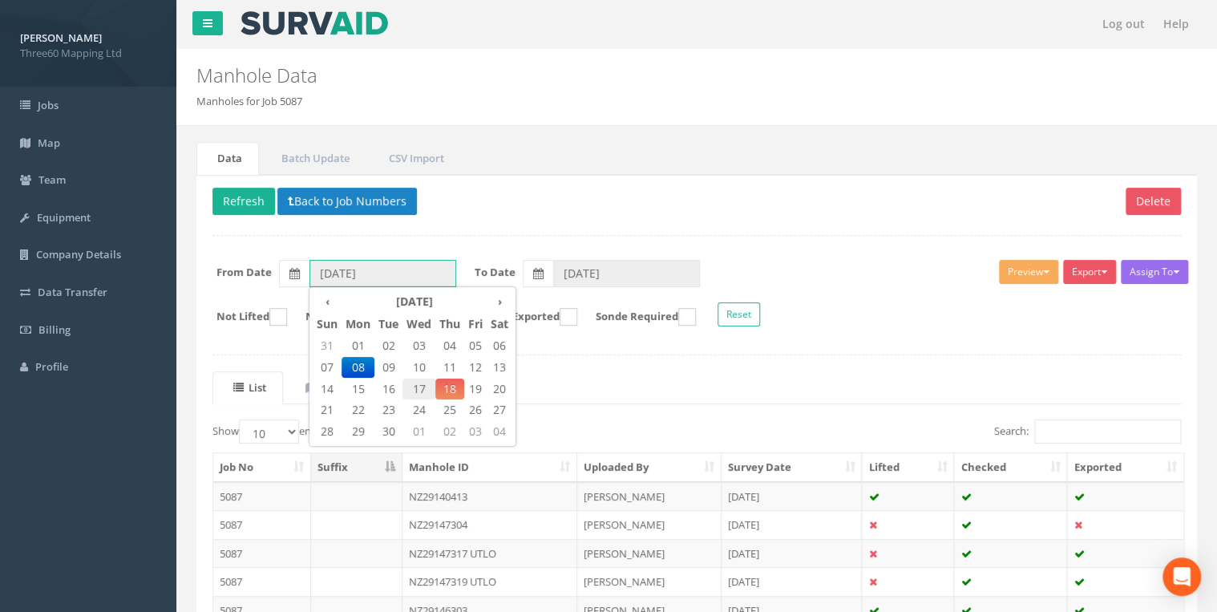
click at [428, 390] on span "17" at bounding box center [418, 388] width 33 height 21
type input "[DATE]"
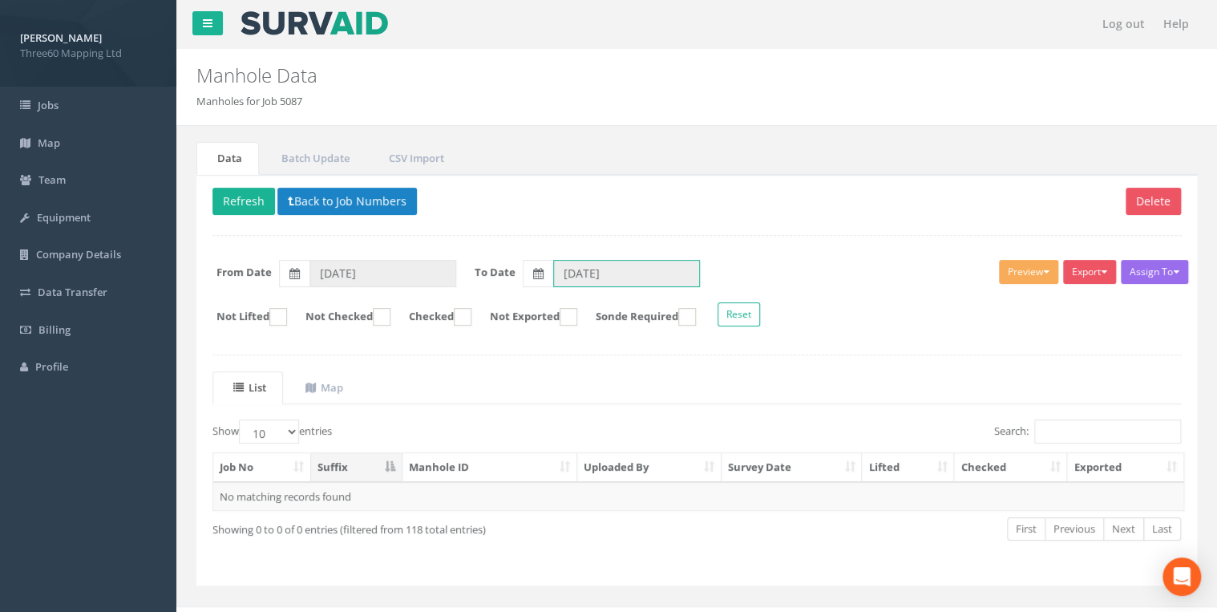
click at [616, 271] on input "[DATE]" at bounding box center [626, 273] width 147 height 27
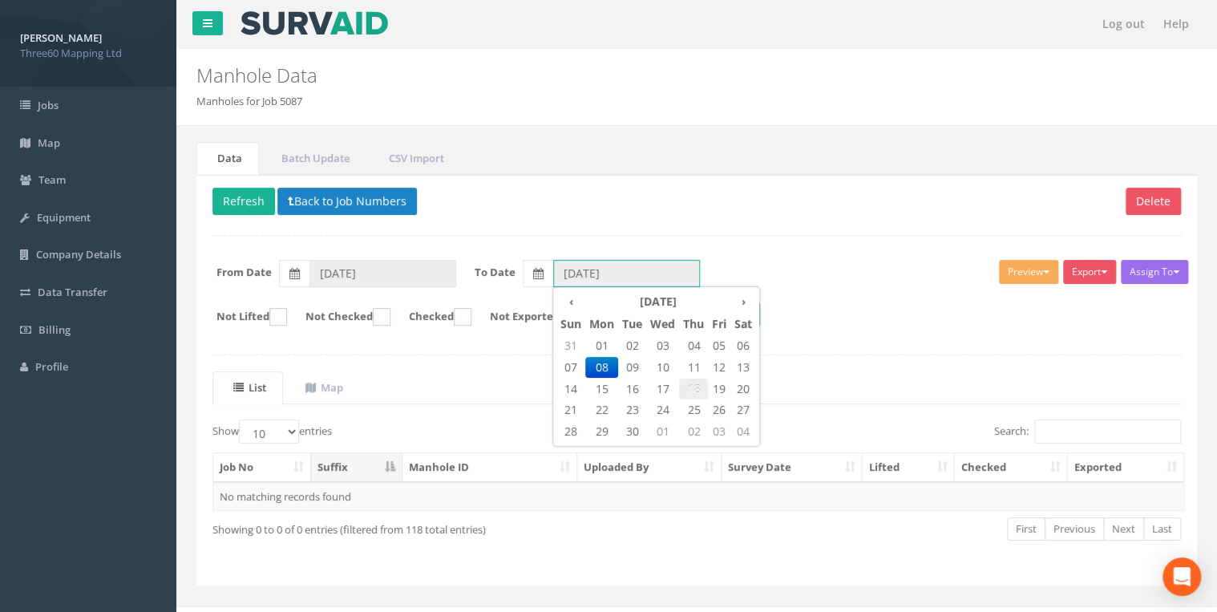
click at [692, 388] on span "18" at bounding box center [693, 388] width 29 height 21
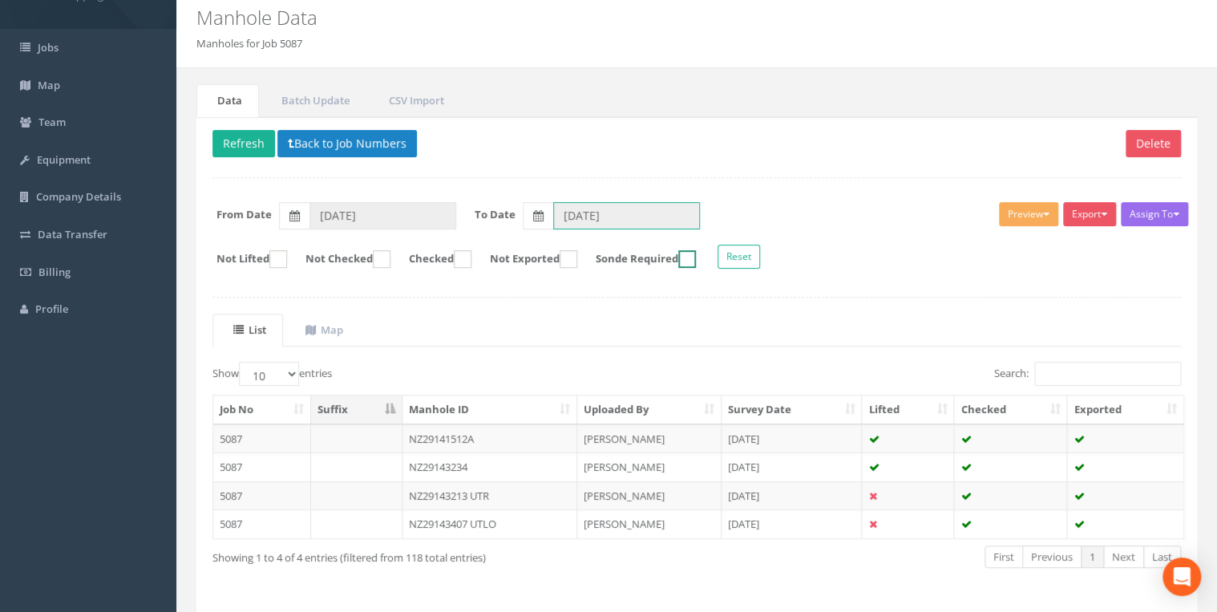
scroll to position [108, 0]
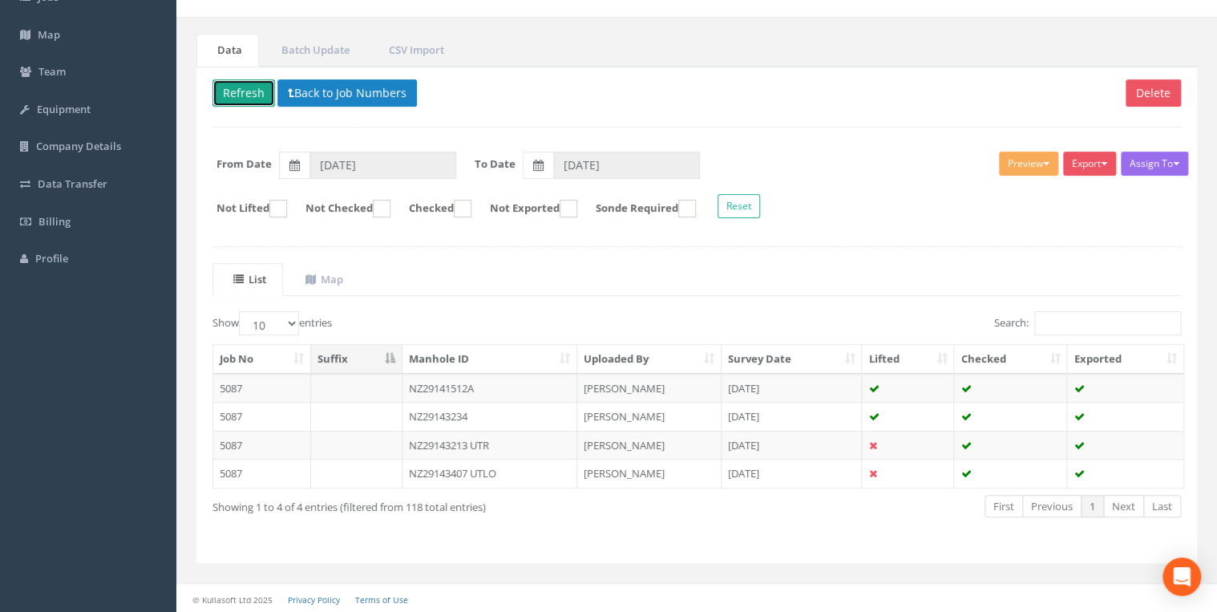
click at [250, 87] on button "Refresh" at bounding box center [243, 92] width 63 height 27
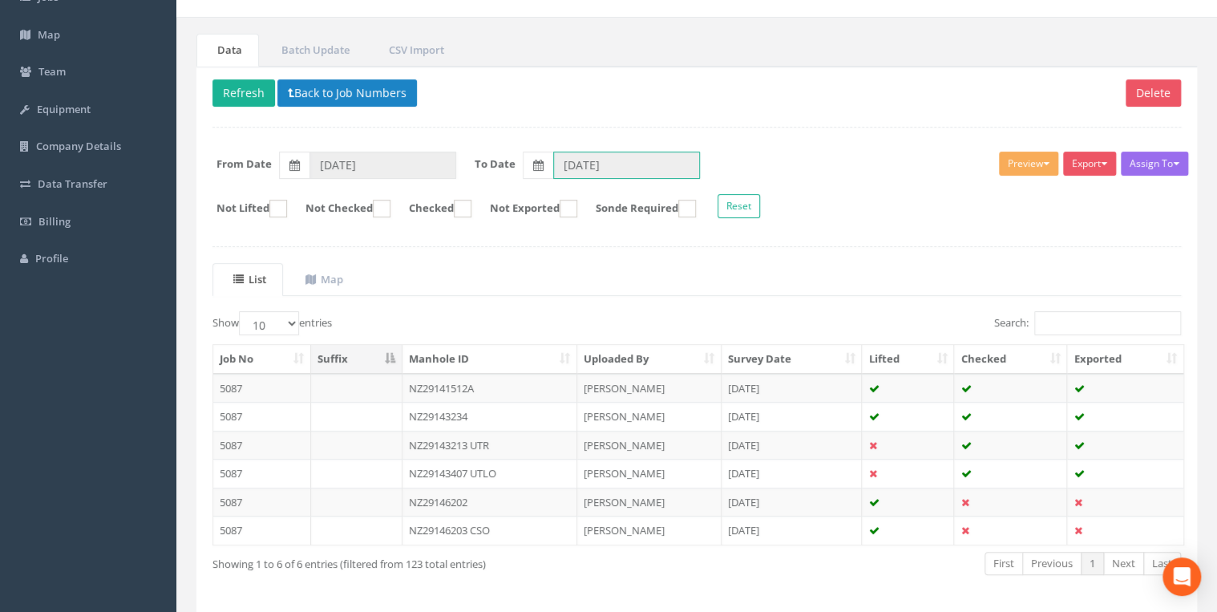
click at [573, 161] on input "[DATE]" at bounding box center [626, 165] width 147 height 27
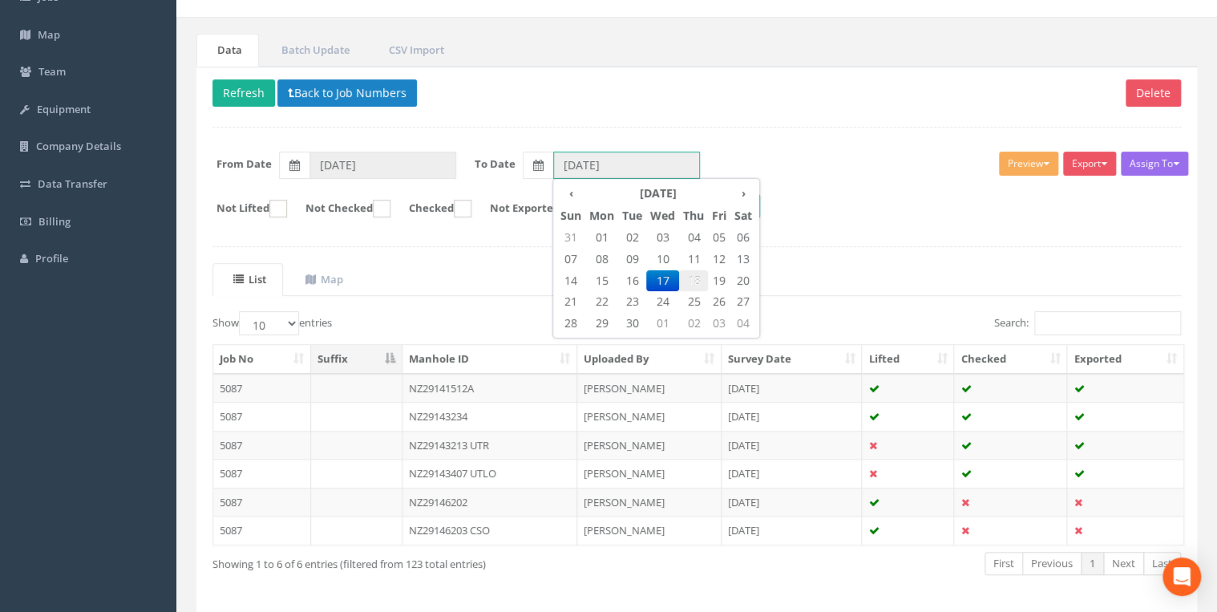
click at [701, 282] on span "18" at bounding box center [693, 280] width 29 height 21
type input "[DATE]"
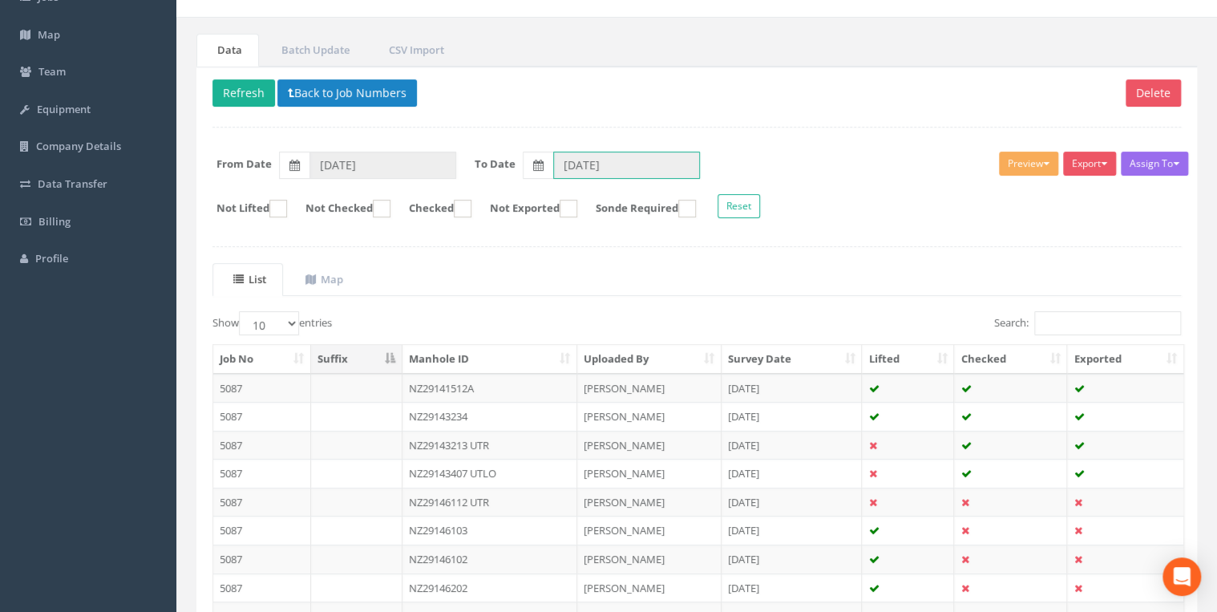
scroll to position [250, 0]
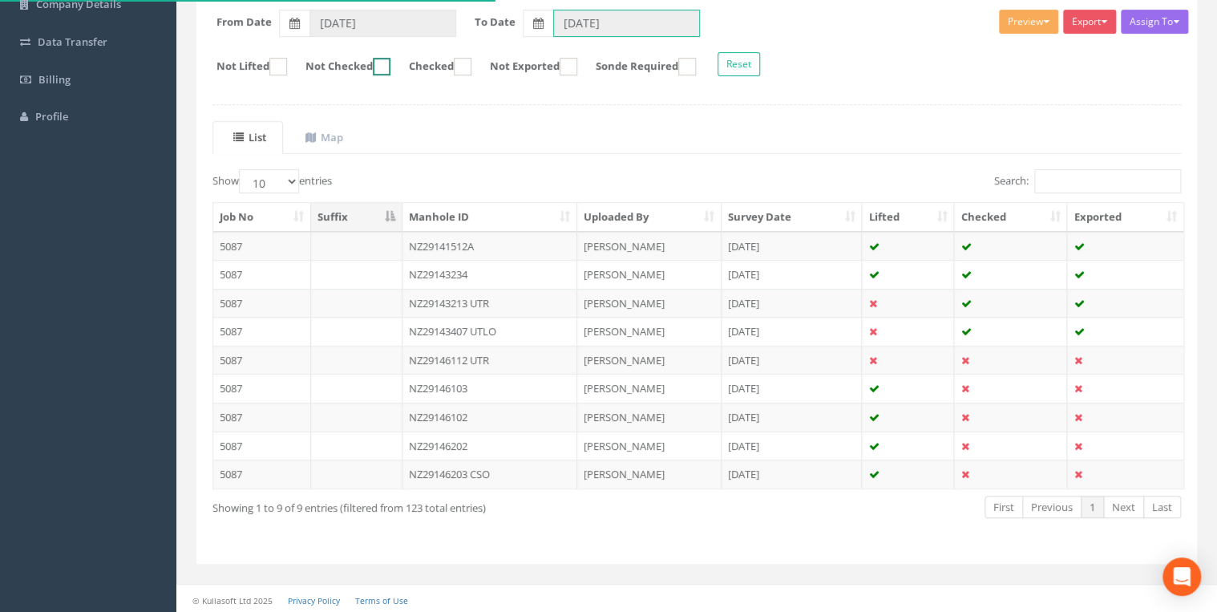
click at [390, 71] on ins at bounding box center [382, 67] width 18 height 18
checkbox input "true"
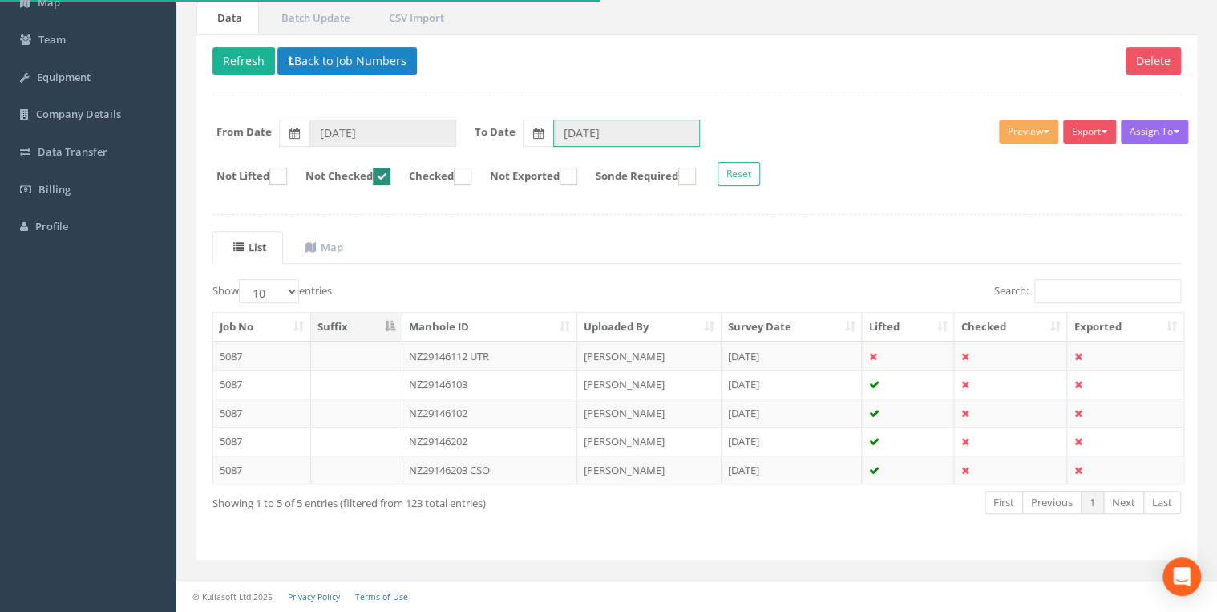
scroll to position [136, 0]
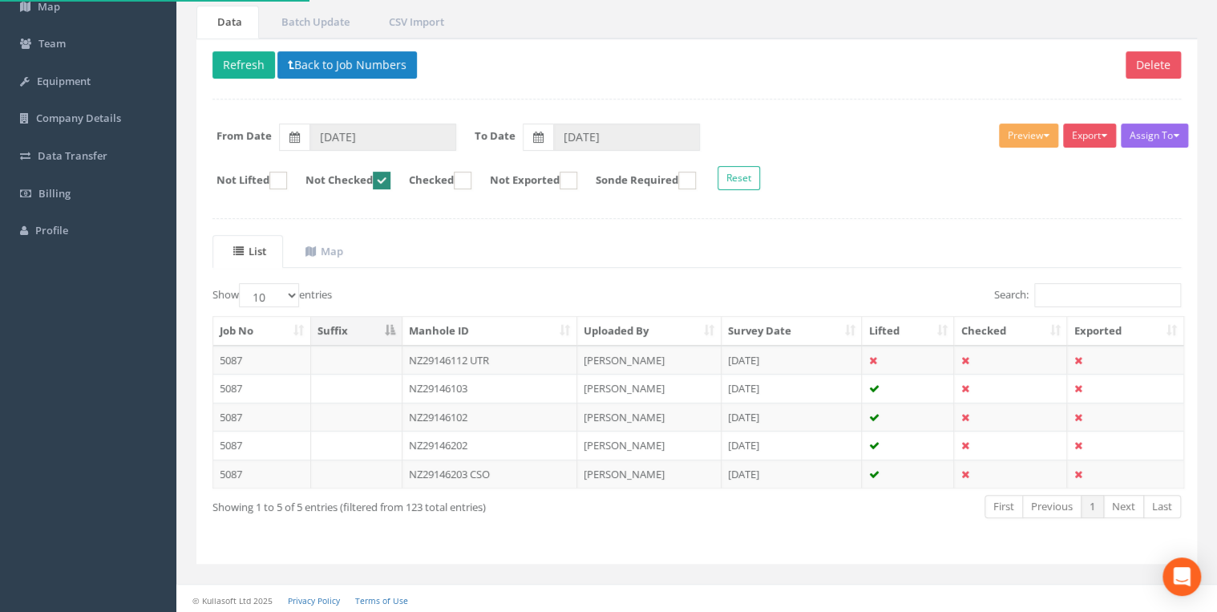
click at [611, 67] on p "Delete Refresh Back to Job Numbers" at bounding box center [696, 66] width 968 height 31
